Goal: Task Accomplishment & Management: Manage account settings

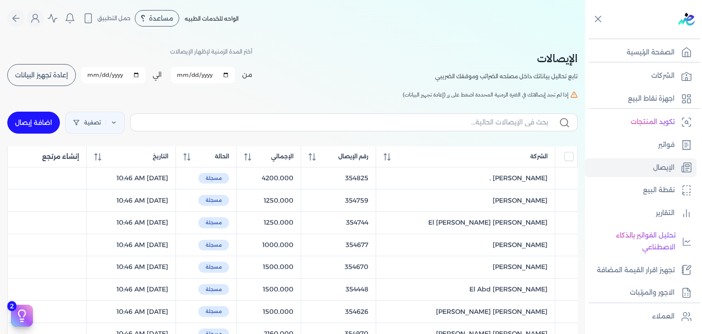
click at [50, 82] on button "إعادة تجهيز البيانات" at bounding box center [41, 75] width 69 height 22
checkbox input "false"
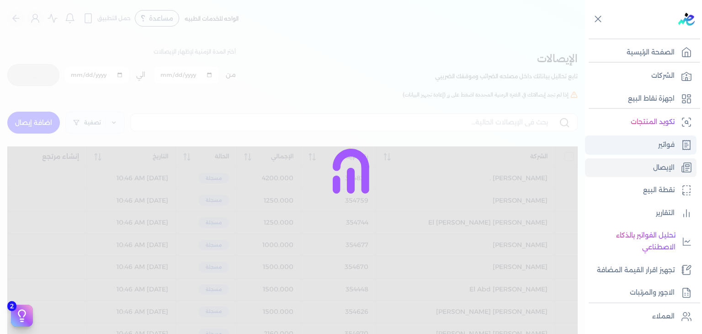
click at [654, 145] on link "فواتير" at bounding box center [641, 144] width 112 height 19
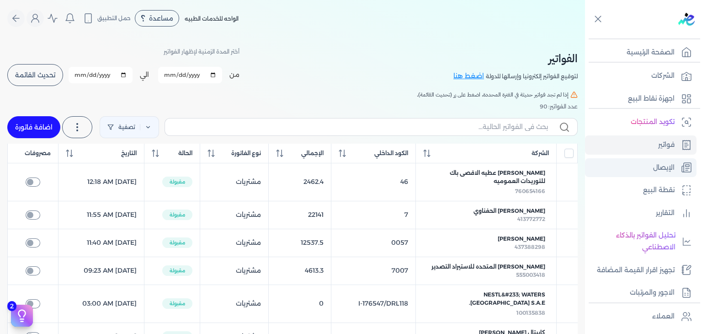
click at [644, 174] on link "الإيصال" at bounding box center [641, 167] width 112 height 19
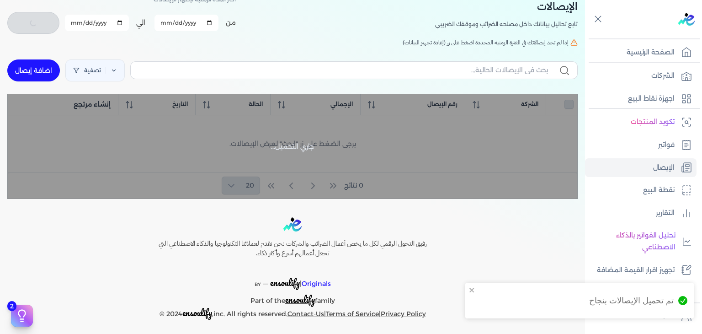
scroll to position [55, 0]
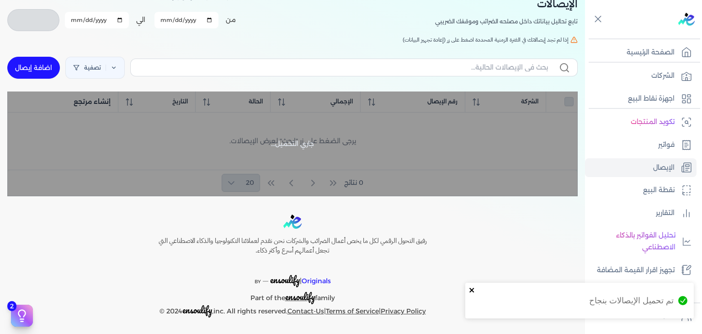
click at [472, 287] on icon "close" at bounding box center [472, 289] width 6 height 7
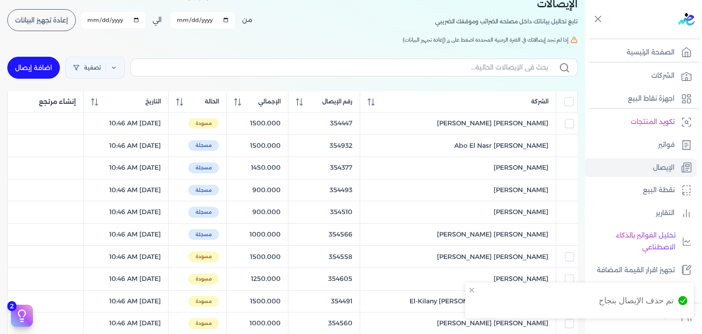
checkbox input "false"
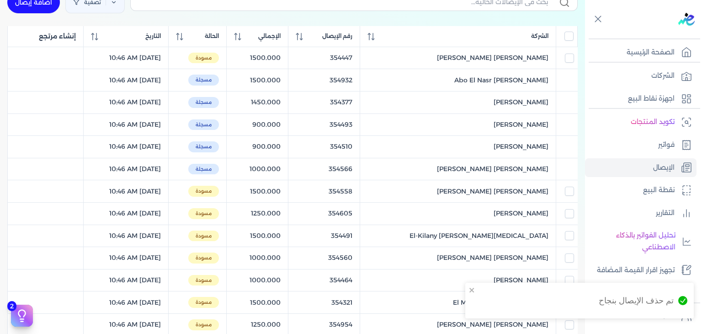
scroll to position [0, 0]
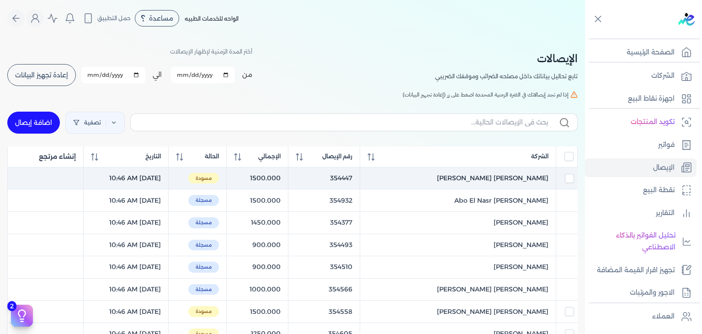
click at [575, 178] on td at bounding box center [566, 178] width 21 height 22
checkbox input "true"
checkbox input "false"
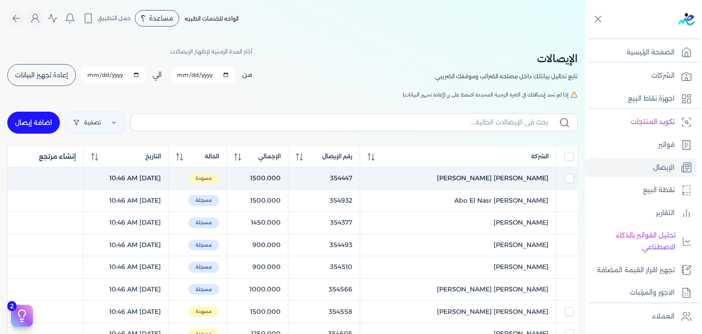
checkbox input "false"
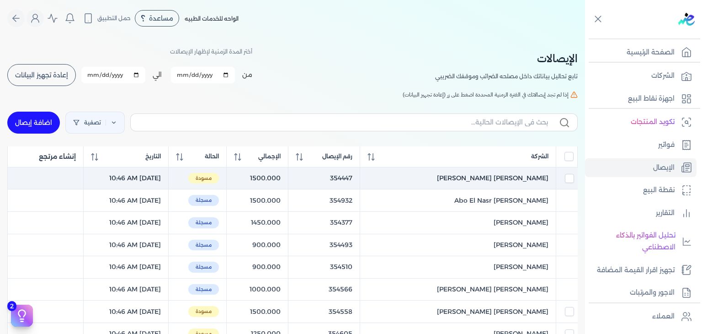
checkbox input "false"
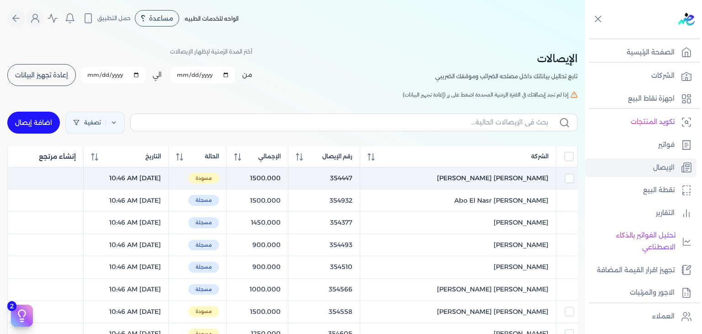
checkbox input "false"
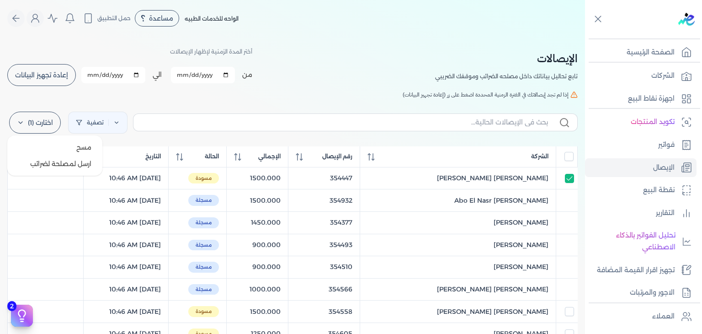
click at [36, 127] on label "اختارت (1)" at bounding box center [35, 123] width 52 height 22
click at [48, 168] on button "ارسل لمصلحة لضرائب" at bounding box center [55, 163] width 88 height 16
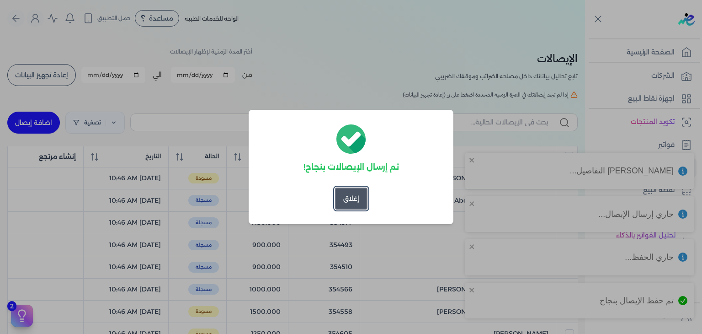
click at [336, 206] on button "إغلاق" at bounding box center [351, 198] width 32 height 22
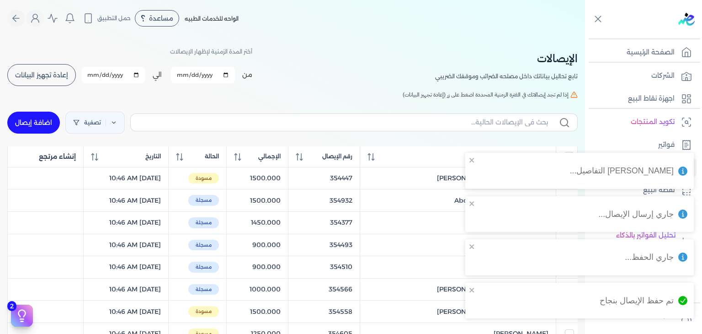
click at [62, 80] on button "إعادة تجهيز البيانات" at bounding box center [41, 75] width 69 height 22
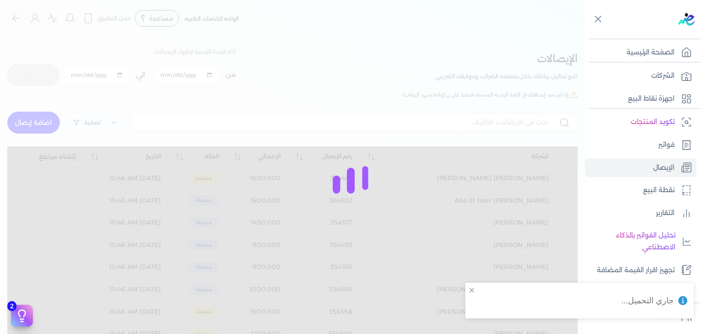
click at [426, 113] on div at bounding box center [351, 167] width 702 height 334
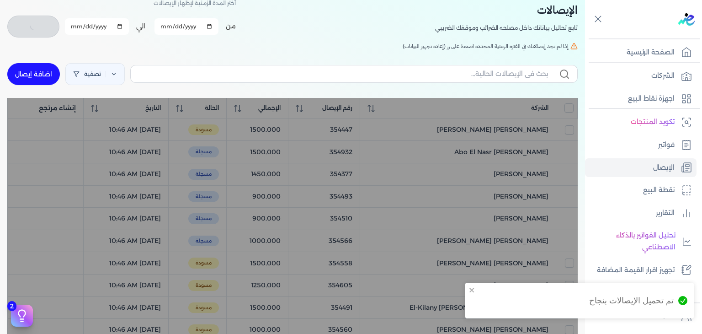
scroll to position [46, 0]
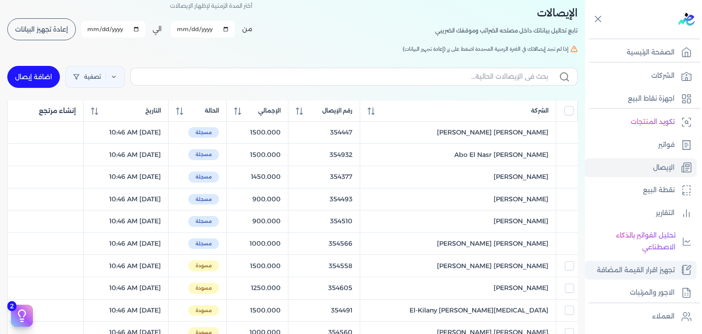
checkbox input "false"
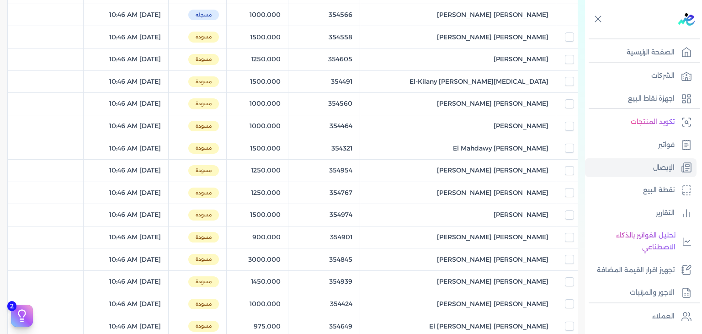
scroll to position [274, 0]
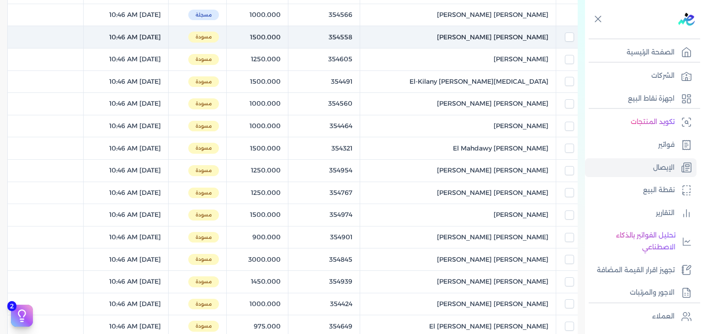
click at [567, 41] on td at bounding box center [566, 37] width 21 height 22
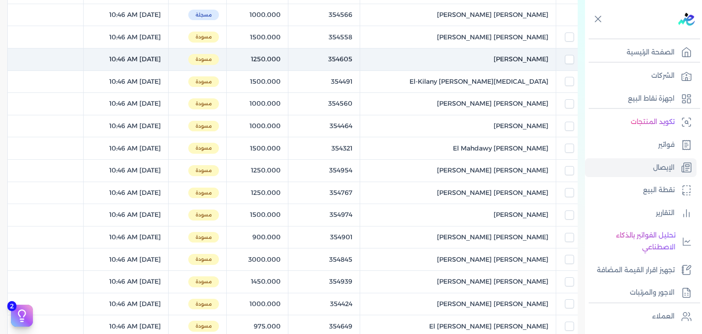
checkbox input "true"
checkbox input "false"
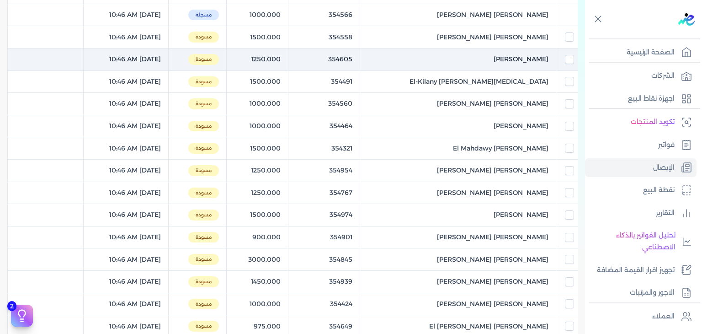
checkbox input "false"
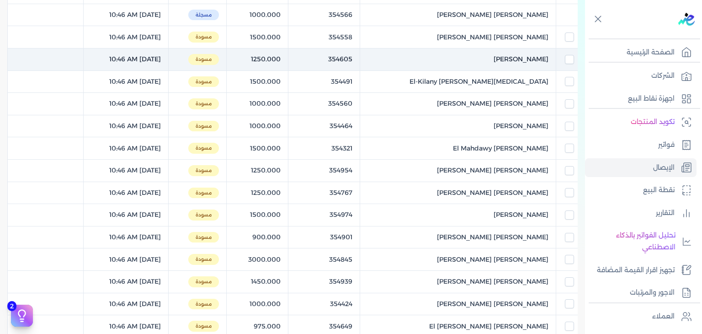
checkbox input "false"
click at [565, 48] on td at bounding box center [566, 59] width 21 height 22
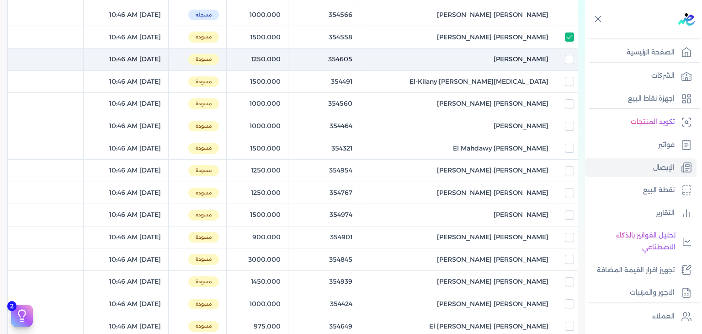
checkbox input "true"
checkbox input "false"
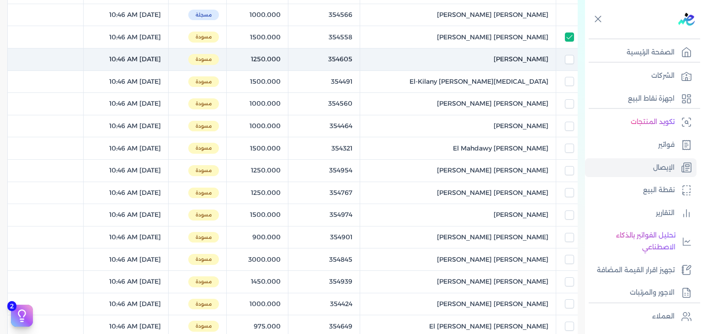
checkbox input "false"
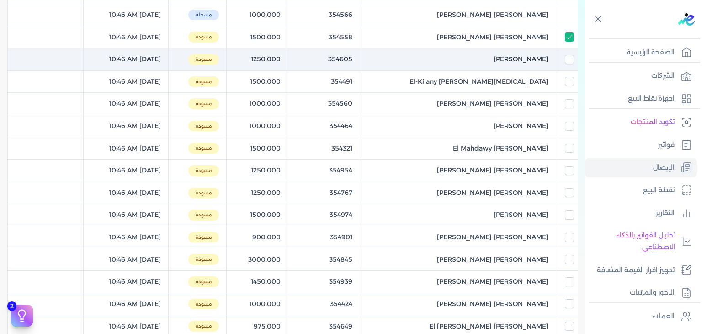
checkbox input "false"
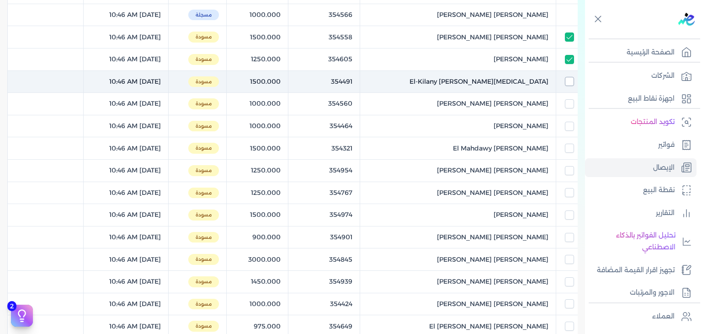
click at [565, 78] on input "checkbox" at bounding box center [569, 81] width 9 height 9
checkbox input "true"
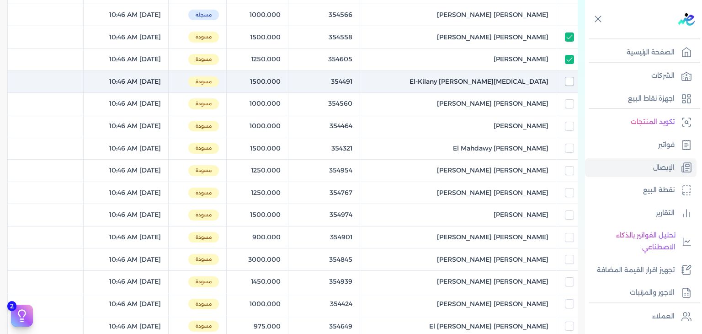
checkbox input "false"
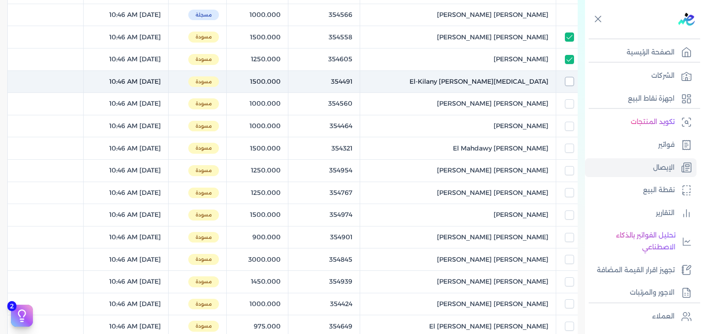
checkbox input "false"
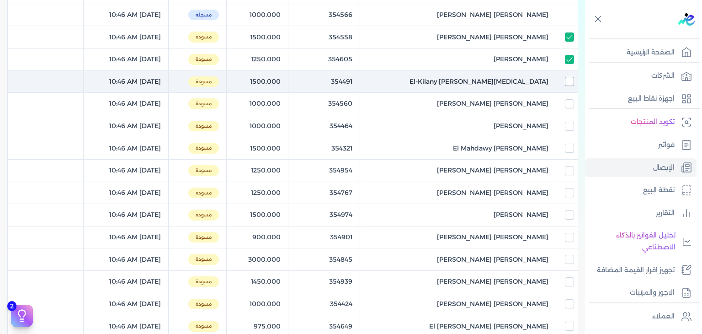
checkbox input "false"
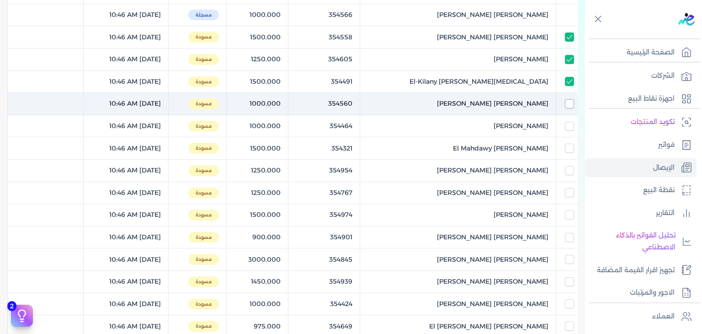
click at [570, 106] on input "checkbox" at bounding box center [569, 103] width 9 height 9
checkbox input "true"
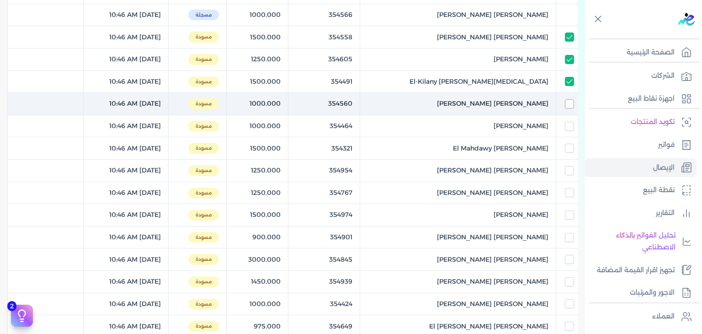
checkbox input "true"
checkbox input "false"
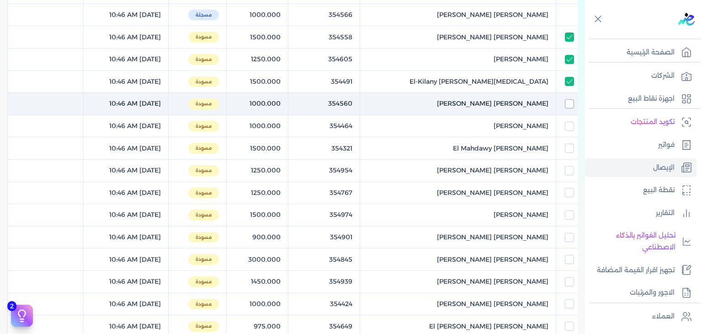
checkbox input "false"
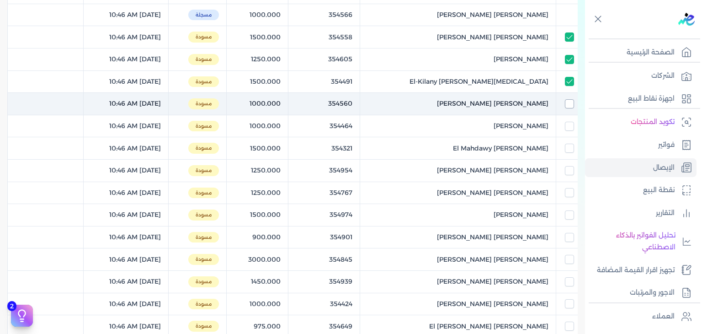
checkbox input "false"
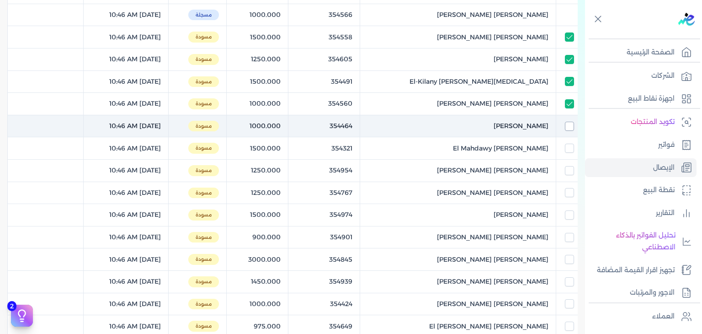
click at [570, 122] on input "checkbox" at bounding box center [569, 126] width 9 height 9
checkbox input "true"
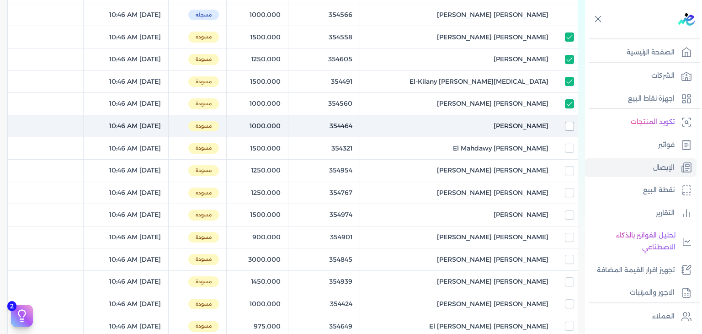
checkbox input "true"
checkbox input "false"
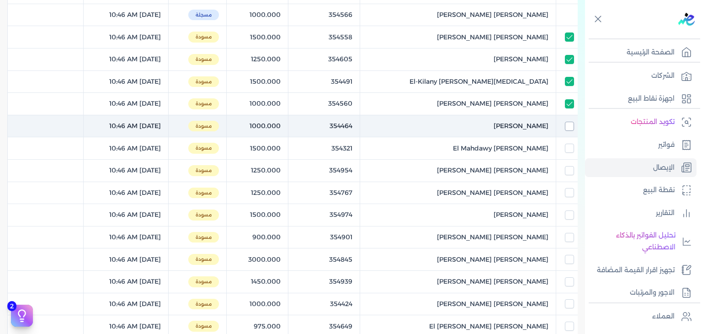
checkbox input "false"
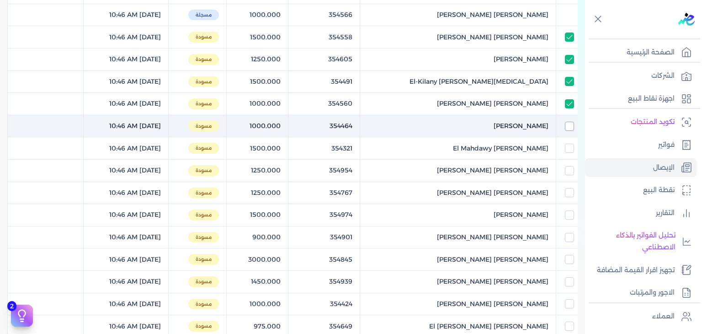
checkbox input "false"
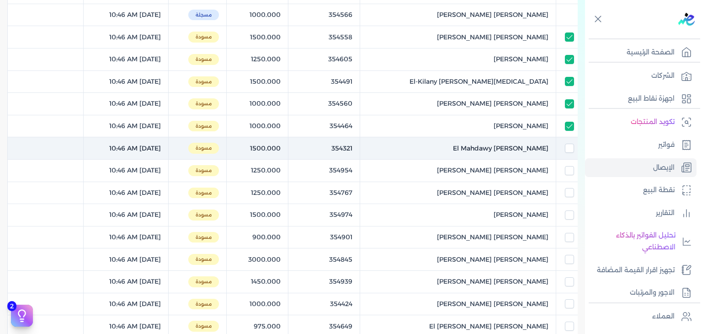
click at [569, 152] on td at bounding box center [566, 148] width 21 height 22
checkbox input "true"
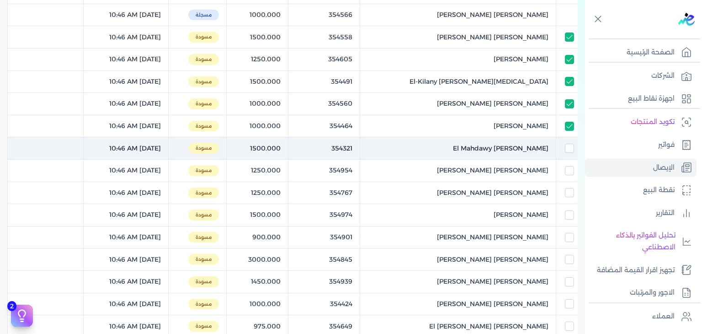
checkbox input "true"
checkbox input "false"
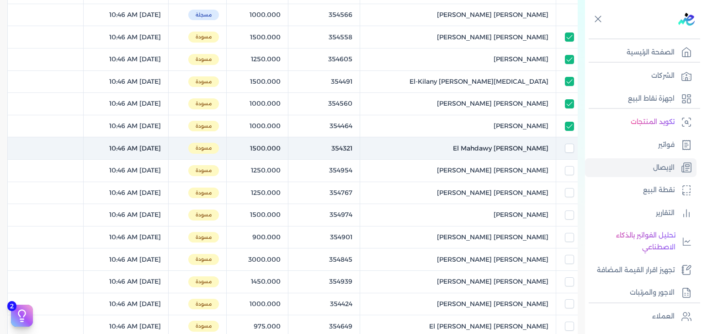
checkbox input "false"
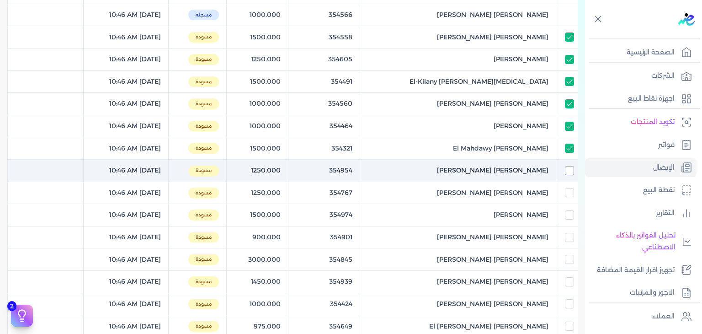
click at [571, 172] on input "checkbox" at bounding box center [569, 170] width 9 height 9
checkbox input "true"
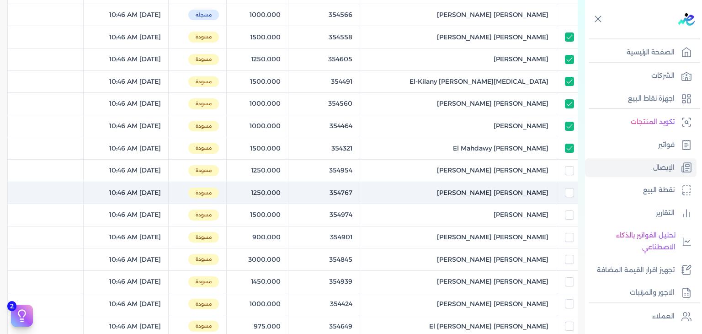
checkbox input "true"
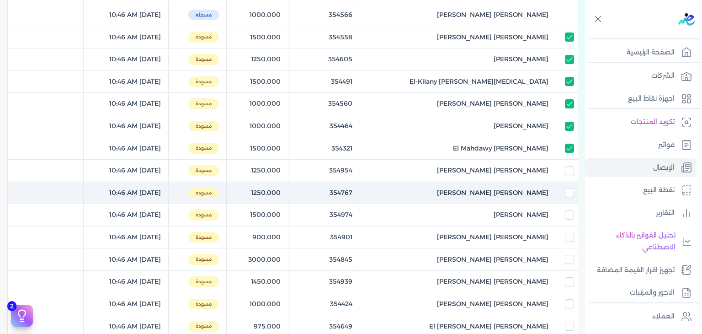
checkbox input "true"
checkbox input "false"
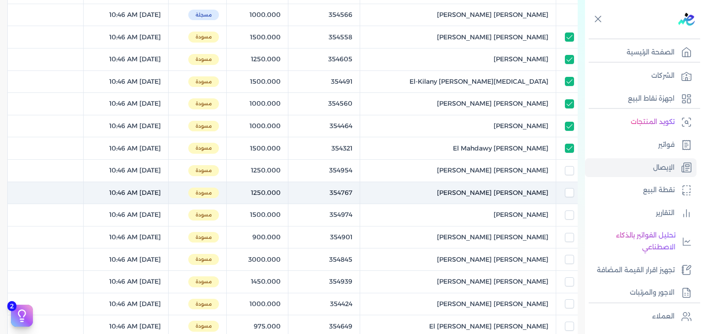
checkbox input "false"
click at [569, 181] on td at bounding box center [566, 192] width 21 height 22
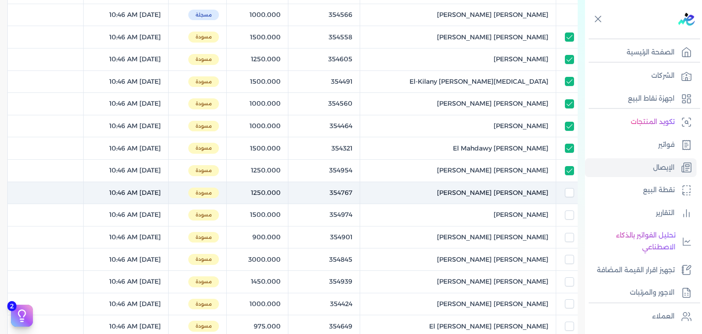
checkbox input "true"
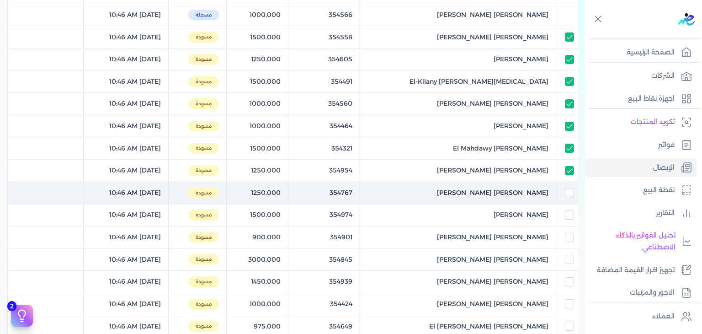
checkbox input "true"
checkbox input "false"
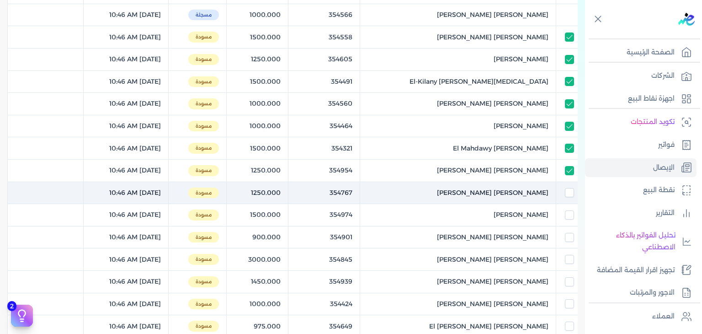
checkbox input "false"
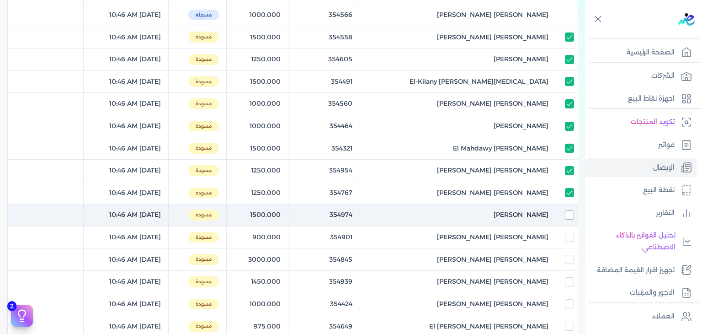
click at [565, 211] on input "checkbox" at bounding box center [569, 214] width 9 height 9
checkbox input "true"
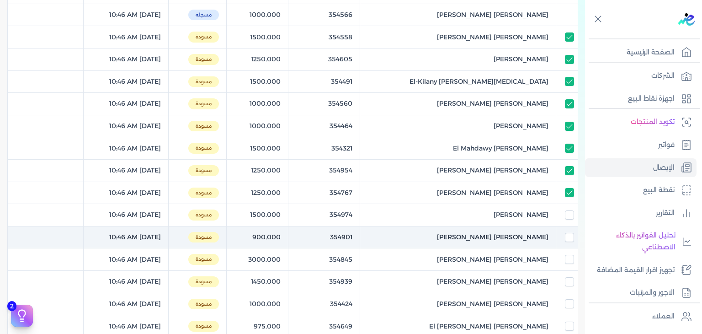
checkbox input "true"
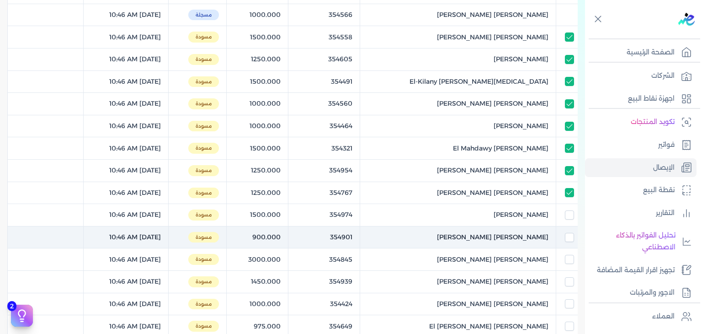
checkbox input "true"
checkbox input "false"
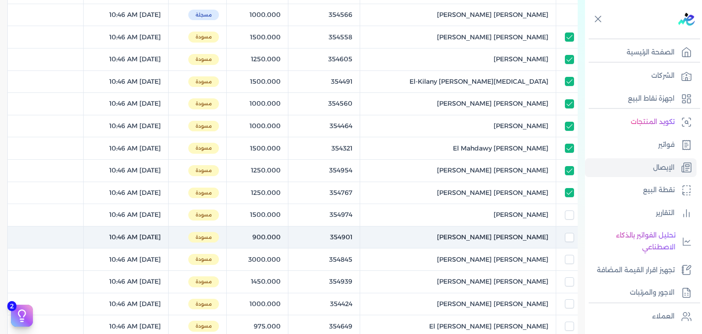
checkbox input "false"
click at [568, 235] on input "checkbox" at bounding box center [569, 237] width 9 height 9
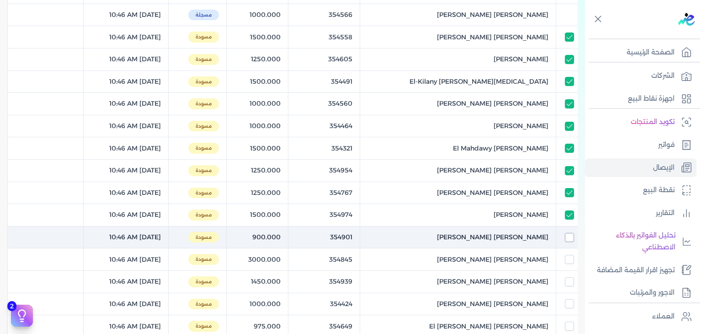
checkbox input "true"
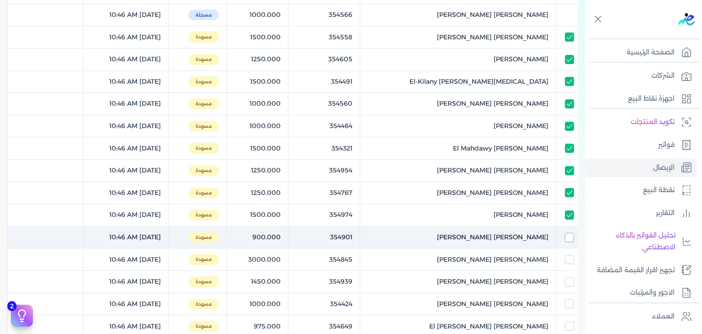
checkbox input "true"
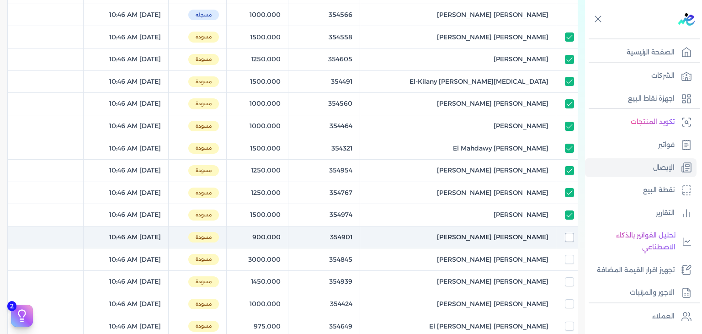
checkbox input "true"
checkbox input "false"
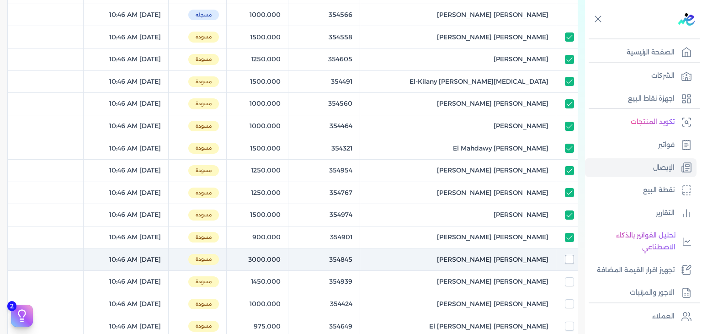
click at [569, 260] on input "checkbox" at bounding box center [569, 259] width 9 height 9
checkbox input "true"
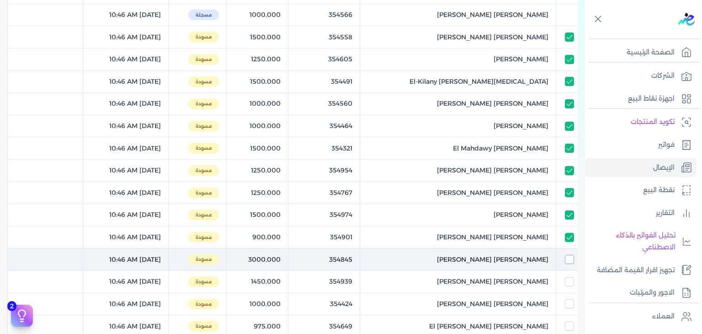
checkbox input "true"
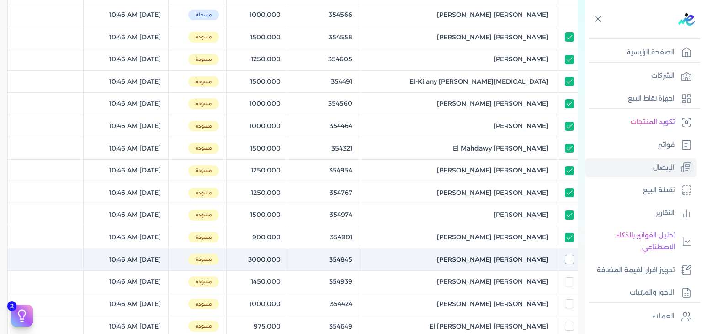
checkbox input "true"
checkbox input "false"
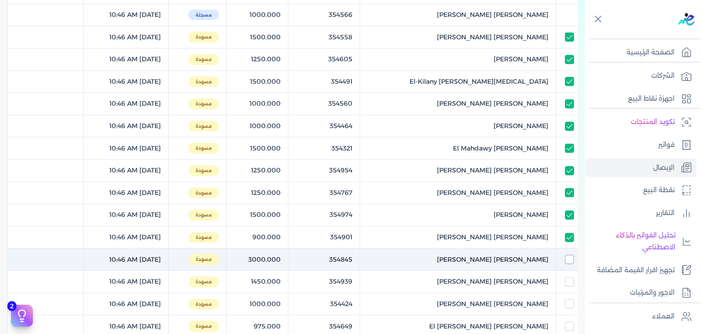
checkbox input "false"
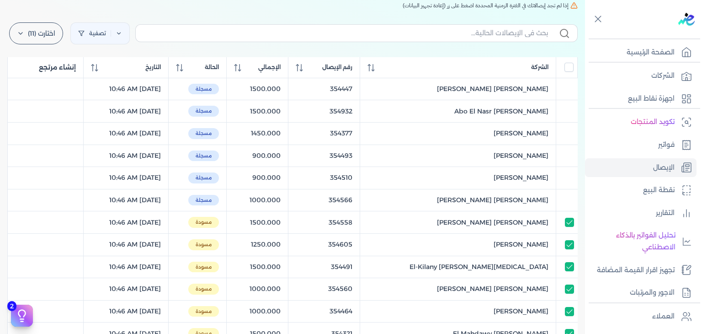
scroll to position [0, 0]
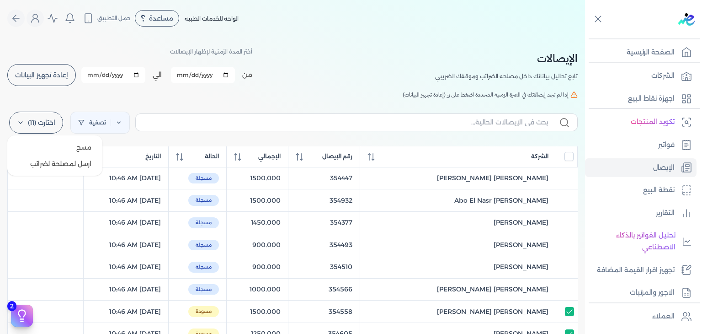
click at [50, 121] on label "اختارت (11)" at bounding box center [36, 123] width 54 height 22
click at [75, 166] on button "ارسل لمصلحة لضرائب" at bounding box center [55, 163] width 88 height 16
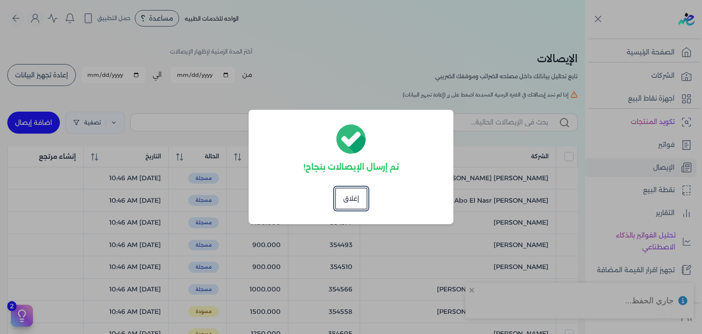
checkbox input "false"
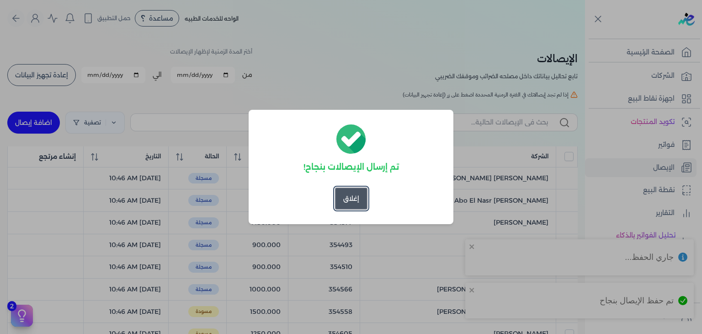
click at [351, 190] on button "إغلاق" at bounding box center [351, 198] width 32 height 22
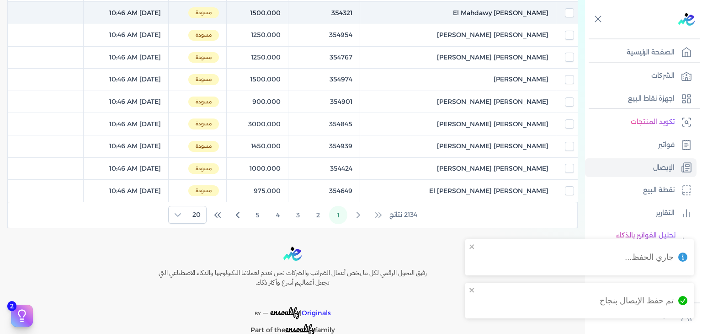
scroll to position [411, 0]
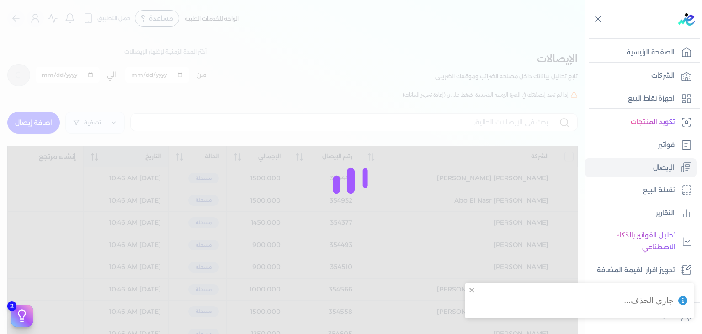
click at [637, 170] on link "الإيصال" at bounding box center [641, 167] width 112 height 19
checkbox input "false"
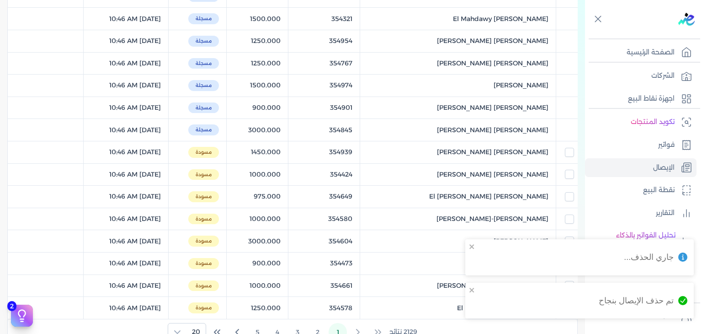
scroll to position [366, 0]
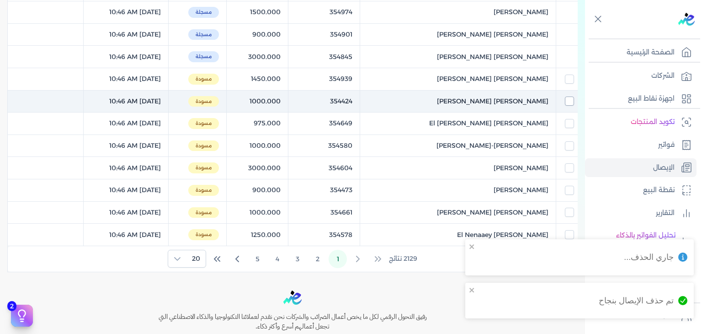
click at [565, 99] on input "checkbox" at bounding box center [569, 100] width 9 height 9
checkbox input "true"
checkbox input "false"
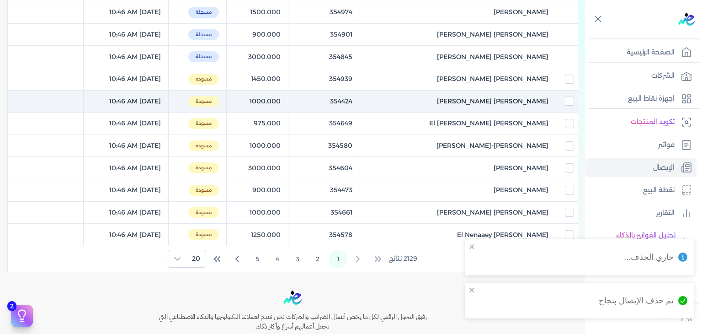
checkbox input "false"
checkbox input "true"
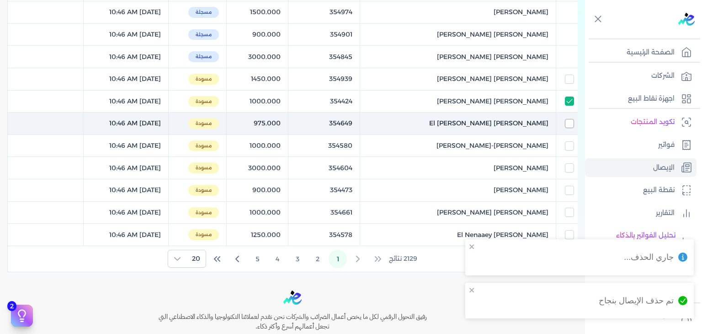
click at [567, 121] on input "checkbox" at bounding box center [569, 123] width 9 height 9
checkbox input "true"
checkbox input "false"
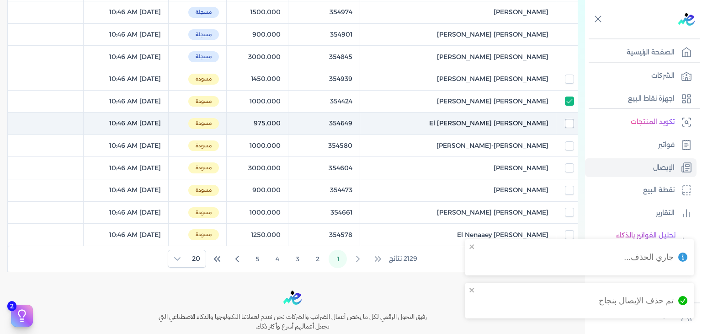
checkbox input "false"
checkbox input "true"
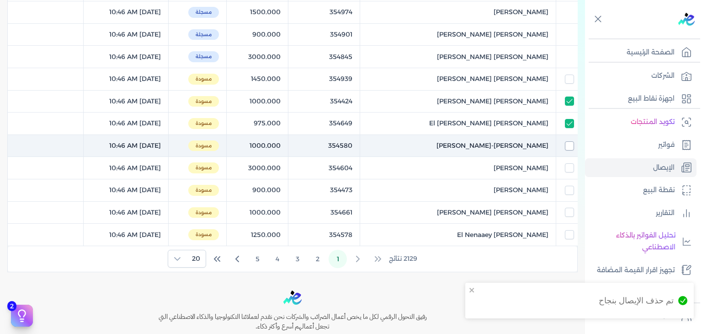
click at [567, 144] on input "checkbox" at bounding box center [569, 145] width 9 height 9
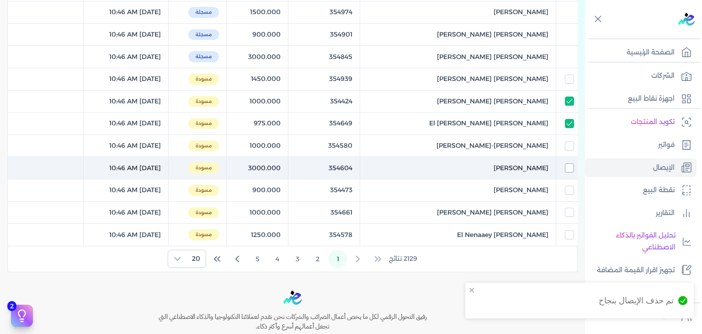
checkbox input "true"
checkbox input "false"
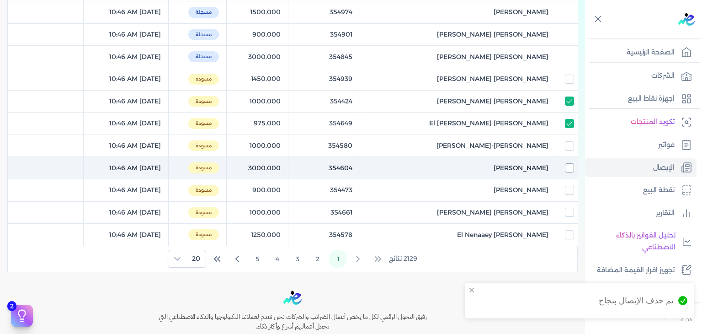
checkbox input "false"
checkbox input "true"
drag, startPoint x: 567, startPoint y: 166, endPoint x: 568, endPoint y: 175, distance: 8.7
click at [567, 166] on input "checkbox" at bounding box center [569, 167] width 9 height 9
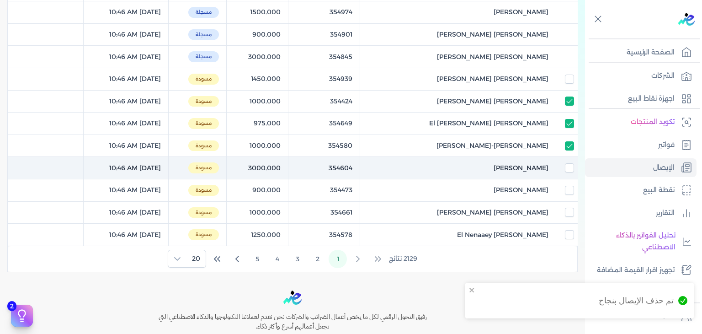
checkbox input "true"
checkbox input "false"
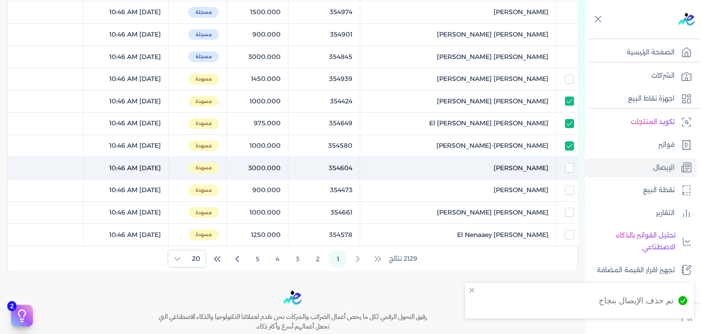
checkbox input "false"
checkbox input "true"
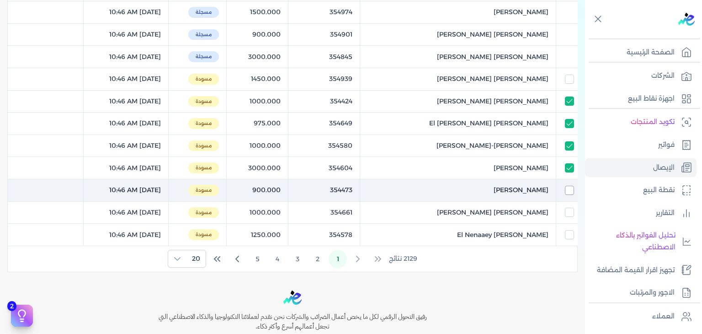
click at [570, 189] on input "checkbox" at bounding box center [569, 190] width 9 height 9
checkbox input "true"
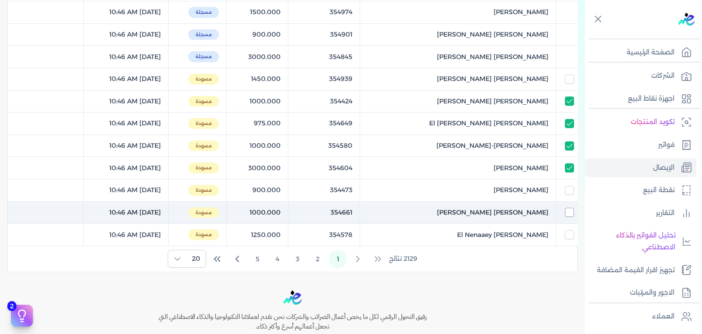
checkbox input "true"
checkbox input "false"
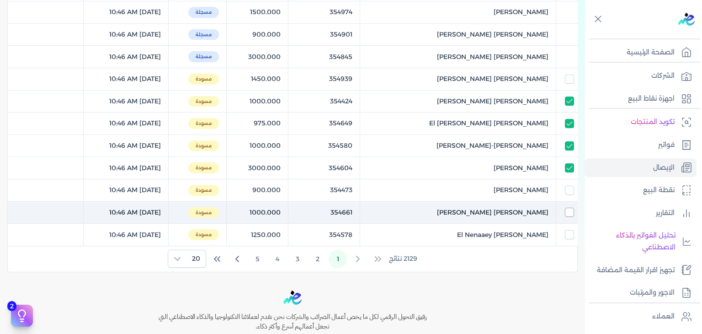
checkbox input "false"
checkbox input "true"
click at [569, 212] on input "checkbox" at bounding box center [569, 212] width 9 height 9
checkbox input "true"
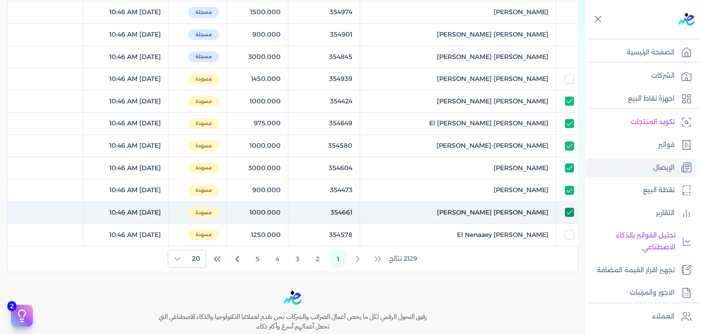
checkbox input "true"
checkbox input "false"
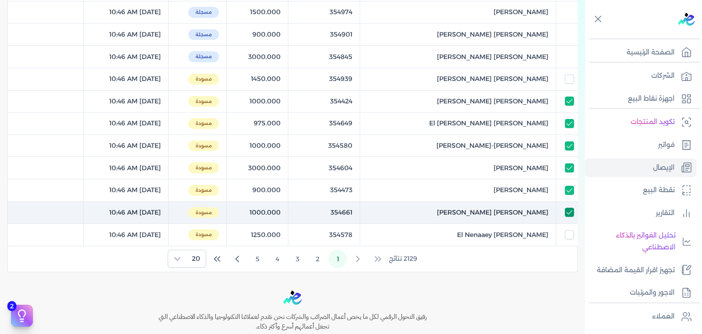
checkbox input "false"
checkbox input "true"
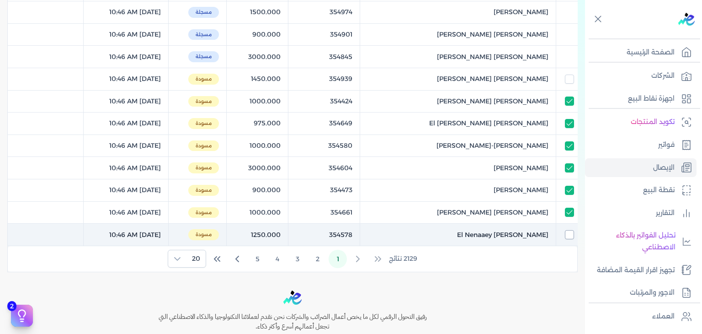
click at [568, 236] on input "checkbox" at bounding box center [569, 234] width 9 height 9
checkbox input "true"
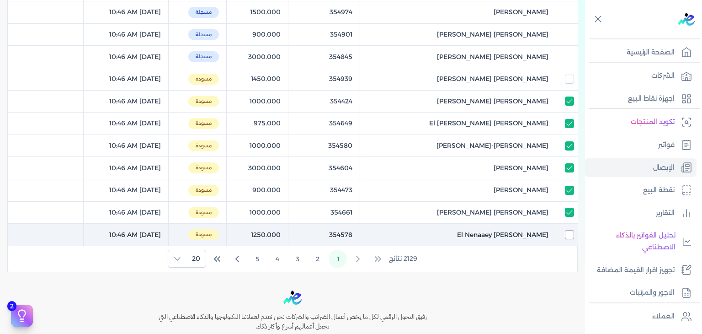
checkbox input "true"
checkbox input "false"
checkbox input "true"
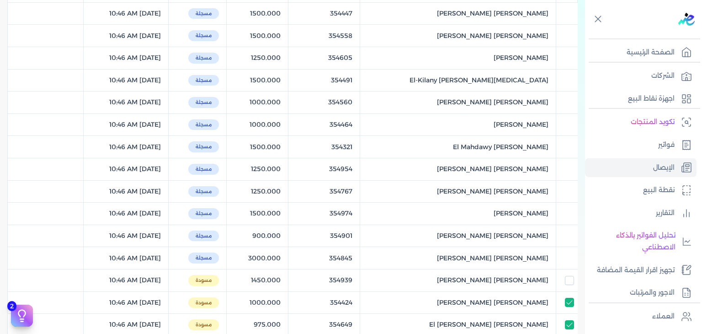
scroll to position [91, 0]
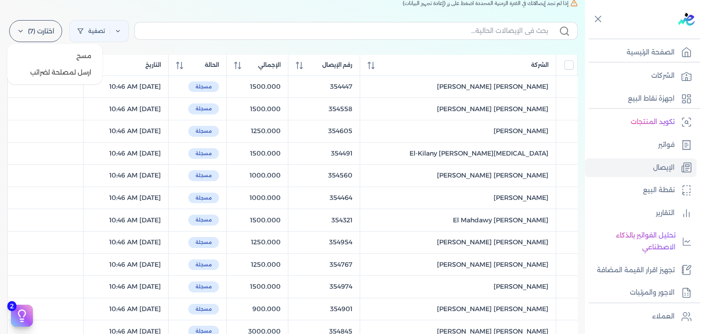
click at [42, 35] on label "اختارت (7)" at bounding box center [35, 31] width 53 height 22
click at [65, 76] on button "ارسل لمصلحة لضرائب" at bounding box center [55, 72] width 88 height 16
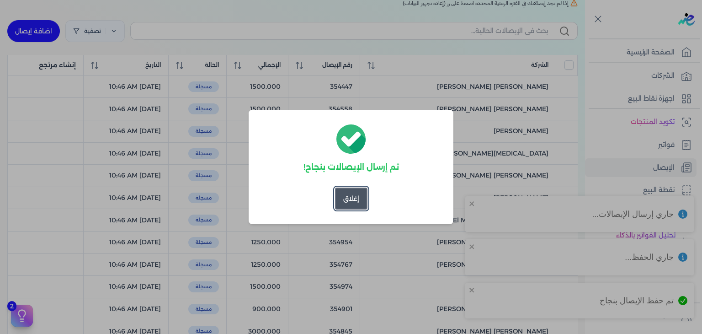
click at [346, 203] on button "إغلاق" at bounding box center [351, 198] width 32 height 22
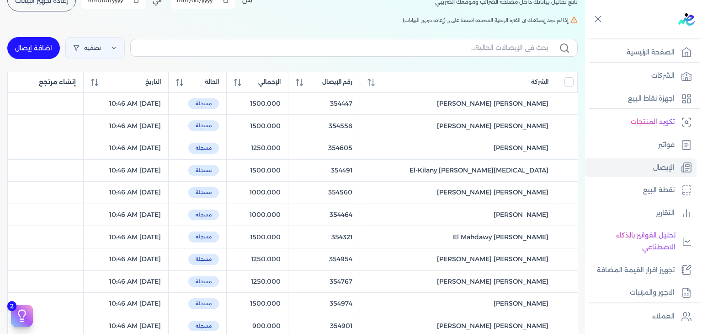
scroll to position [0, 0]
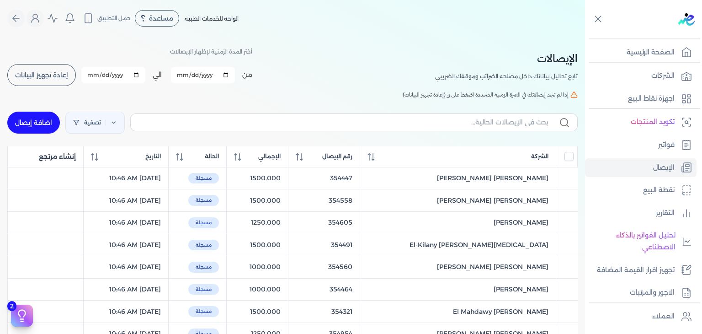
click at [47, 77] on span "إعادة تجهيز البيانات" at bounding box center [41, 75] width 53 height 6
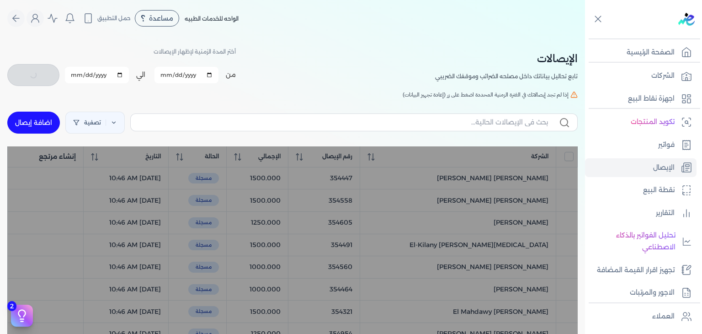
checkbox input "false"
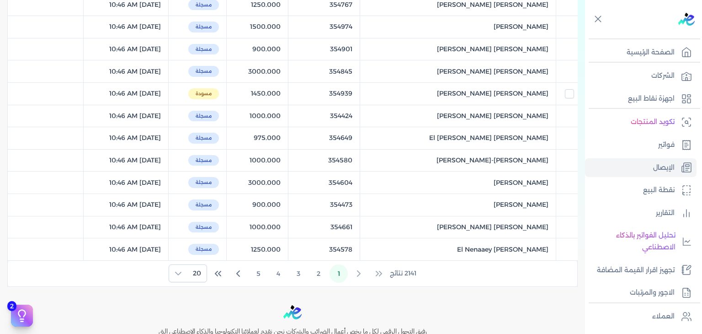
scroll to position [349, 0]
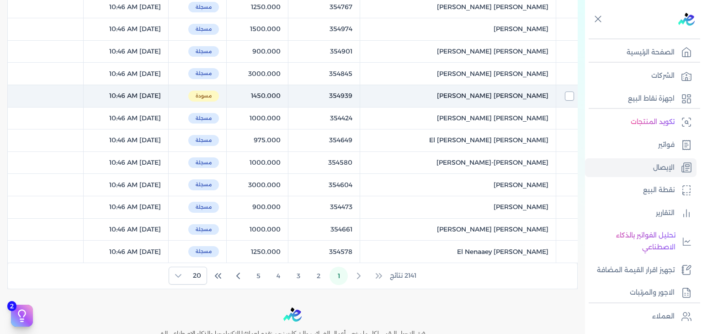
click at [567, 94] on input "checkbox" at bounding box center [569, 95] width 9 height 9
checkbox input "true"
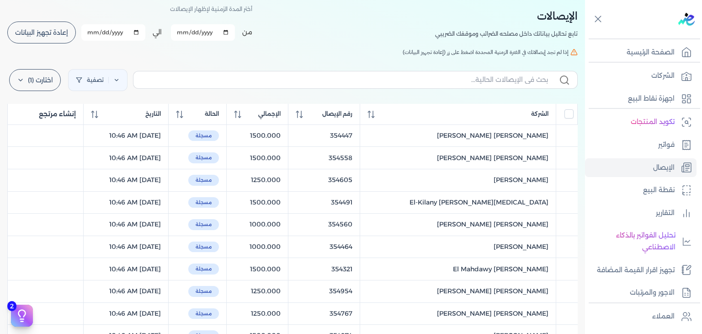
scroll to position [29, 0]
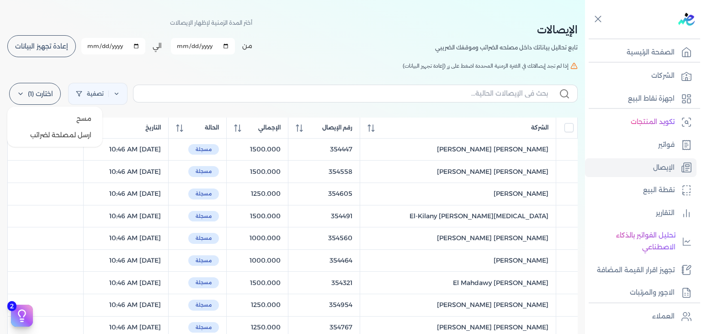
click at [49, 92] on label "اختارت (1)" at bounding box center [35, 94] width 52 height 22
click at [53, 139] on button "ارسل لمصلحة لضرائب" at bounding box center [55, 135] width 88 height 16
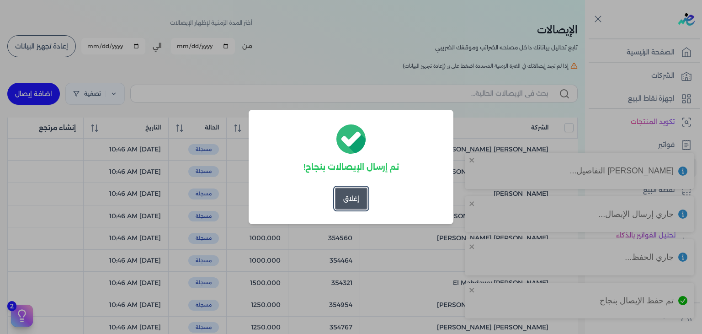
click at [345, 191] on button "إغلاق" at bounding box center [351, 198] width 32 height 22
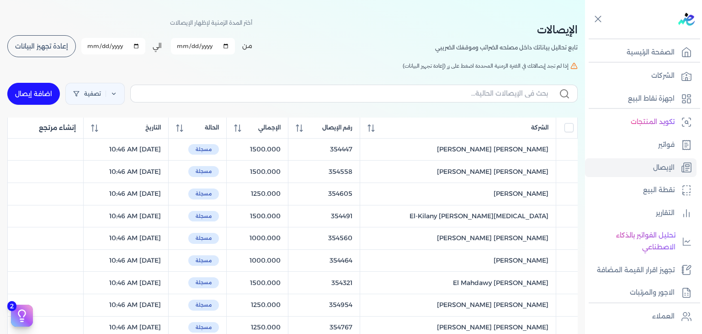
click at [51, 45] on span "إعادة تجهيز البيانات" at bounding box center [41, 46] width 53 height 6
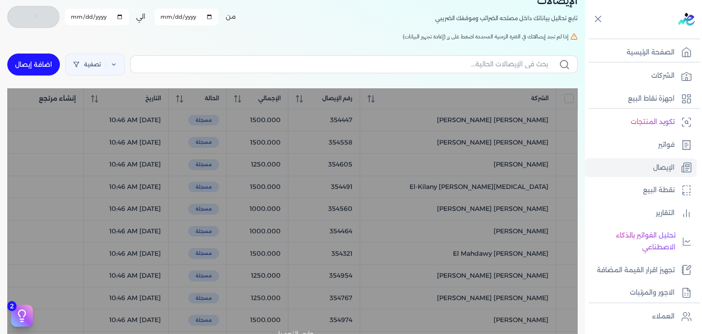
scroll to position [0, 0]
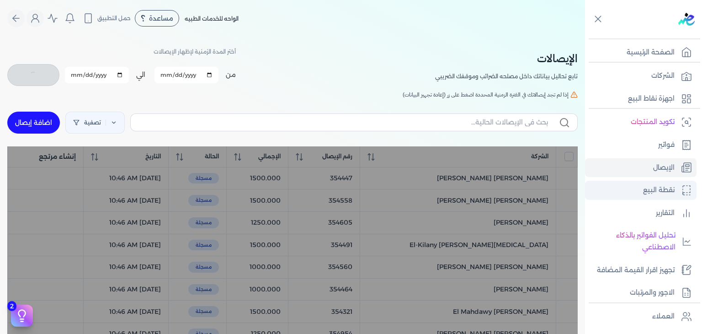
checkbox input "false"
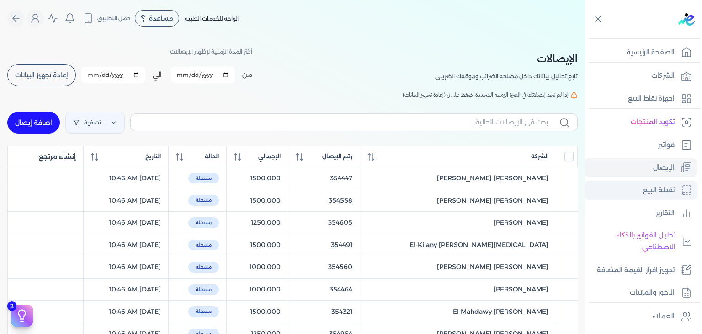
click at [643, 193] on p "نقطة البيع" at bounding box center [659, 190] width 32 height 12
select select "EGP"
select select "EGS"
select select "B"
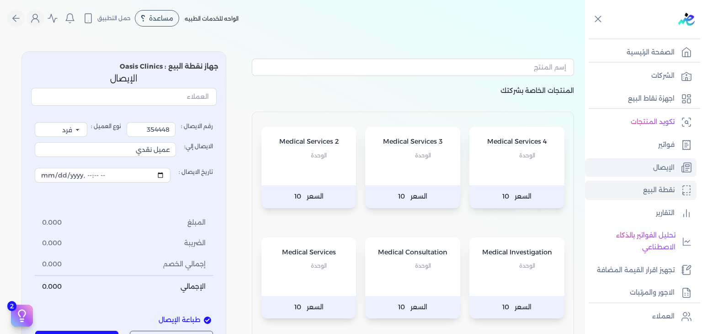
click at [645, 175] on link "الإيصال" at bounding box center [641, 167] width 112 height 19
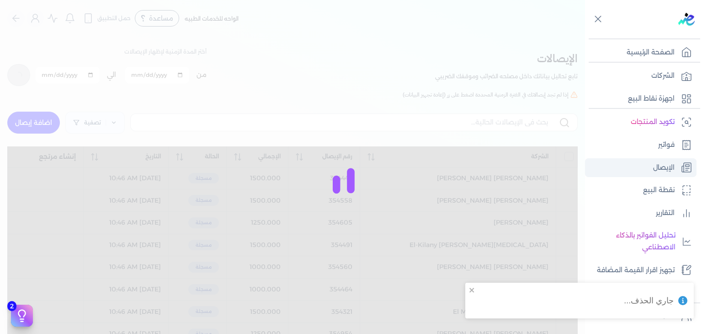
checkbox input "false"
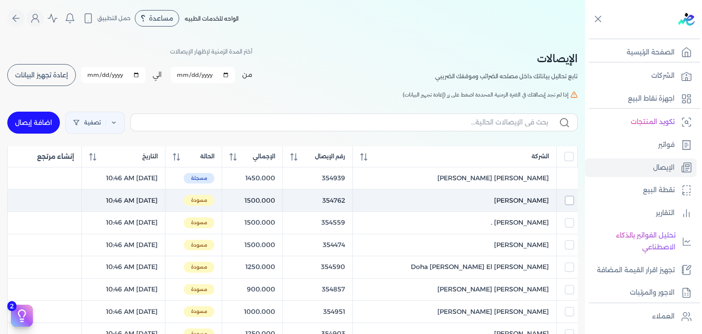
click at [567, 201] on input "checkbox" at bounding box center [569, 200] width 9 height 9
checkbox input "true"
checkbox input "false"
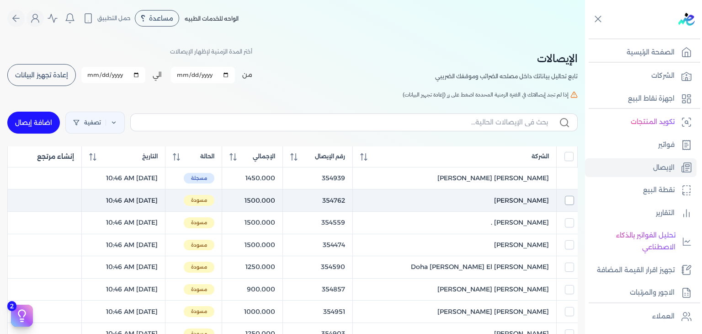
checkbox input "false"
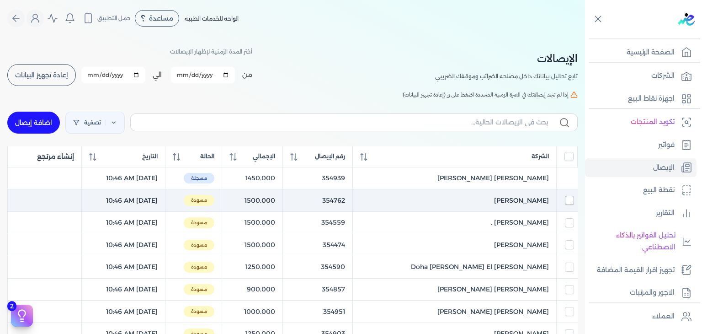
checkbox input "false"
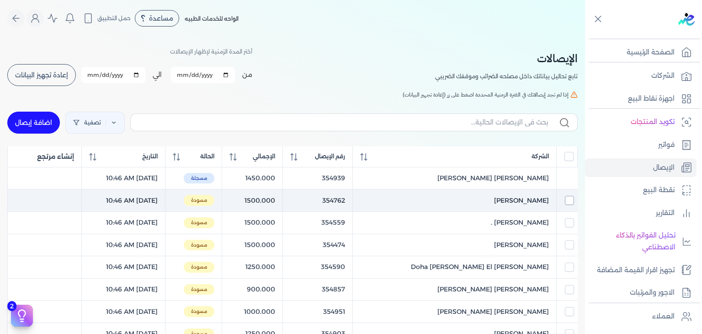
checkbox input "false"
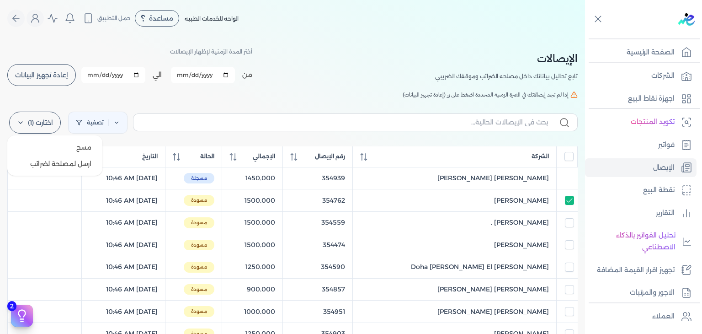
click at [24, 119] on icon at bounding box center [20, 122] width 7 height 7
click at [38, 164] on button "ارسل لمصلحة لضرائب" at bounding box center [55, 163] width 88 height 16
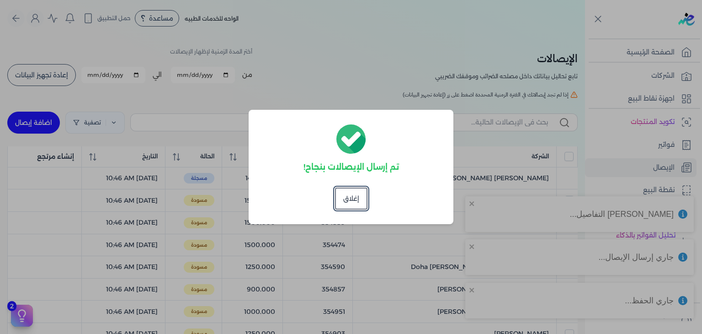
checkbox input "false"
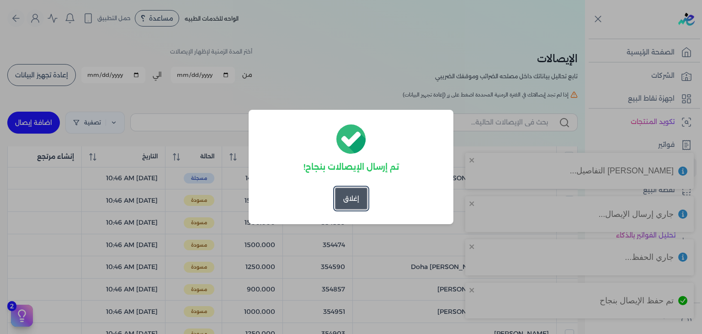
click at [344, 209] on div "تم إرسال الإيصالات بنجاح! إغلاق" at bounding box center [351, 167] width 205 height 114
drag, startPoint x: 344, startPoint y: 207, endPoint x: 296, endPoint y: 196, distance: 48.9
click at [344, 207] on button "إغلاق" at bounding box center [351, 198] width 32 height 22
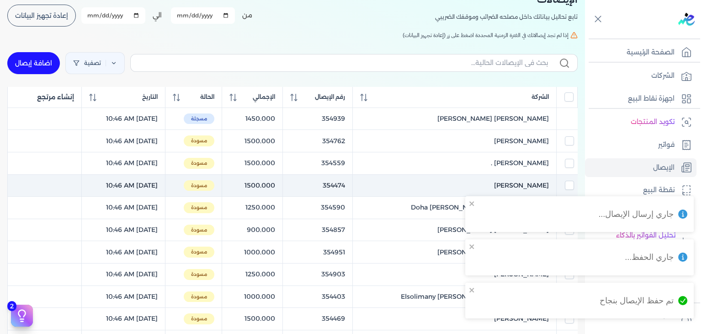
scroll to position [91, 0]
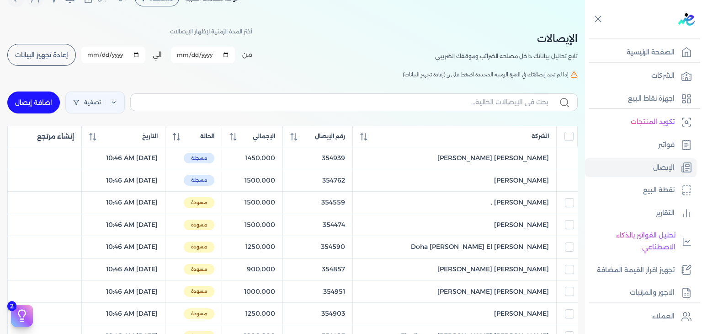
scroll to position [46, 0]
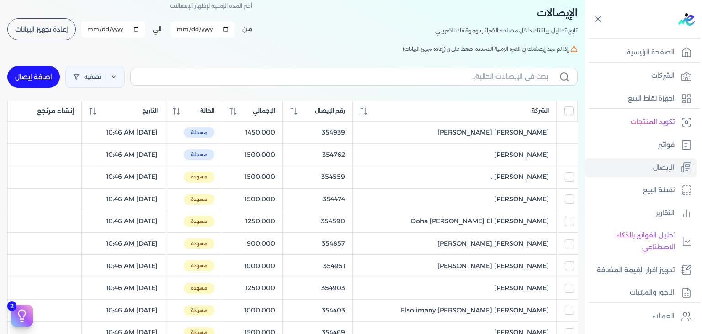
click at [569, 116] on th at bounding box center [566, 111] width 21 height 21
click at [569, 112] on input "All items unselected" at bounding box center [568, 110] width 9 height 9
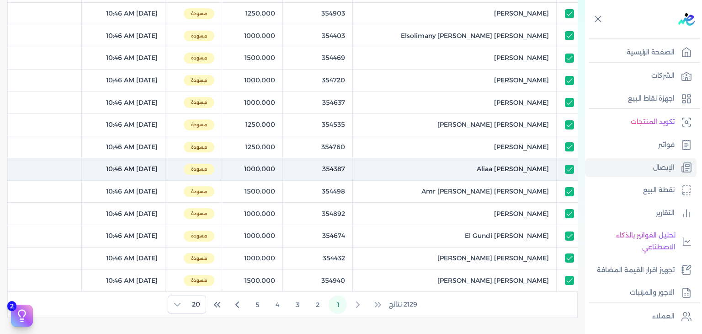
scroll to position [0, 0]
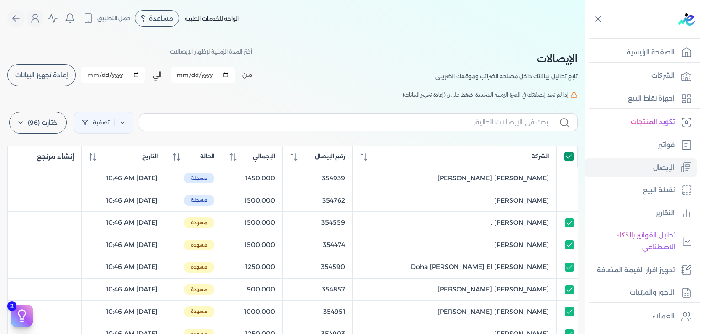
click at [568, 154] on input "All items selected" at bounding box center [568, 156] width 9 height 9
checkbox input "false"
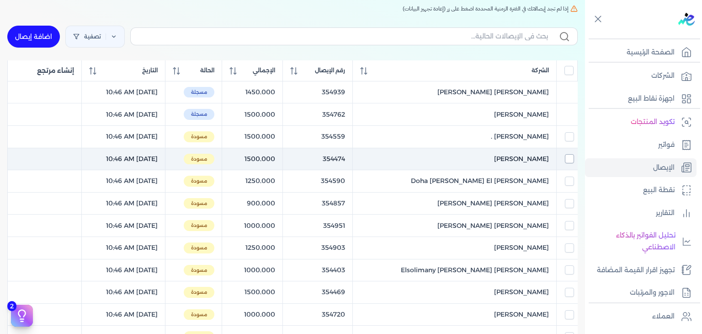
scroll to position [91, 0]
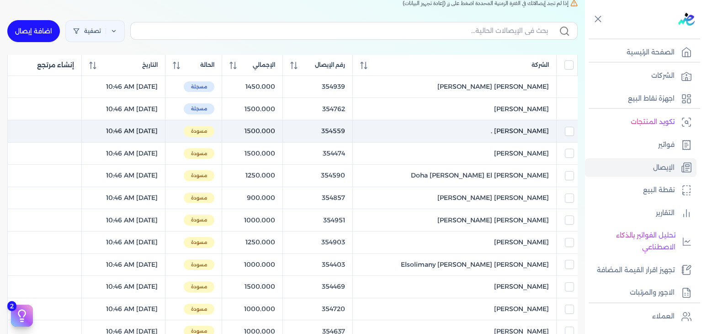
click at [569, 136] on td at bounding box center [566, 131] width 21 height 22
checkbox input "true"
checkbox input "false"
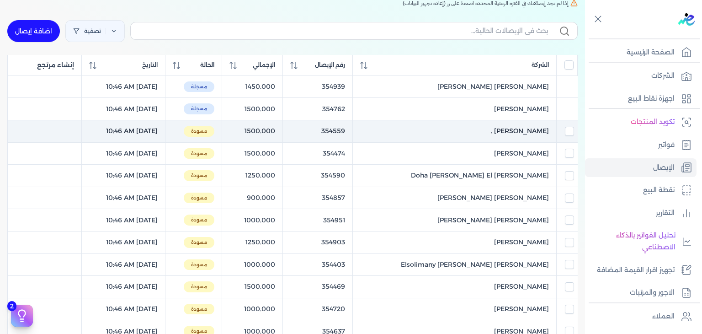
checkbox input "false"
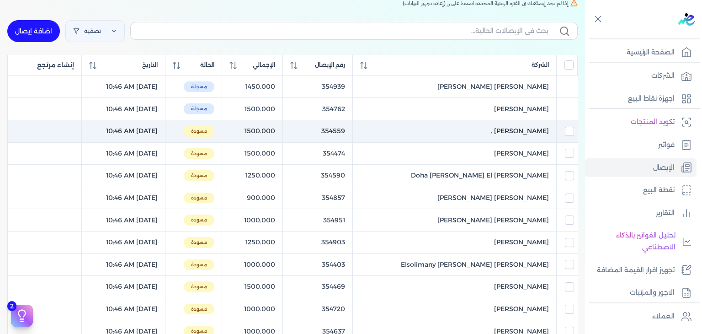
checkbox input "false"
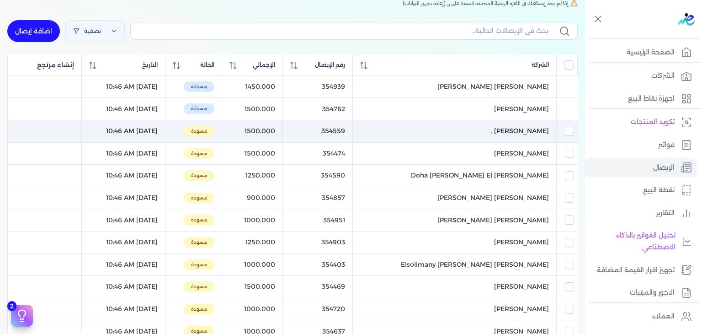
checkbox input "false"
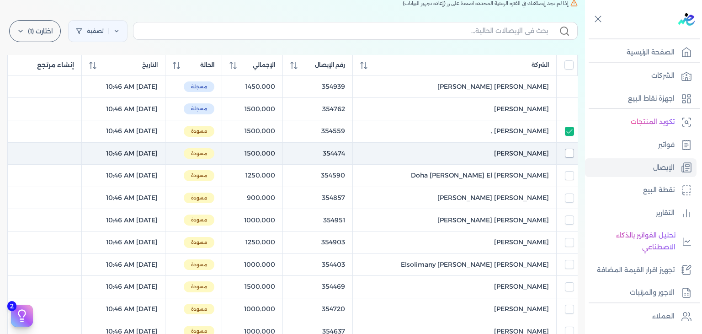
click at [569, 150] on input "checkbox" at bounding box center [569, 153] width 9 height 9
checkbox input "true"
checkbox input "false"
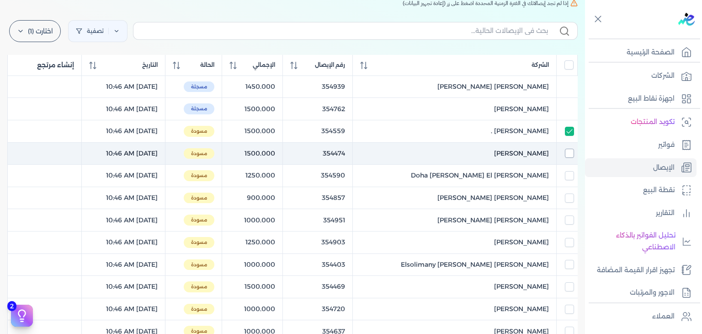
checkbox input "false"
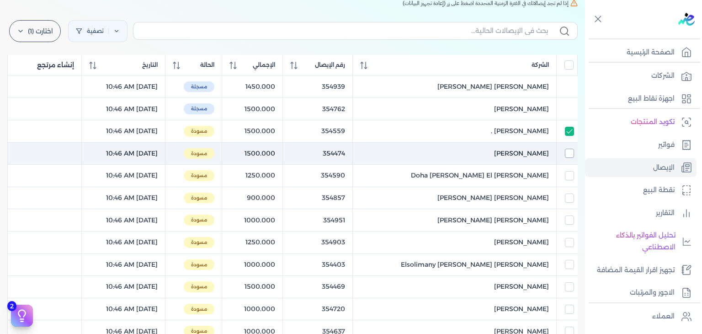
checkbox input "false"
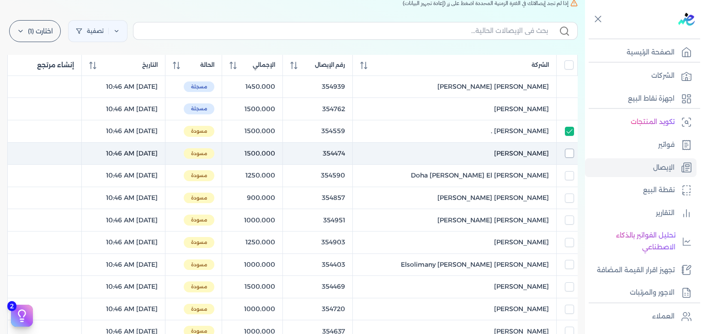
checkbox input "false"
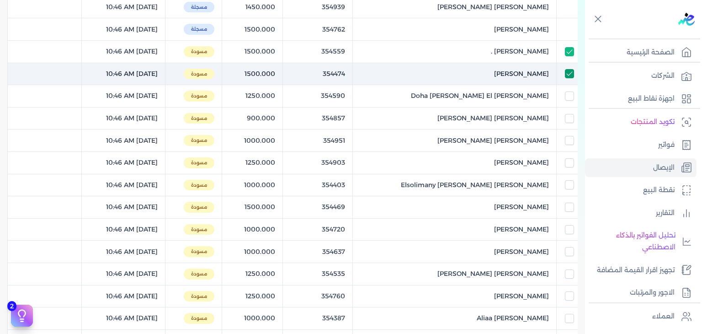
scroll to position [183, 0]
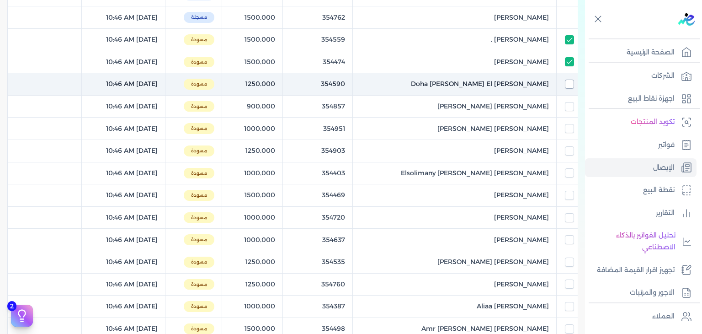
click at [571, 83] on input "checkbox" at bounding box center [569, 84] width 9 height 9
checkbox input "true"
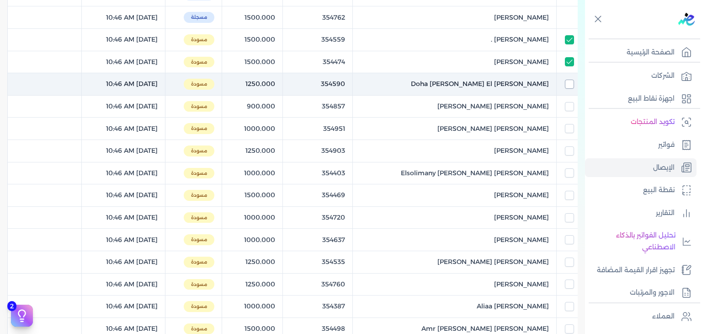
checkbox input "false"
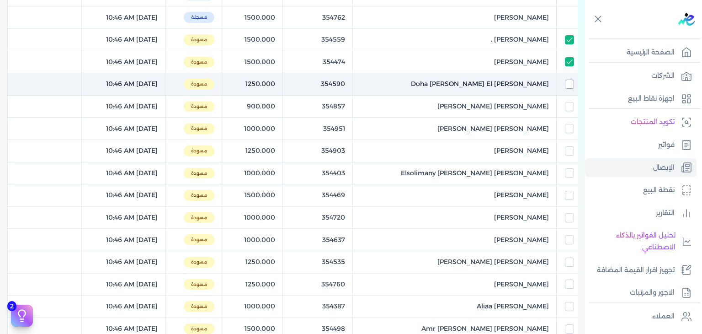
checkbox input "false"
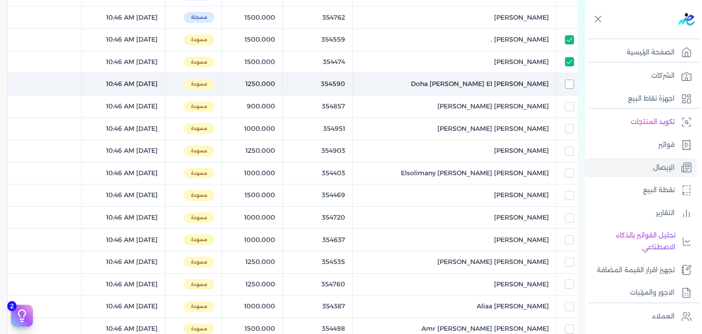
checkbox input "false"
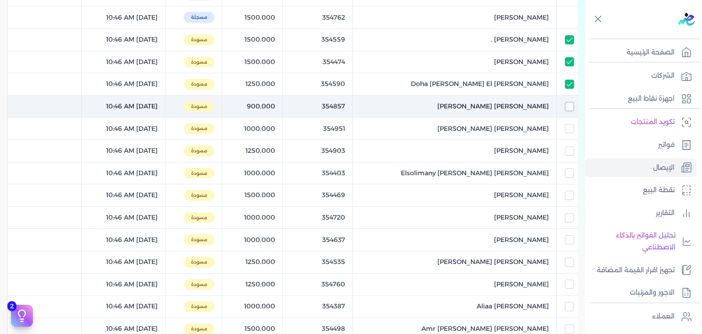
click at [569, 107] on input "checkbox" at bounding box center [569, 106] width 9 height 9
checkbox input "true"
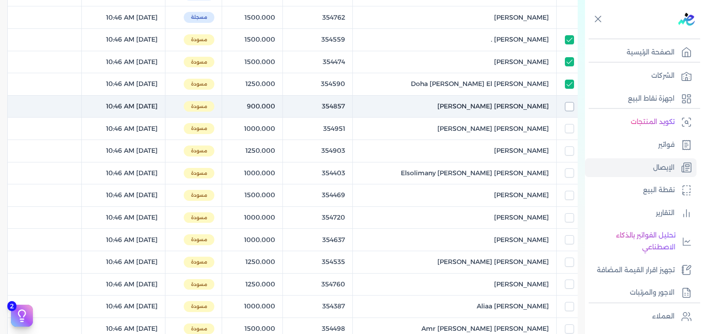
checkbox input "true"
checkbox input "false"
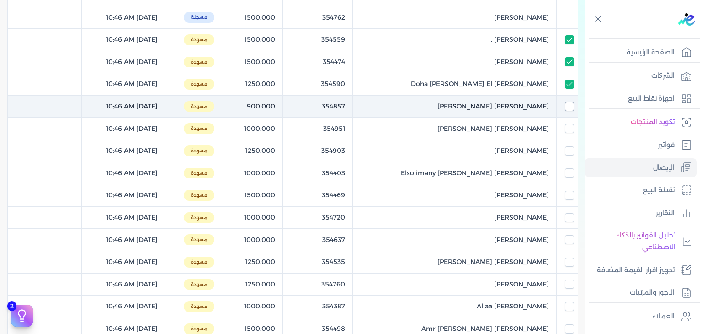
checkbox input "false"
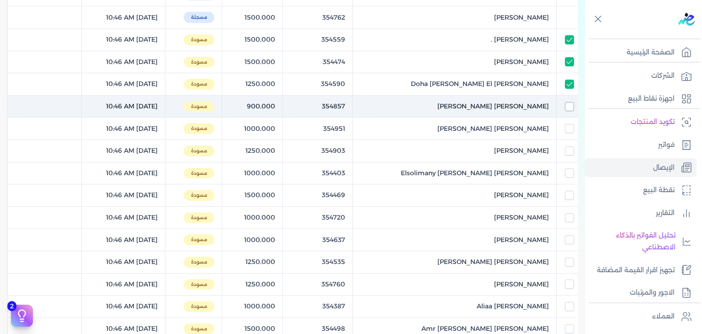
checkbox input "false"
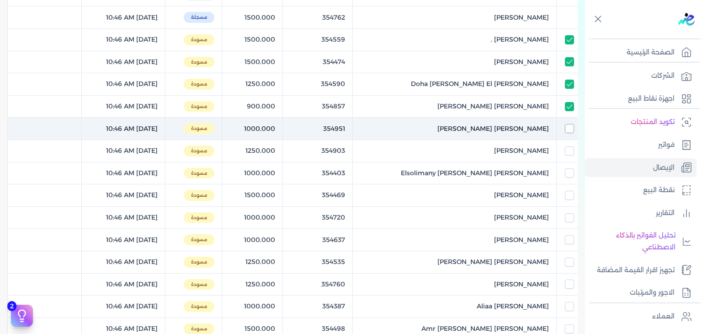
click at [565, 128] on input "checkbox" at bounding box center [569, 128] width 9 height 9
checkbox input "true"
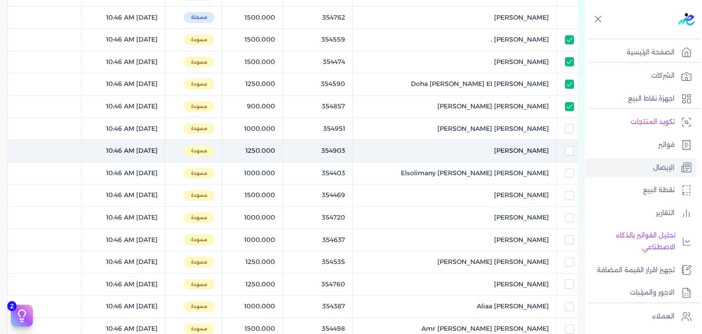
checkbox input "true"
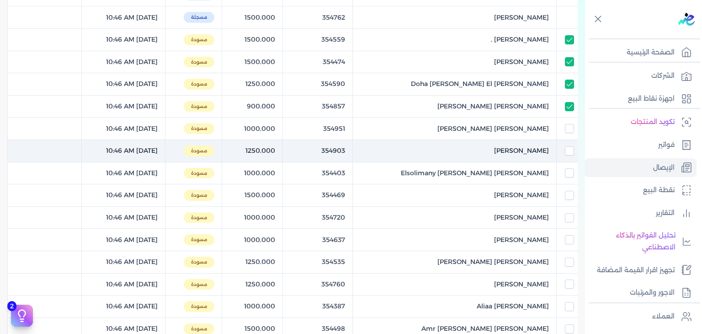
checkbox input "false"
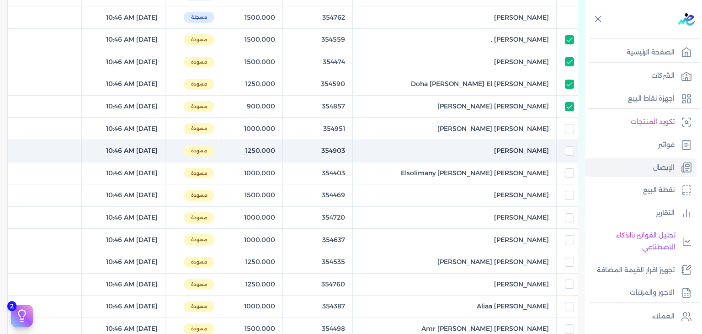
checkbox input "false"
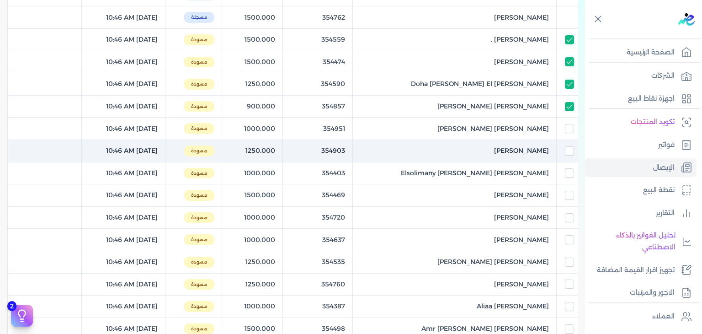
checkbox input "false"
click at [566, 153] on input "checkbox" at bounding box center [569, 150] width 9 height 9
checkbox input "true"
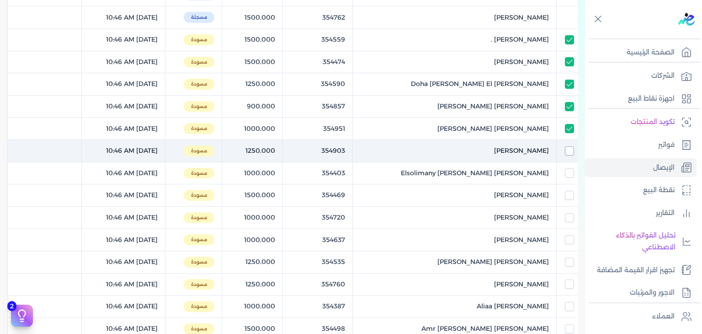
checkbox input "true"
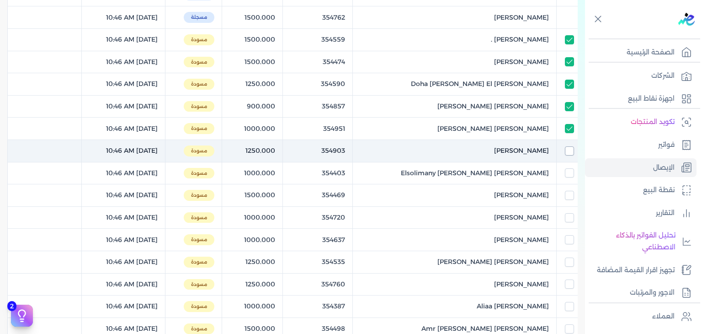
checkbox input "true"
checkbox input "false"
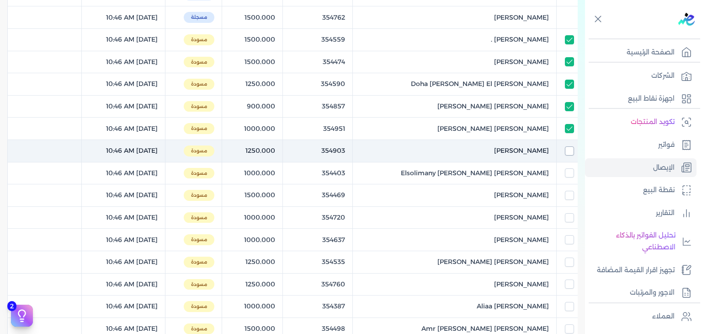
checkbox input "false"
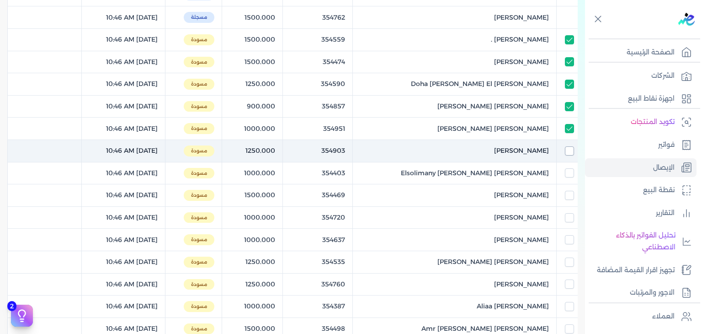
checkbox input "false"
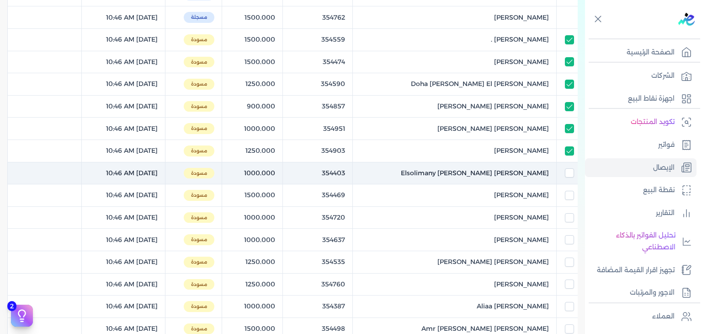
click at [565, 178] on td at bounding box center [566, 173] width 21 height 22
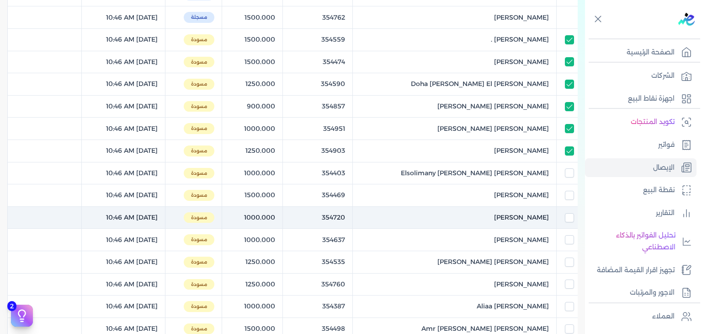
checkbox input "true"
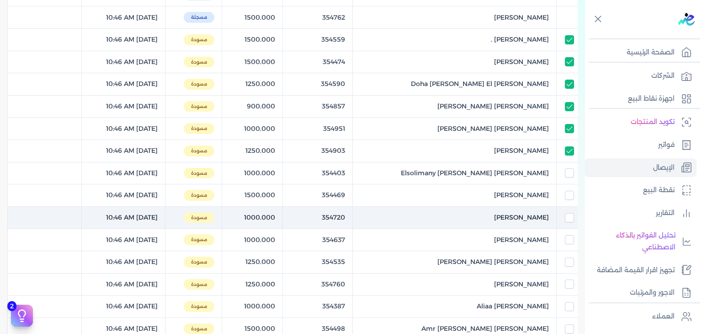
checkbox input "true"
checkbox input "false"
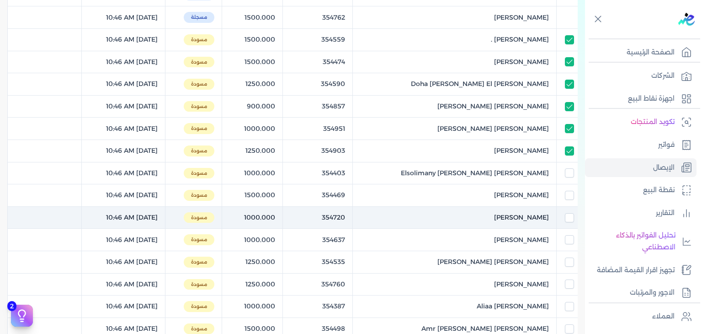
checkbox input "false"
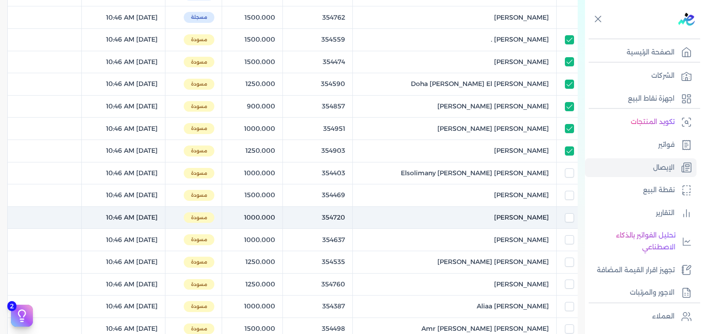
checkbox input "false"
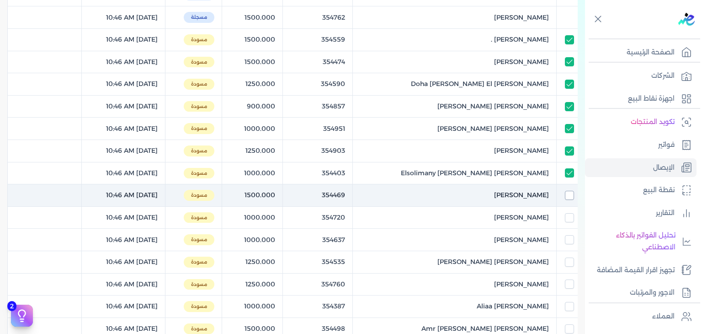
click at [569, 192] on input "checkbox" at bounding box center [569, 195] width 9 height 9
checkbox input "true"
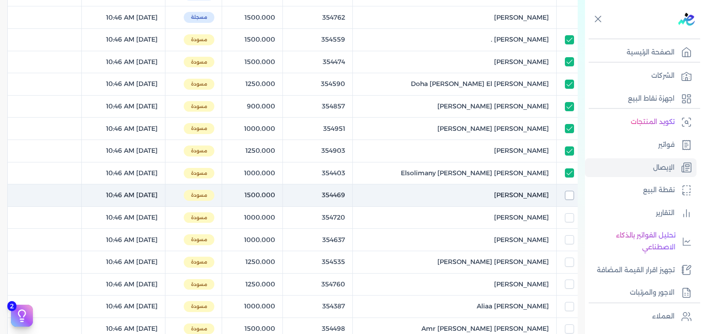
checkbox input "true"
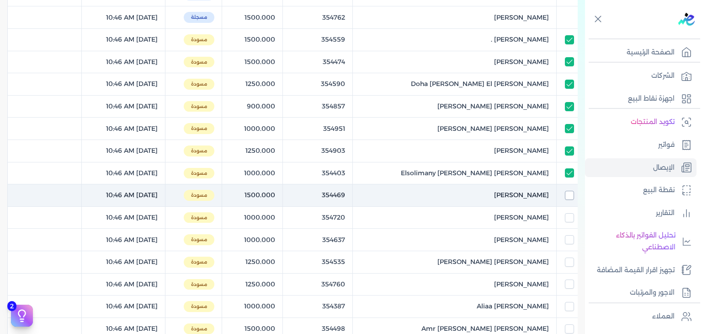
checkbox input "false"
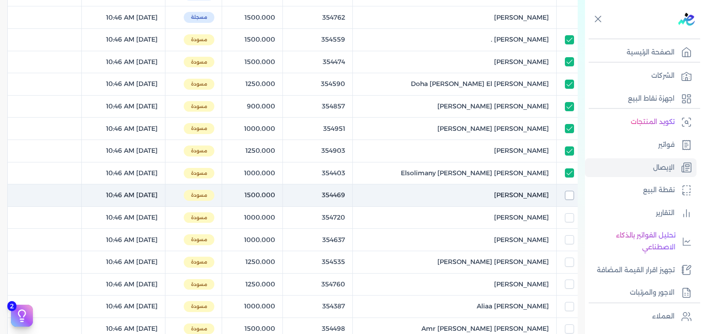
checkbox input "false"
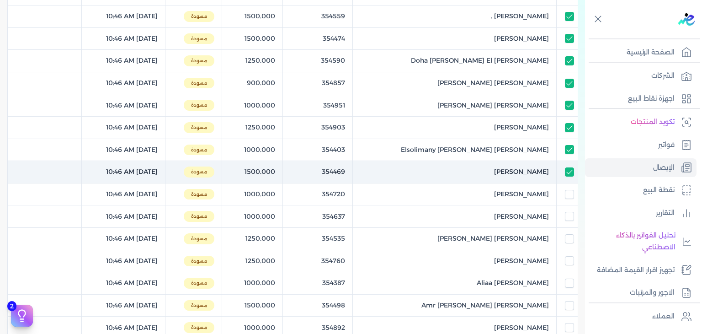
scroll to position [229, 0]
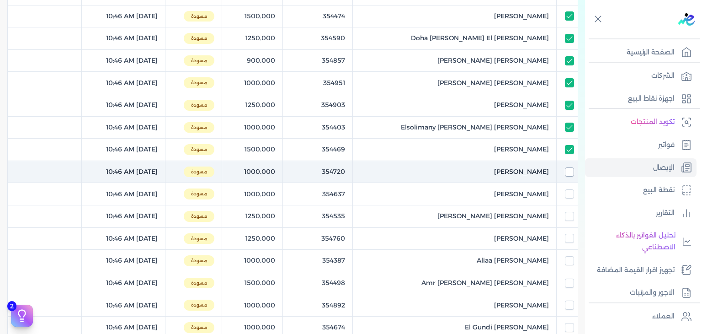
click at [569, 170] on input "checkbox" at bounding box center [569, 171] width 9 height 9
checkbox input "true"
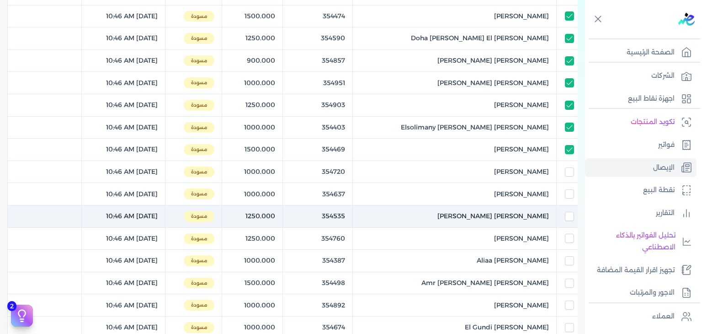
checkbox input "true"
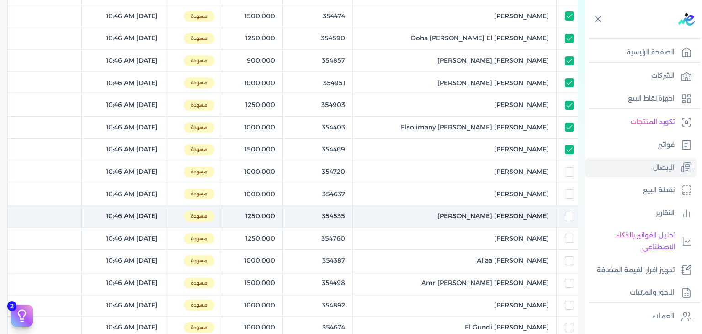
checkbox input "true"
checkbox input "false"
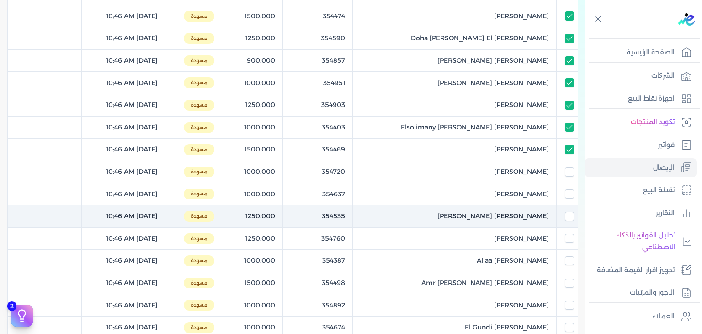
checkbox input "false"
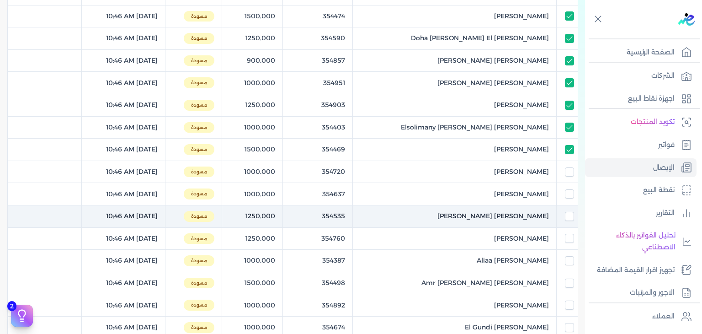
checkbox input "false"
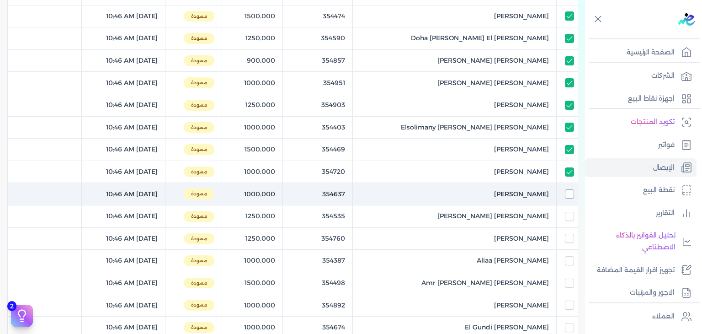
click at [569, 192] on input "checkbox" at bounding box center [569, 193] width 9 height 9
checkbox input "true"
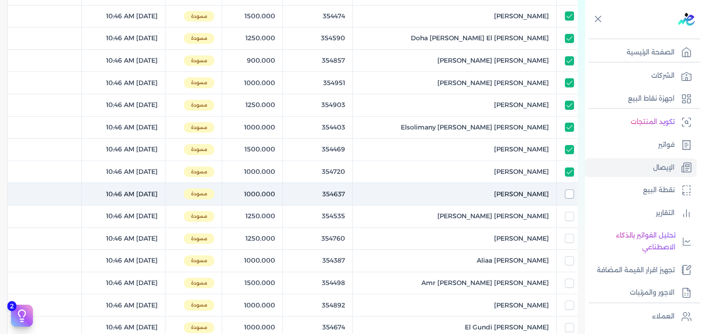
checkbox input "true"
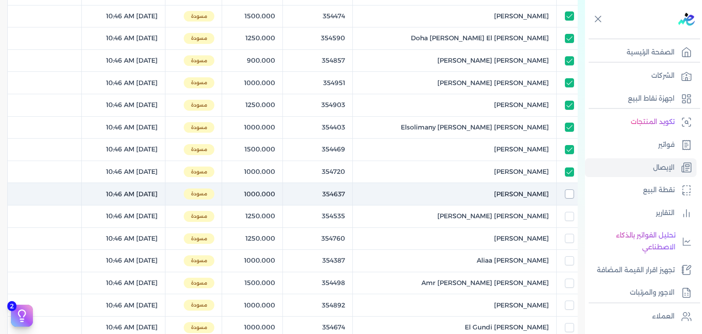
checkbox input "true"
checkbox input "false"
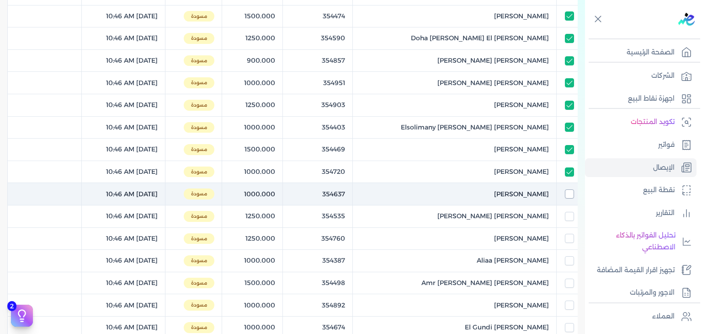
checkbox input "false"
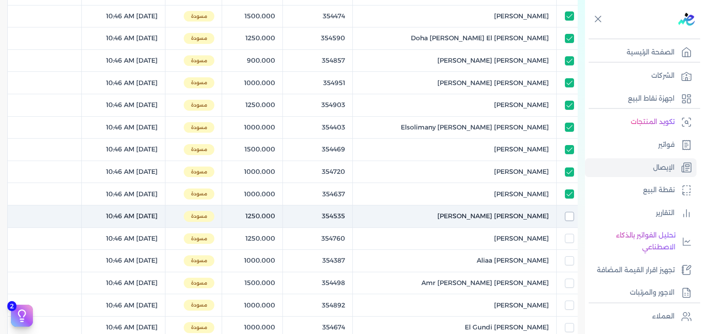
click at [566, 213] on input "checkbox" at bounding box center [569, 216] width 9 height 9
checkbox input "true"
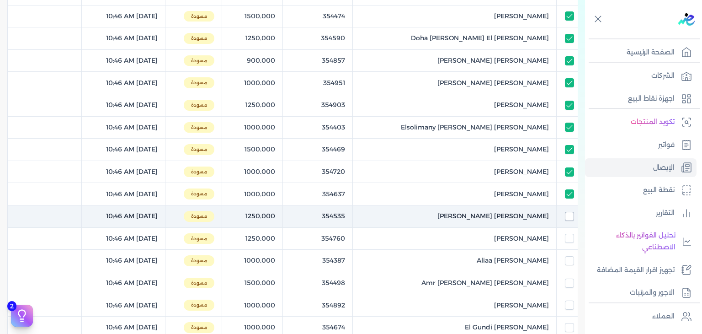
checkbox input "true"
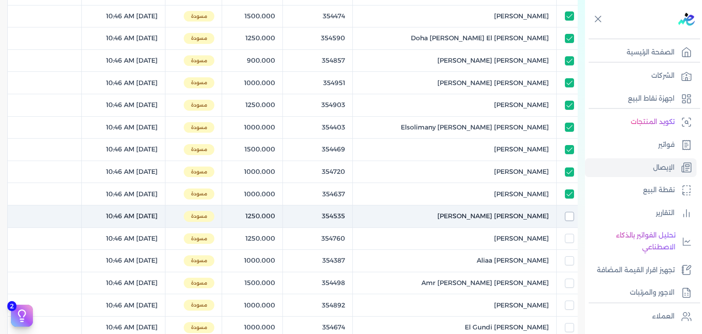
checkbox input "true"
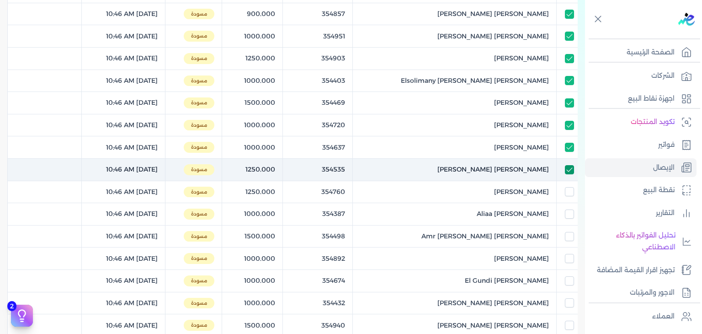
scroll to position [411, 0]
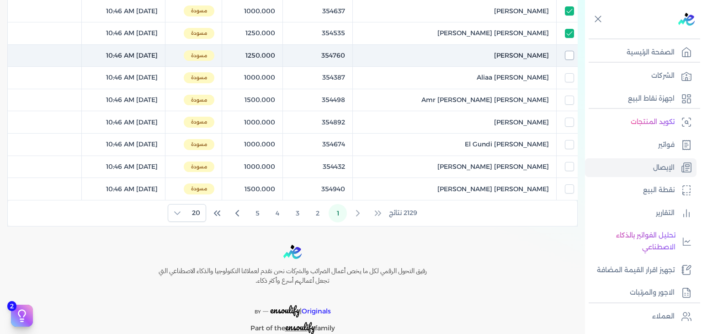
click at [571, 57] on input "checkbox" at bounding box center [569, 55] width 9 height 9
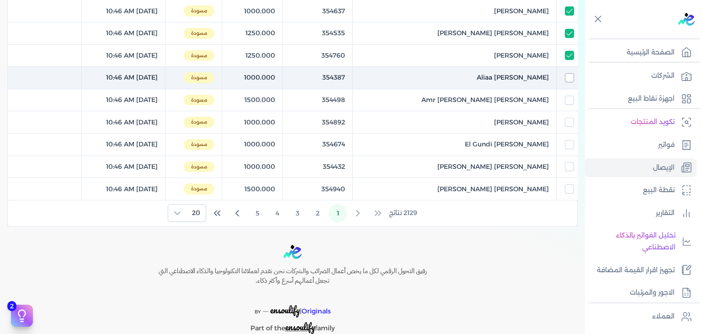
click at [569, 73] on input "checkbox" at bounding box center [569, 77] width 9 height 9
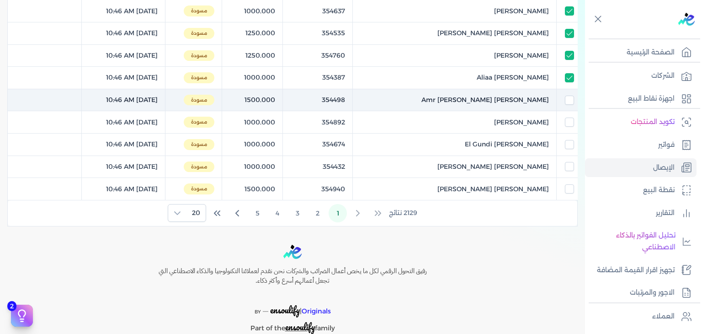
click at [568, 89] on td at bounding box center [566, 100] width 21 height 22
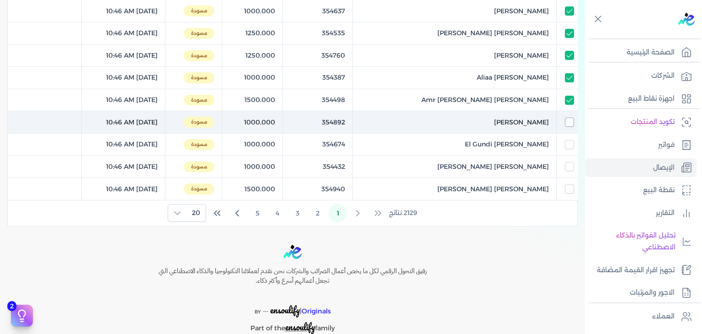
click at [566, 122] on input "checkbox" at bounding box center [569, 121] width 9 height 9
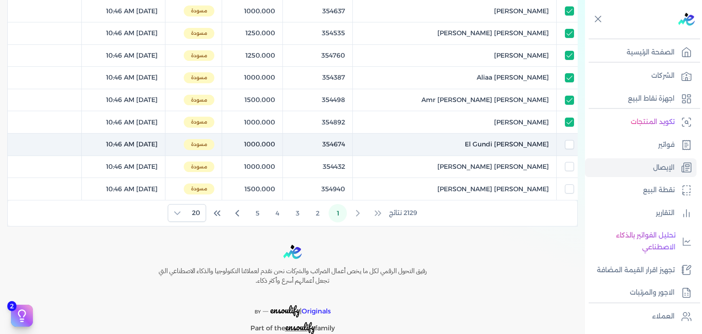
drag, startPoint x: 567, startPoint y: 137, endPoint x: 564, endPoint y: 149, distance: 12.1
click at [567, 137] on td at bounding box center [566, 144] width 21 height 22
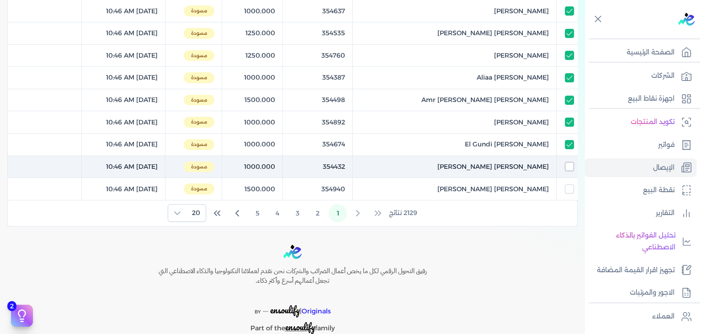
click at [567, 162] on input "checkbox" at bounding box center [569, 166] width 9 height 9
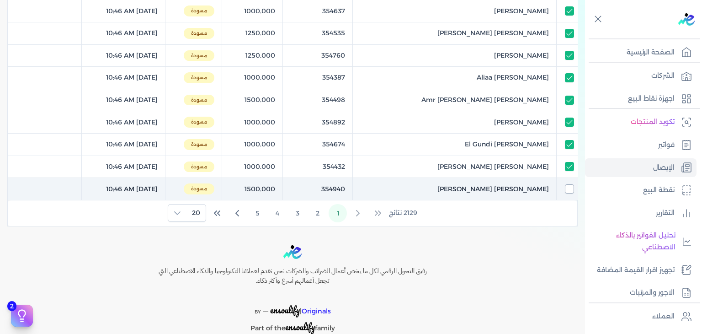
click at [568, 187] on input "checkbox" at bounding box center [569, 188] width 9 height 9
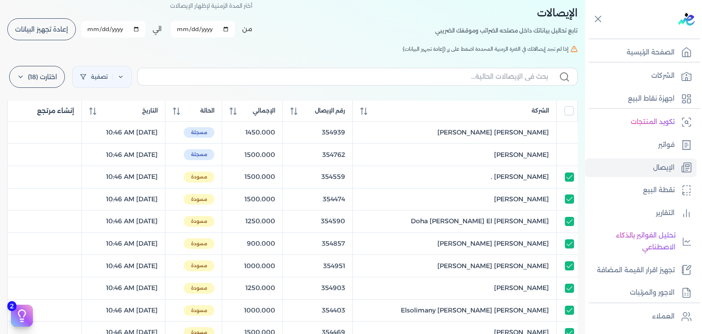
scroll to position [0, 0]
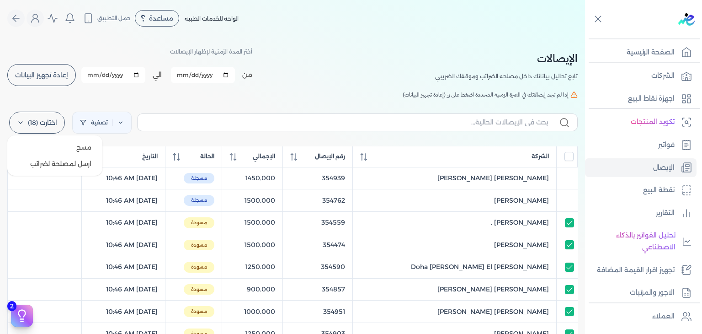
click at [33, 123] on label "اختارت (18)" at bounding box center [37, 123] width 56 height 22
click at [82, 167] on button "ارسل لمصلحة لضرائب" at bounding box center [55, 163] width 88 height 16
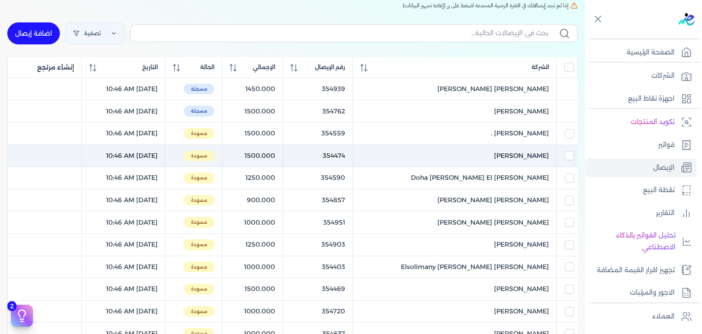
scroll to position [91, 0]
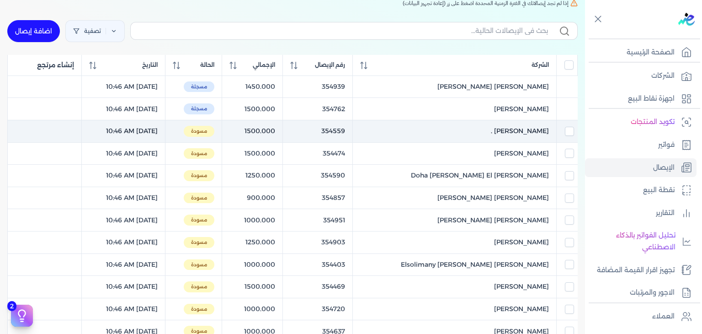
click at [568, 137] on td at bounding box center [566, 131] width 21 height 22
checkbox input "true"
checkbox input "false"
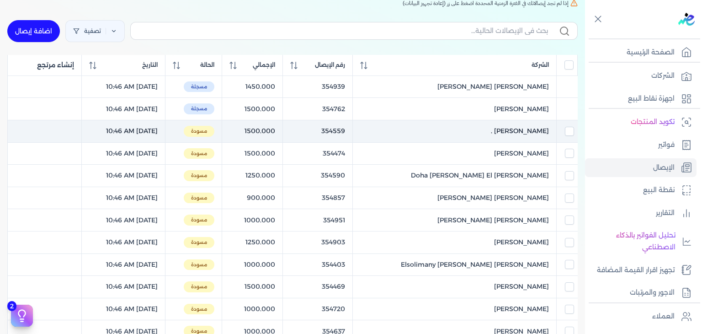
checkbox input "false"
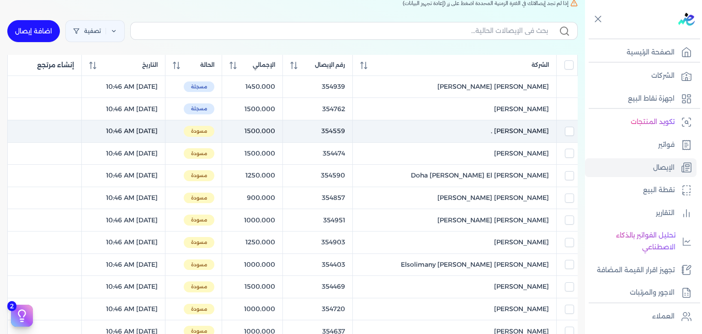
checkbox input "false"
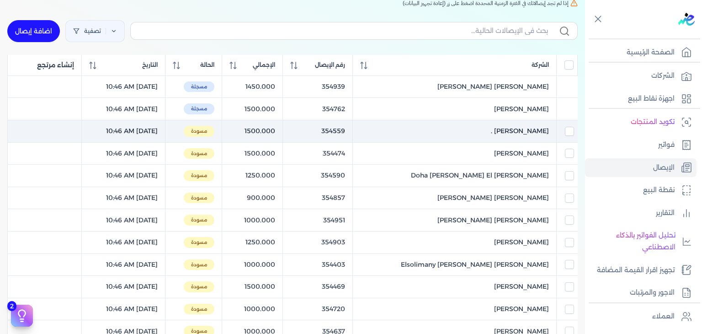
checkbox input "false"
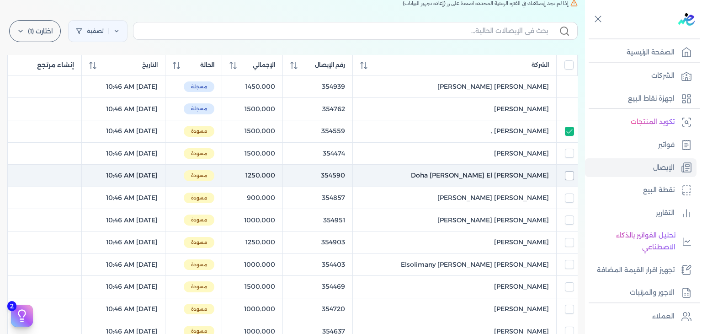
drag, startPoint x: 568, startPoint y: 155, endPoint x: 568, endPoint y: 174, distance: 19.2
click at [569, 155] on input "checkbox" at bounding box center [569, 153] width 9 height 9
checkbox input "true"
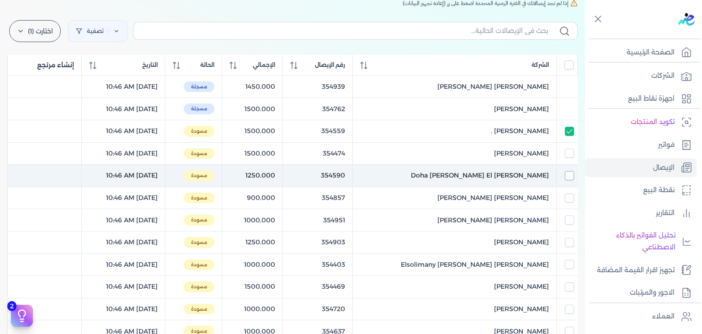
checkbox input "false"
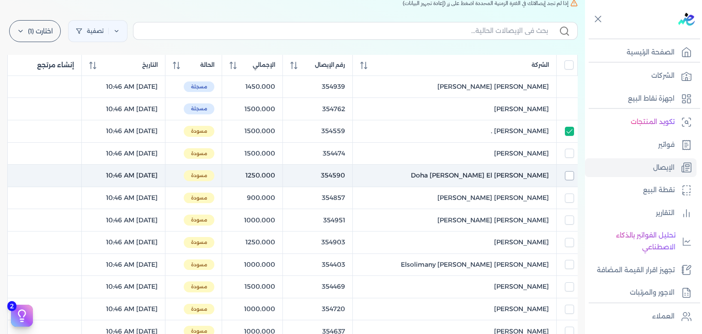
checkbox input "false"
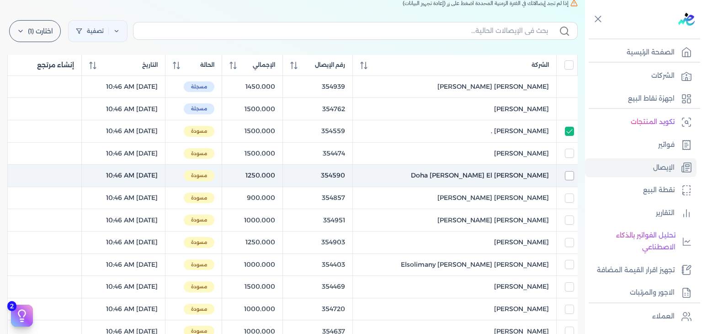
checkbox input "false"
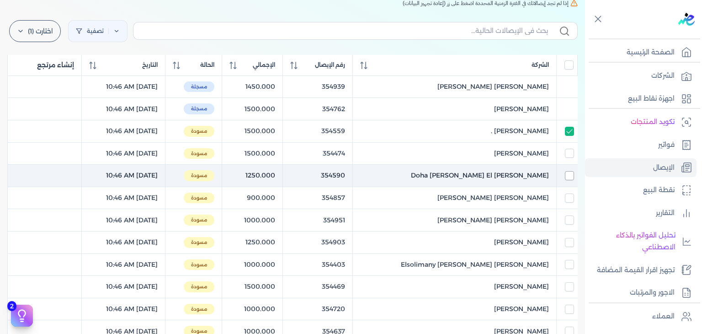
checkbox input "false"
click at [568, 178] on input "checkbox" at bounding box center [569, 175] width 9 height 9
checkbox input "true"
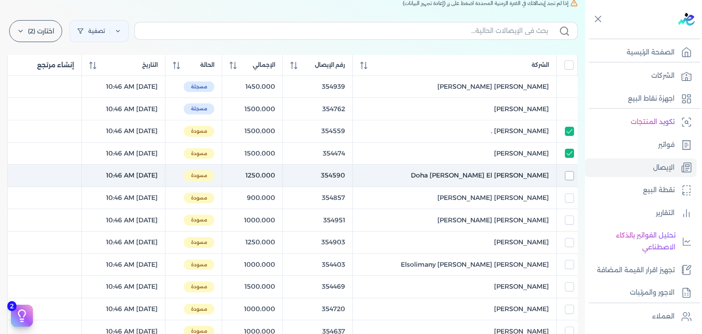
checkbox input "true"
checkbox input "false"
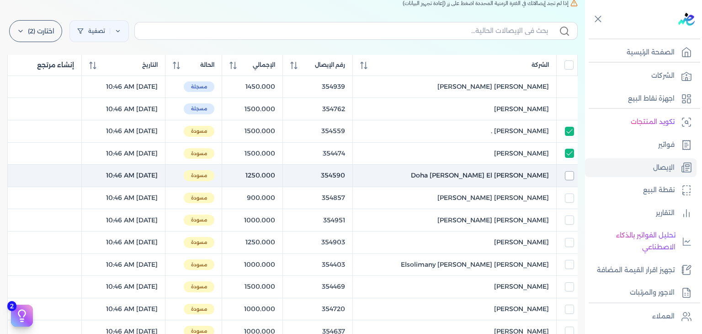
checkbox input "false"
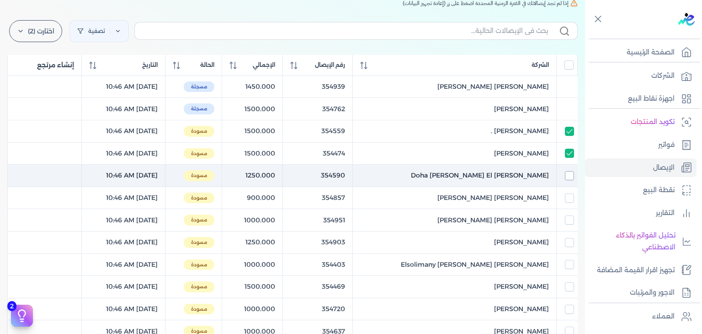
checkbox input "false"
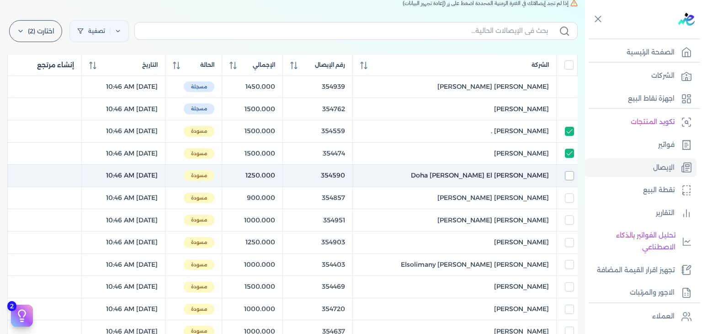
checkbox input "false"
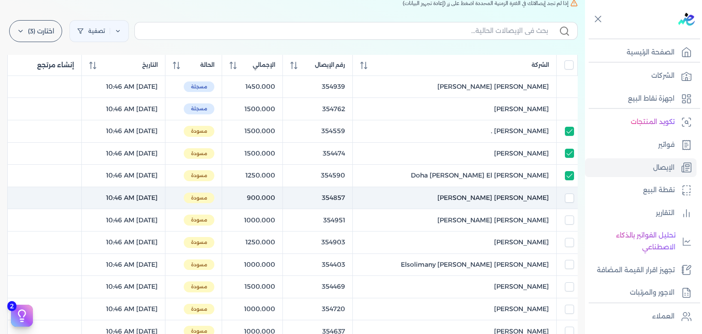
click at [568, 205] on td at bounding box center [566, 197] width 21 height 22
checkbox input "true"
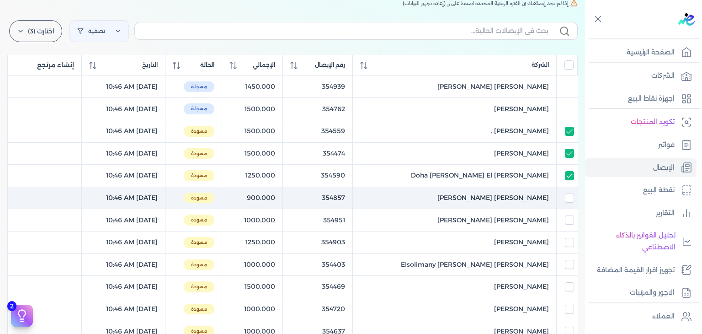
checkbox input "false"
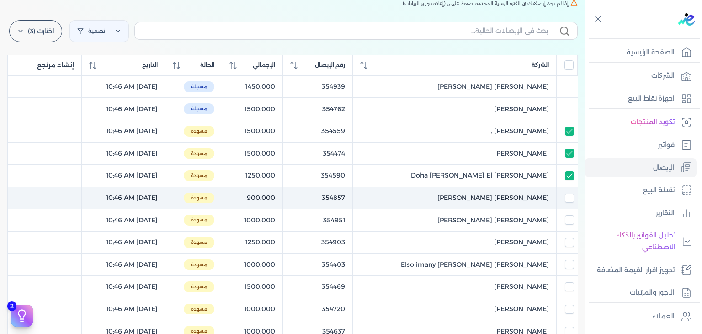
checkbox input "false"
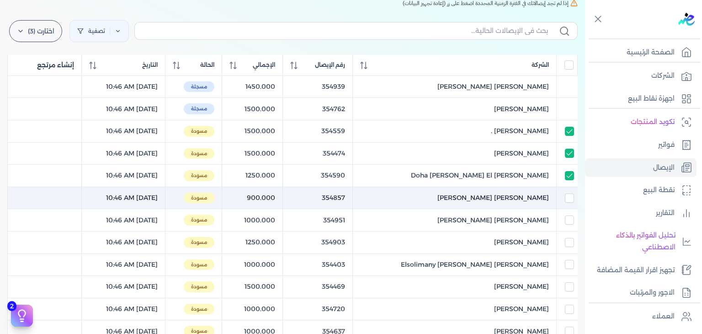
checkbox input "false"
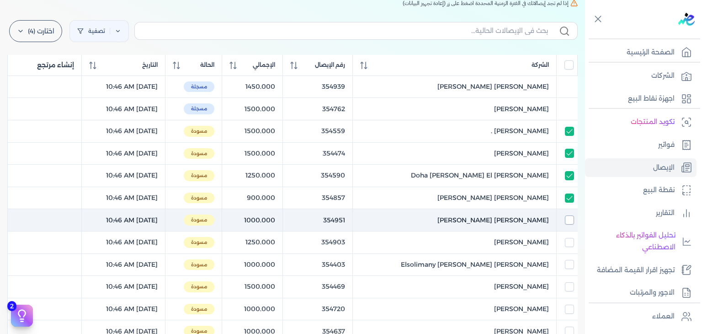
click at [569, 219] on input "checkbox" at bounding box center [569, 219] width 9 height 9
checkbox input "true"
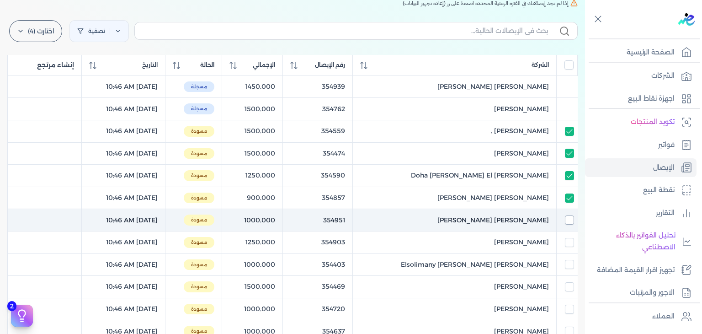
checkbox input "true"
checkbox input "false"
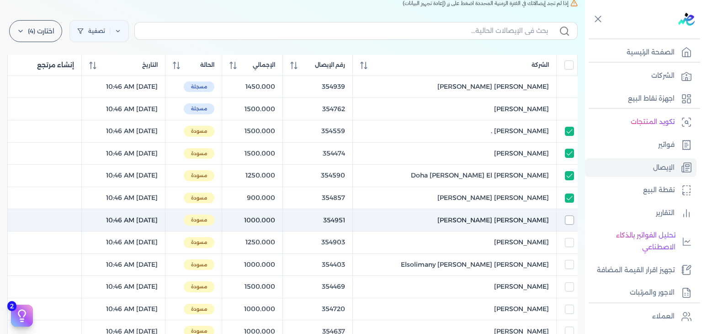
checkbox input "false"
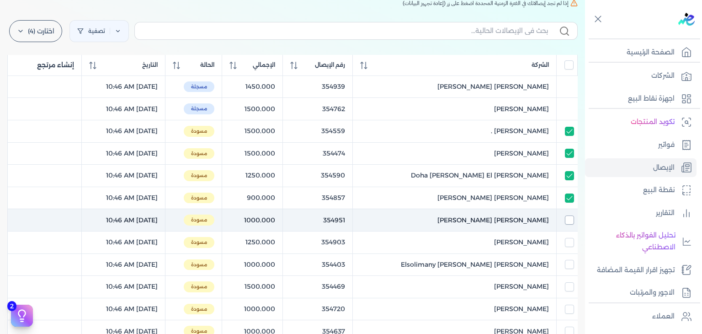
checkbox input "false"
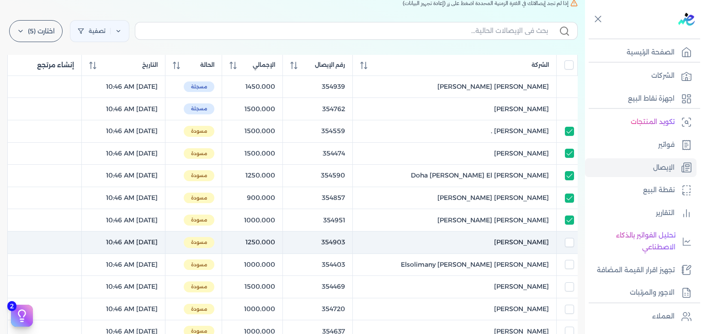
click at [566, 247] on td at bounding box center [566, 242] width 21 height 22
checkbox input "true"
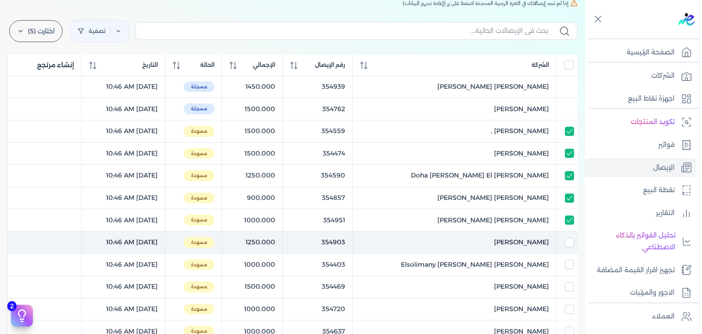
checkbox input "true"
checkbox input "false"
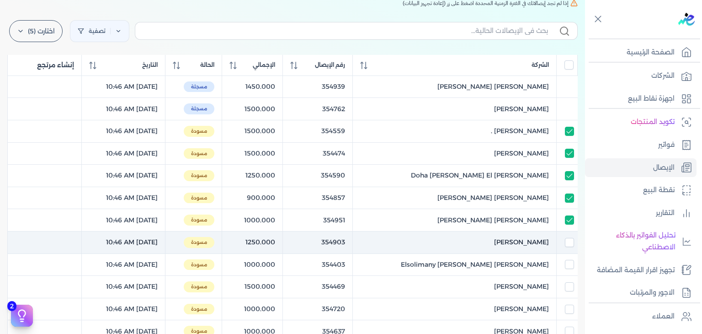
checkbox input "false"
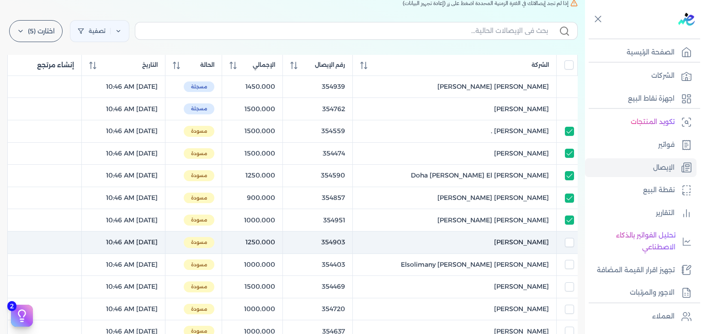
checkbox input "false"
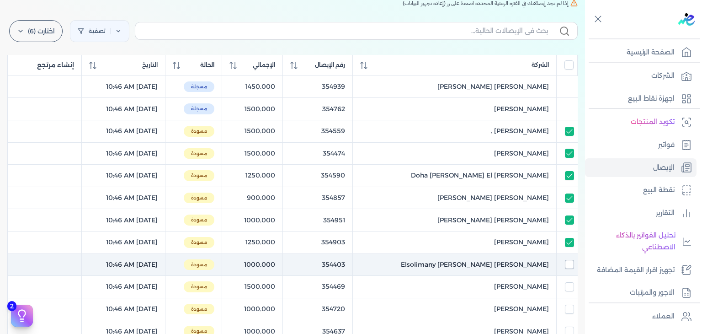
click at [567, 260] on input "checkbox" at bounding box center [569, 264] width 9 height 9
checkbox input "true"
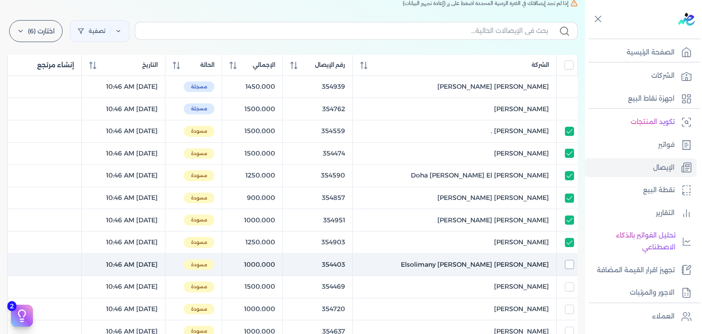
checkbox input "true"
checkbox input "false"
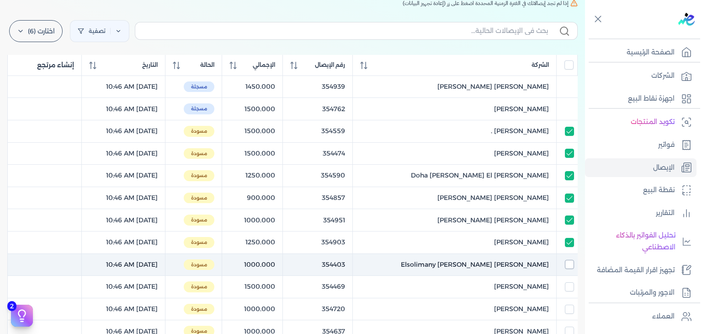
checkbox input "false"
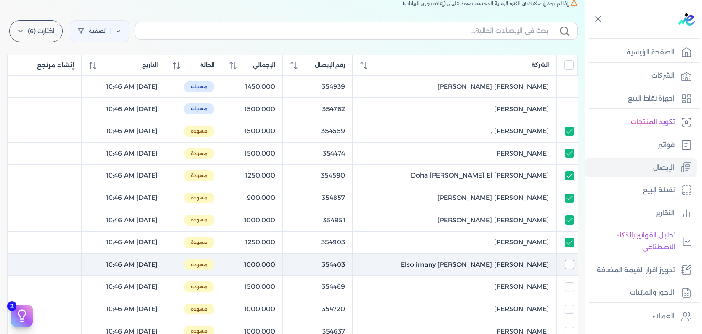
checkbox input "false"
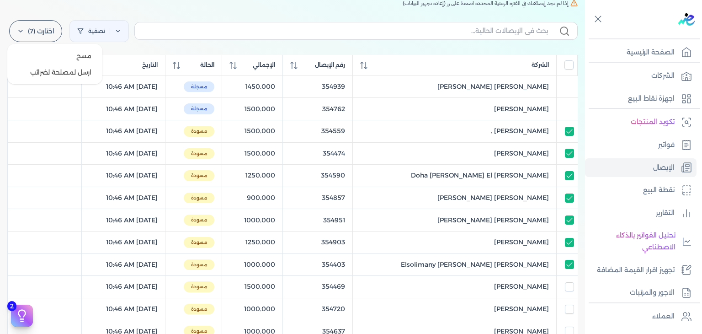
click at [35, 33] on label "اختارت (7)" at bounding box center [35, 31] width 53 height 22
click at [49, 76] on button "ارسل لمصلحة لضرائب" at bounding box center [55, 72] width 88 height 16
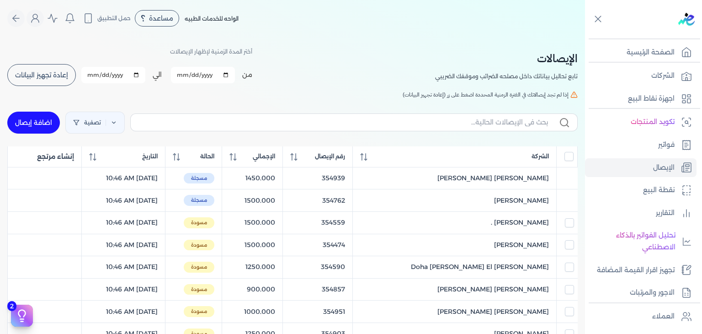
scroll to position [0, 0]
click at [45, 73] on span "إعادة تجهيز البيانات" at bounding box center [41, 75] width 53 height 6
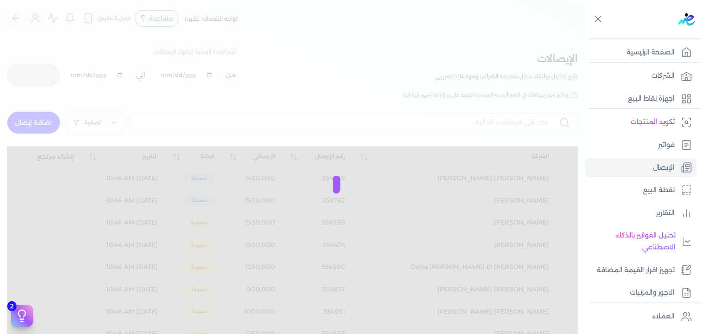
checkbox input "false"
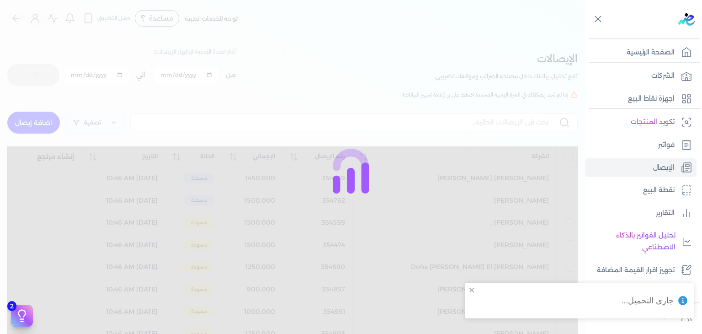
click at [468, 293] on div "جاري التحميل..." at bounding box center [579, 300] width 229 height 36
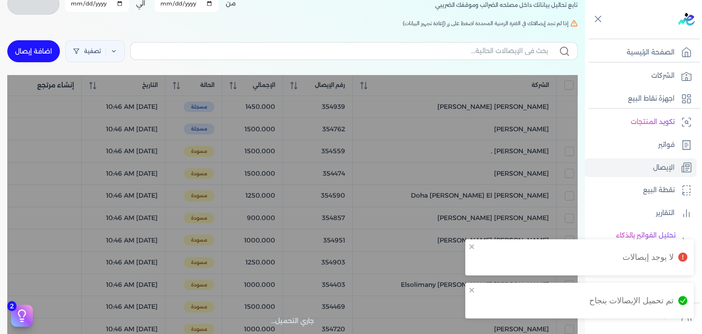
scroll to position [183, 0]
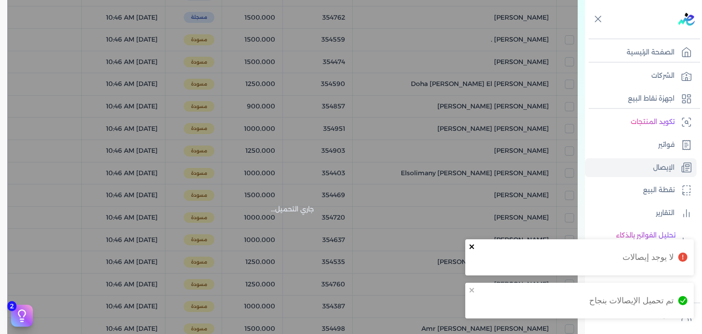
click at [470, 250] on icon "close" at bounding box center [472, 246] width 6 height 7
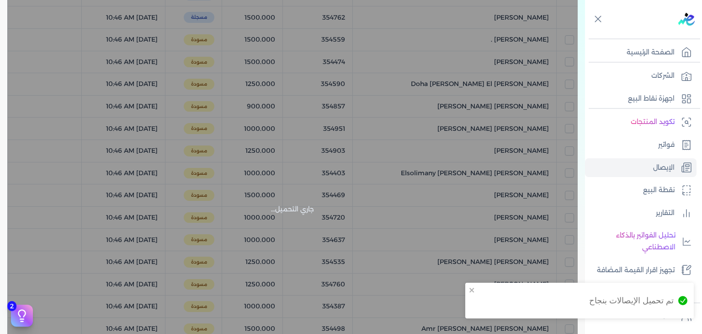
click at [482, 293] on div "تم تحميل الإيصالات بنجاح" at bounding box center [576, 300] width 196 height 23
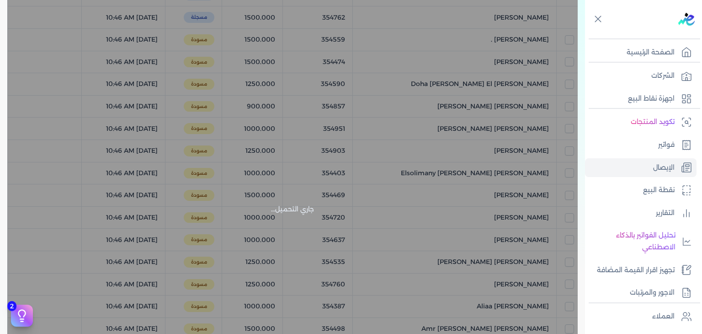
scroll to position [0, 0]
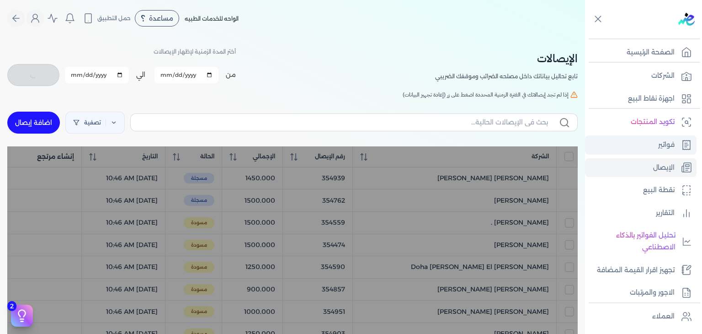
click at [669, 147] on p "فواتير" at bounding box center [666, 145] width 16 height 12
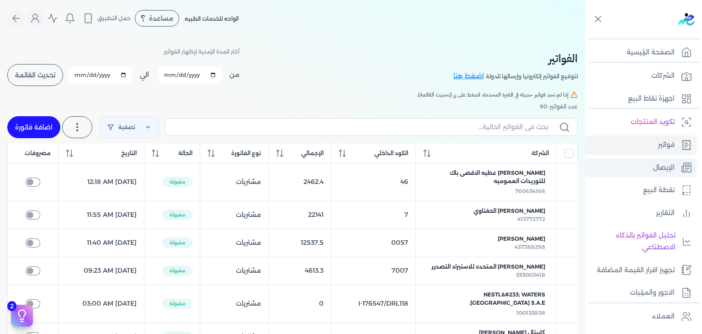
click at [656, 167] on p "الإيصال" at bounding box center [663, 168] width 21 height 12
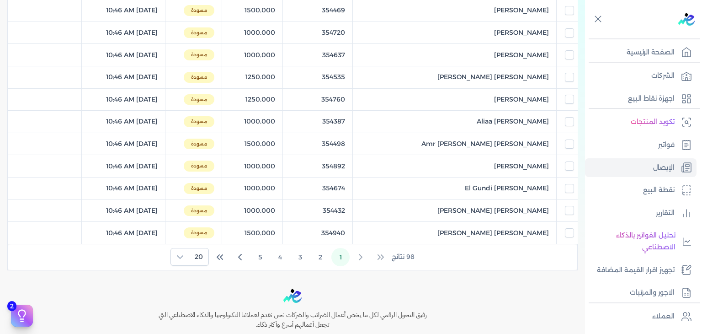
scroll to position [440, 0]
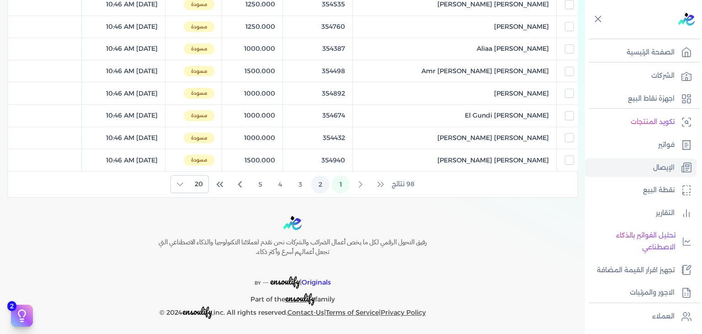
click at [325, 184] on button "2" at bounding box center [320, 184] width 18 height 18
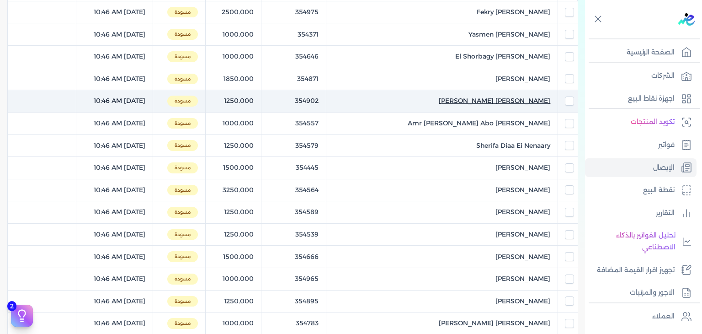
scroll to position [0, 0]
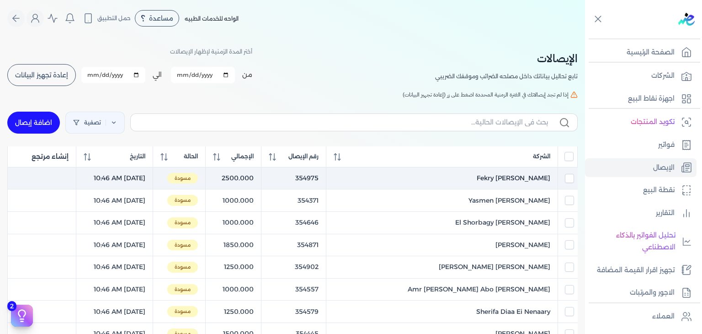
click at [566, 184] on td at bounding box center [568, 178] width 20 height 22
checkbox input "true"
checkbox input "false"
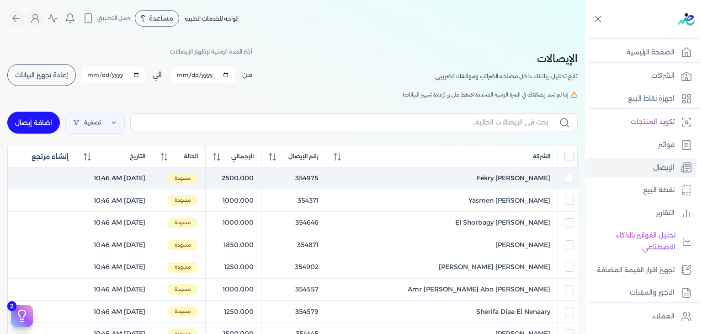
checkbox input "false"
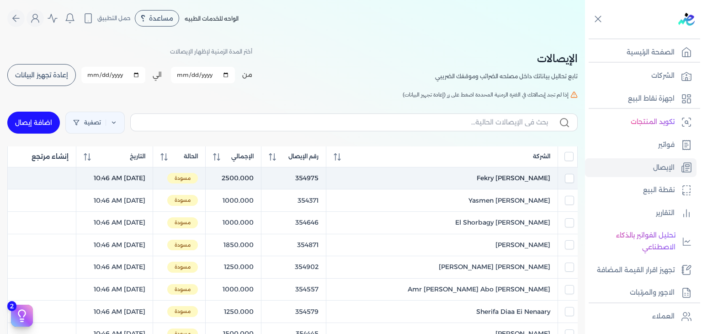
checkbox input "false"
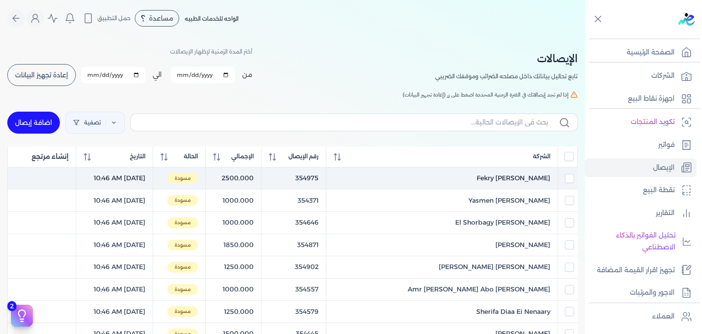
checkbox input "false"
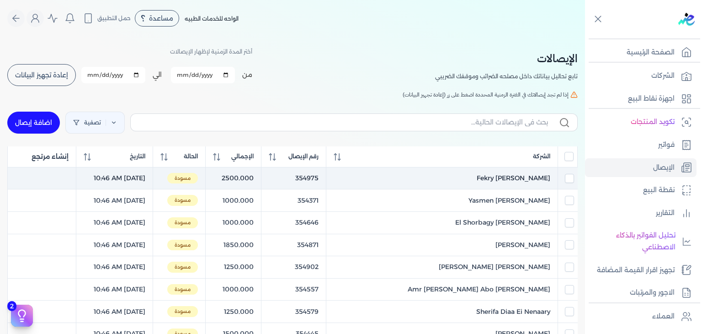
checkbox input "false"
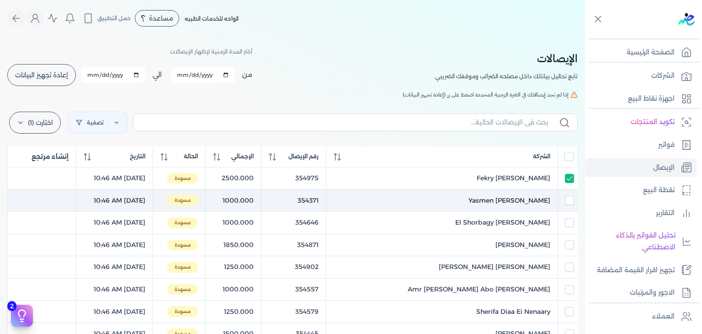
drag, startPoint x: 572, startPoint y: 194, endPoint x: 569, endPoint y: 205, distance: 11.4
click at [572, 194] on td at bounding box center [568, 200] width 20 height 22
checkbox input "true"
checkbox input "false"
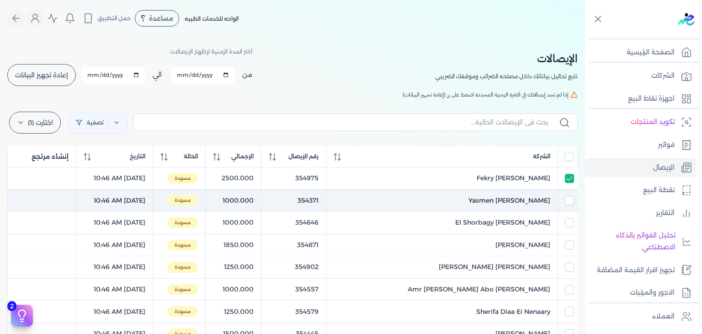
checkbox input "false"
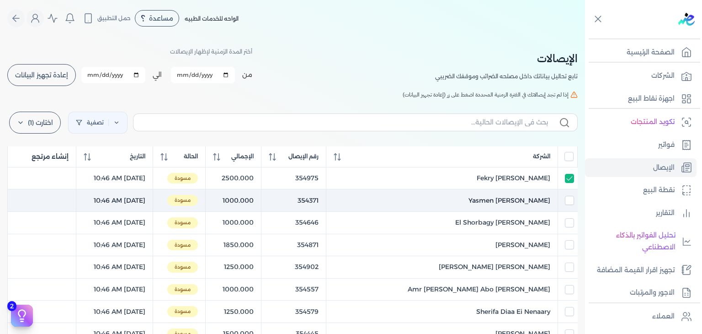
checkbox input "false"
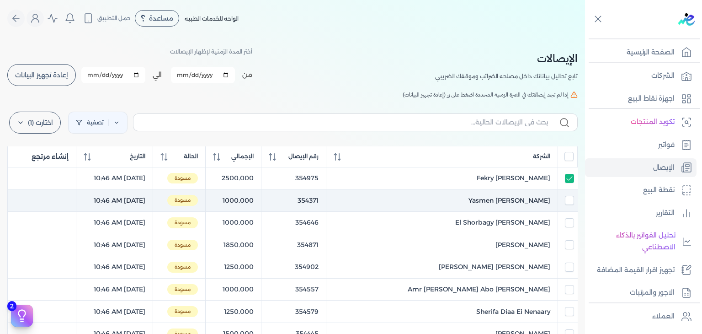
checkbox input "false"
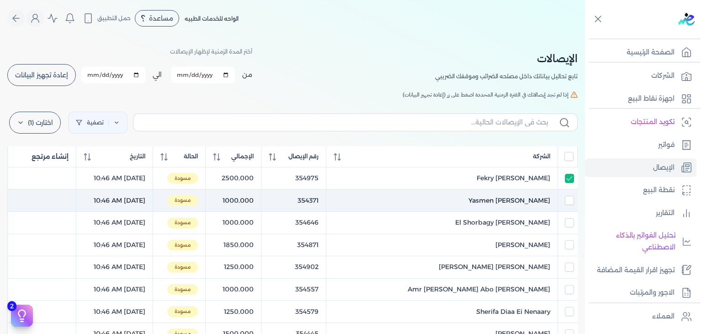
checkbox input "false"
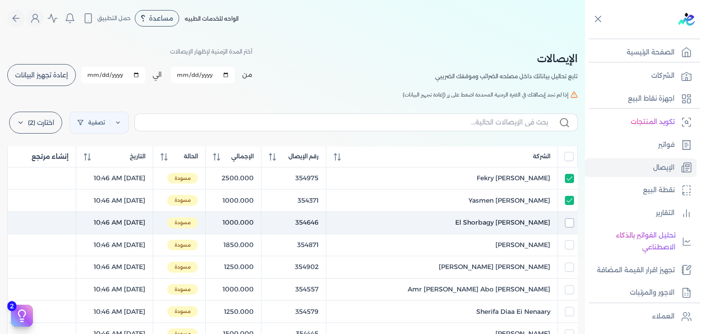
click at [569, 222] on input "checkbox" at bounding box center [569, 222] width 9 height 9
checkbox input "true"
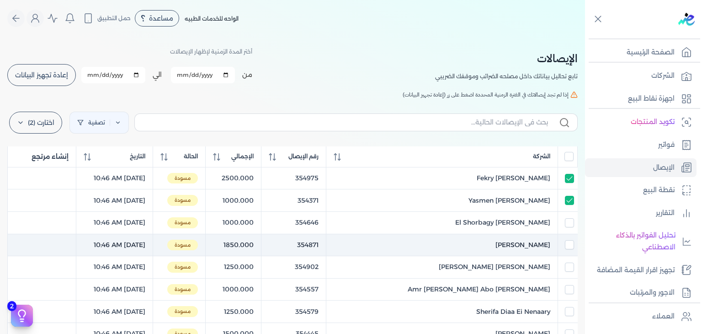
checkbox input "true"
checkbox input "false"
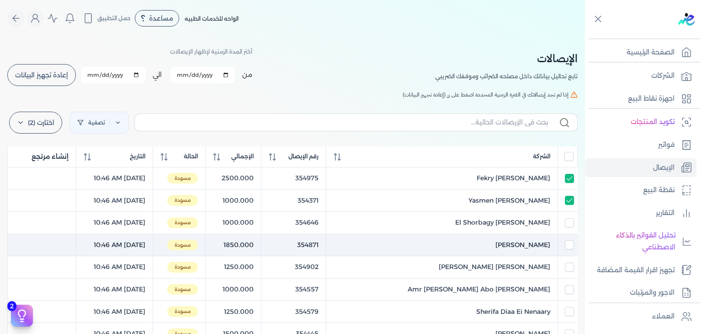
checkbox input "false"
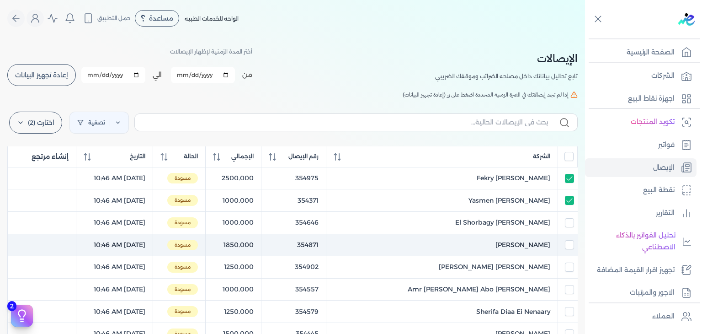
checkbox input "false"
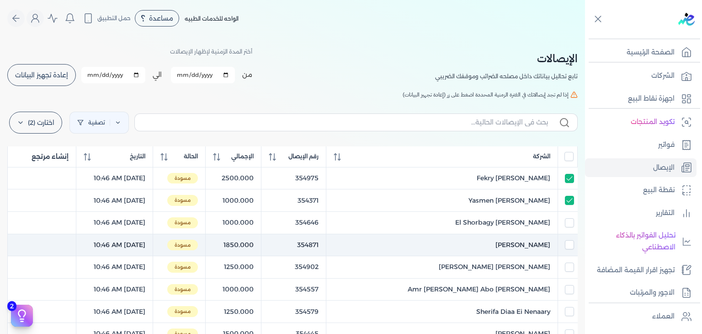
checkbox input "false"
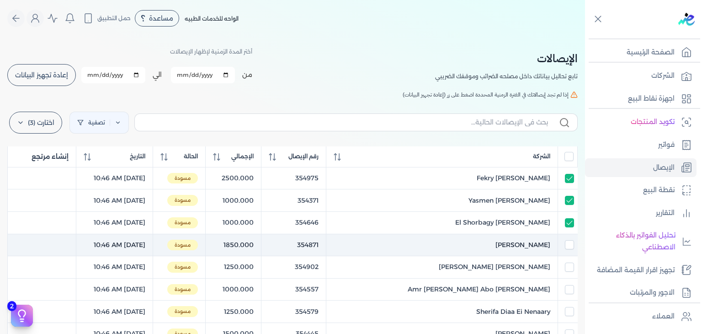
click at [563, 245] on td at bounding box center [568, 245] width 20 height 22
checkbox input "true"
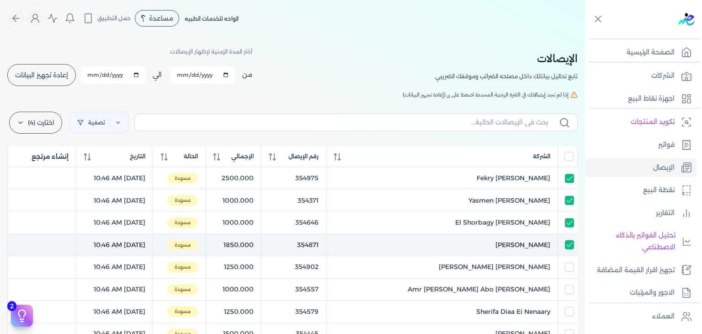
checkbox input "false"
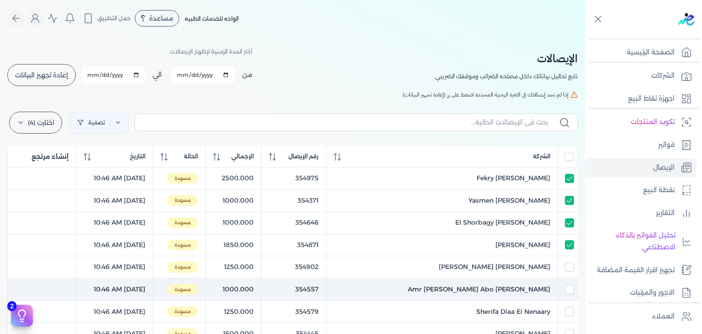
click at [558, 278] on td at bounding box center [568, 289] width 20 height 22
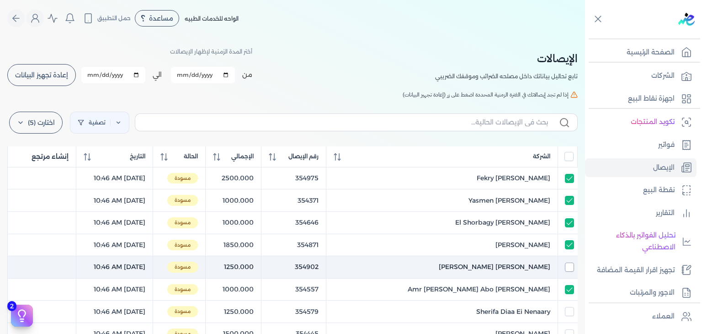
click at [565, 268] on input "checkbox" at bounding box center [569, 266] width 9 height 9
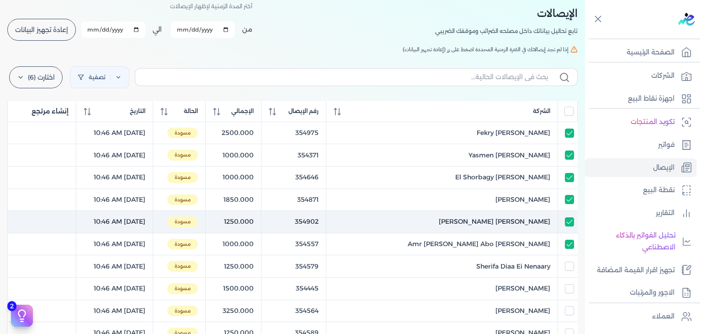
scroll to position [46, 0]
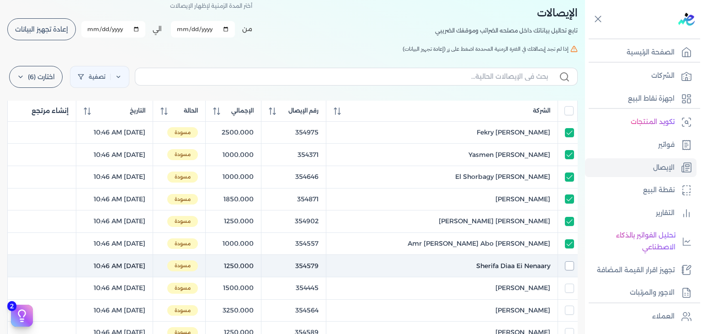
click at [571, 265] on input "checkbox" at bounding box center [569, 265] width 9 height 9
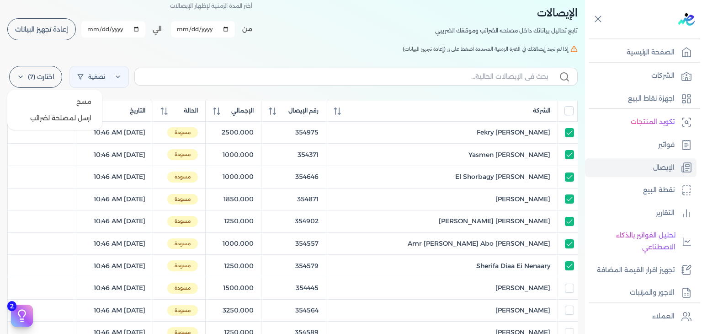
click at [43, 68] on label "اختارت (7)" at bounding box center [35, 77] width 53 height 22
click at [64, 116] on button "ارسل لمصلحة لضرائب" at bounding box center [55, 118] width 88 height 16
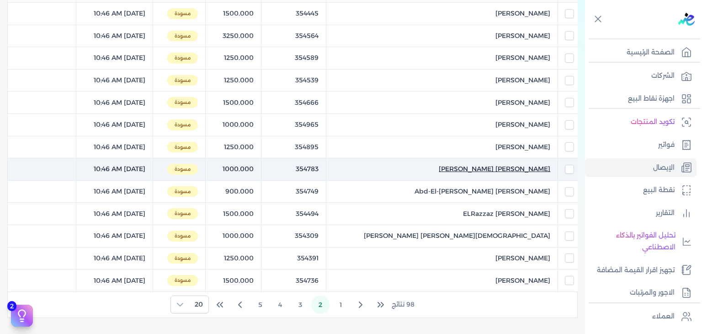
scroll to position [440, 0]
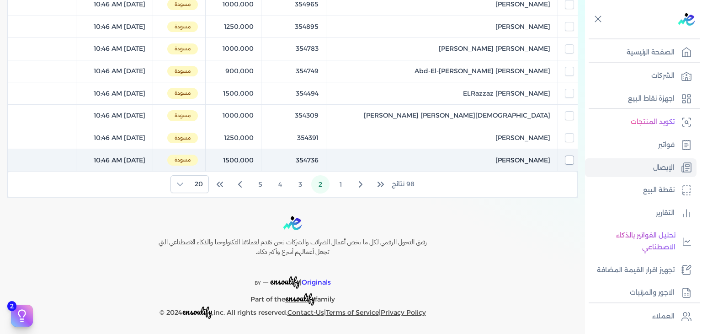
click at [565, 155] on input "checkbox" at bounding box center [569, 159] width 9 height 9
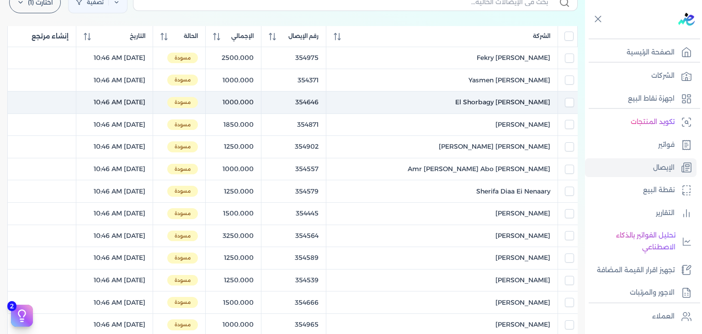
scroll to position [0, 0]
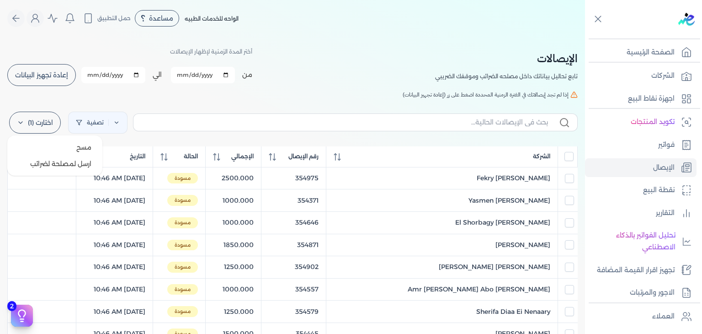
click at [53, 126] on label "اختارت (1)" at bounding box center [35, 123] width 52 height 22
click at [64, 161] on button "ارسل لمصلحة لضرائب" at bounding box center [55, 163] width 88 height 16
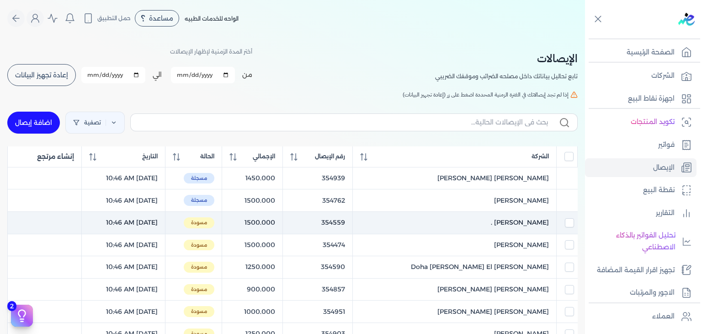
click at [561, 221] on div at bounding box center [567, 222] width 14 height 9
checkbox input "true"
checkbox input "false"
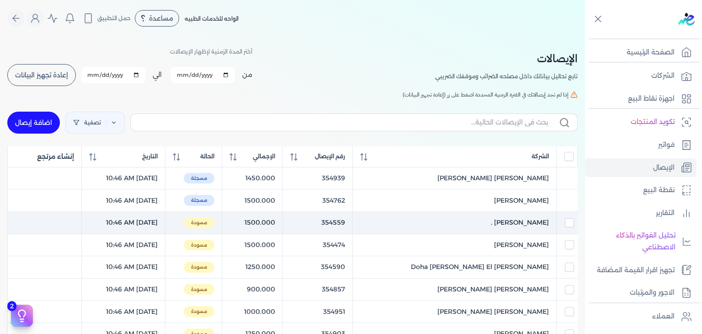
checkbox input "false"
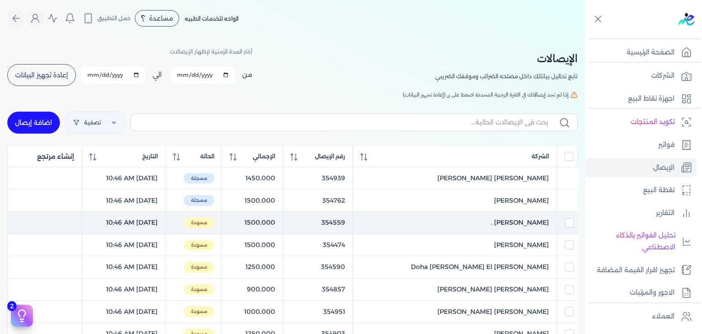
checkbox input "false"
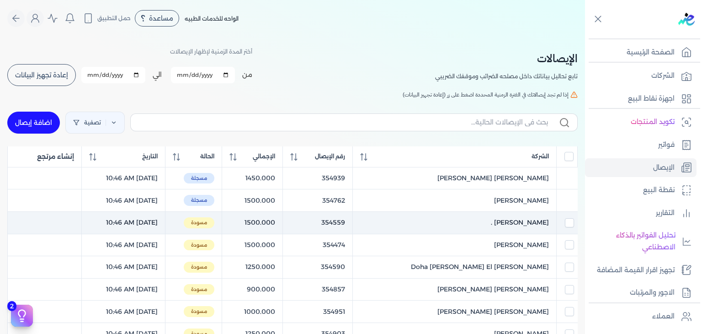
checkbox input "false"
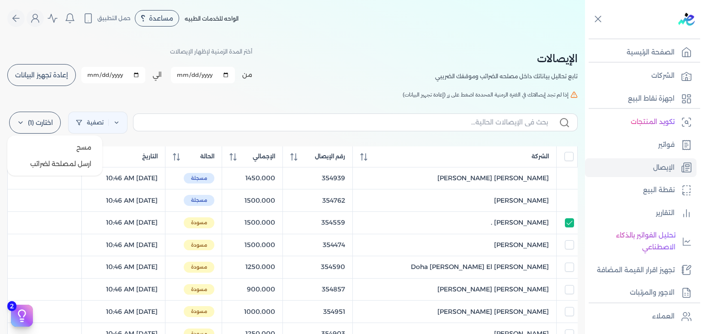
click at [38, 127] on label "اختارت (1)" at bounding box center [35, 123] width 52 height 22
click at [63, 165] on button "ارسل لمصلحة لضرائب" at bounding box center [55, 163] width 88 height 16
click at [569, 160] on input "All items unselected" at bounding box center [568, 156] width 9 height 9
click at [568, 156] on input "All items selected" at bounding box center [568, 156] width 9 height 9
checkbox input "false"
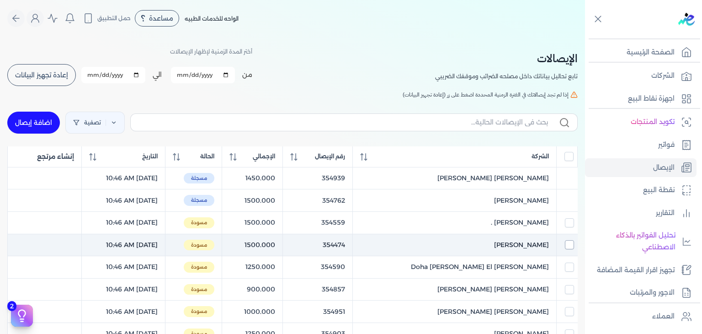
click at [568, 245] on input "checkbox" at bounding box center [569, 244] width 9 height 9
checkbox input "true"
checkbox input "false"
checkbox input "true"
checkbox input "false"
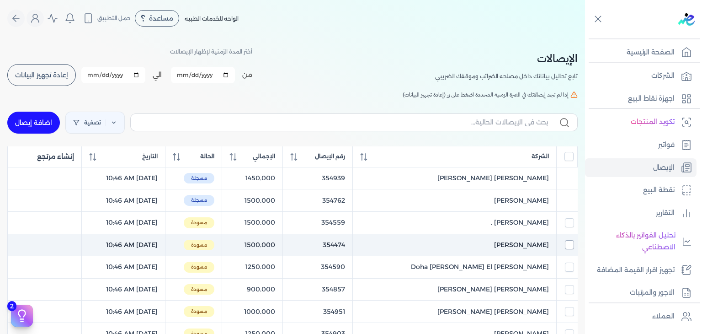
checkbox input "false"
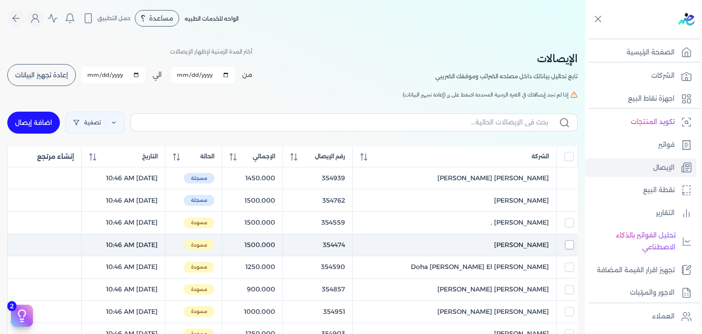
checkbox input "false"
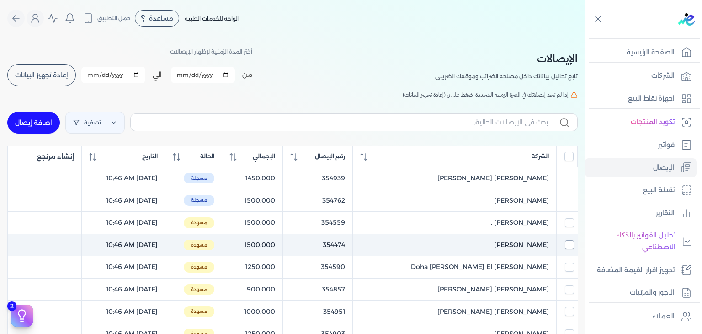
checkbox input "false"
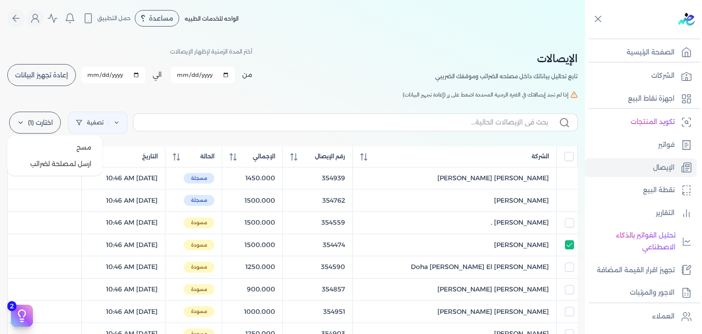
drag, startPoint x: 29, startPoint y: 121, endPoint x: 33, endPoint y: 122, distance: 4.6
click at [29, 121] on label "اختارت (1)" at bounding box center [35, 123] width 52 height 22
click at [47, 169] on button "ارسل لمصلحة لضرائب" at bounding box center [55, 163] width 88 height 16
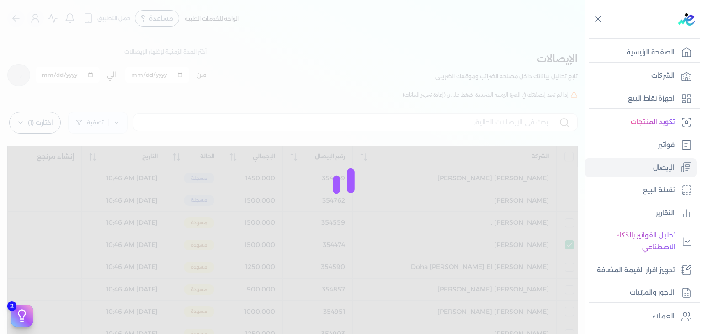
checkbox input "false"
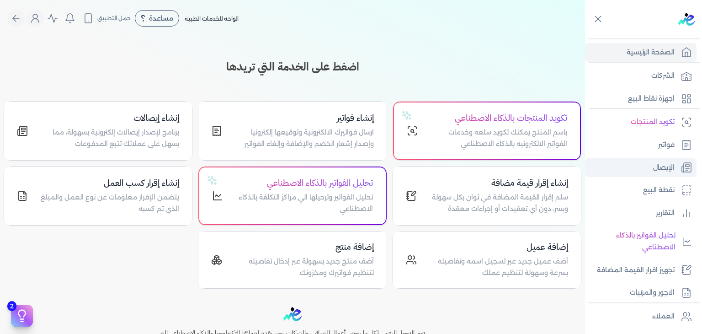
click at [640, 159] on link "الإيصال" at bounding box center [641, 167] width 112 height 19
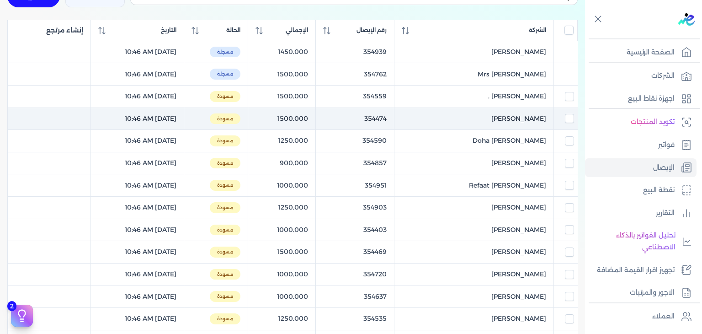
scroll to position [411, 0]
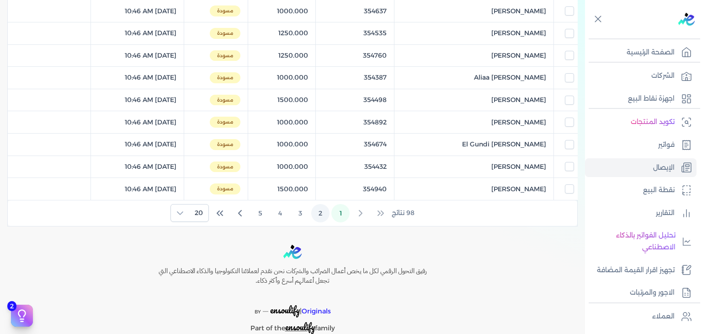
click at [318, 208] on button "2" at bounding box center [320, 213] width 18 height 18
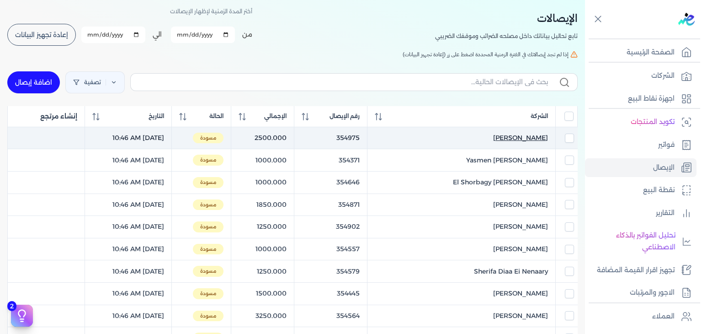
scroll to position [29, 0]
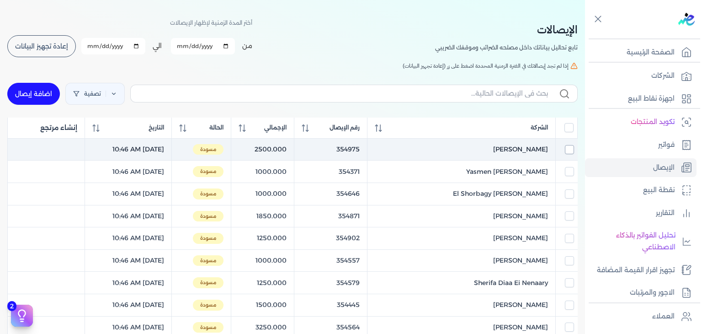
click at [567, 150] on input "checkbox" at bounding box center [569, 149] width 9 height 9
checkbox input "true"
checkbox input "false"
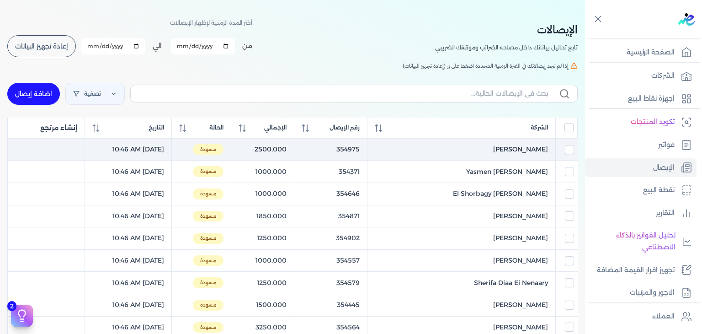
checkbox input "false"
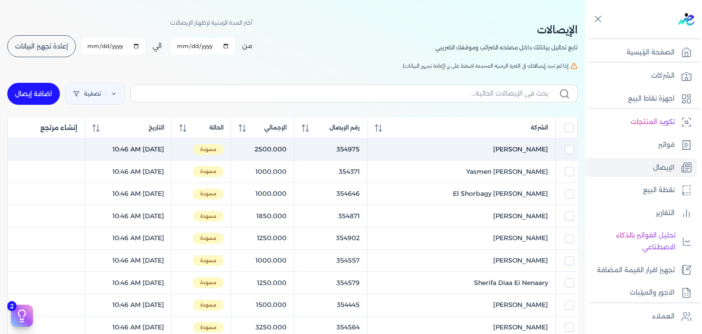
checkbox input "false"
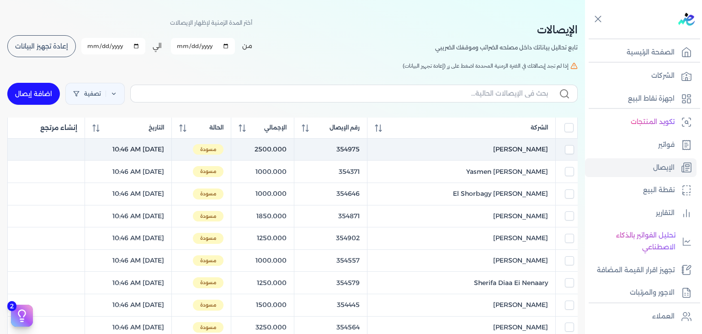
checkbox input "false"
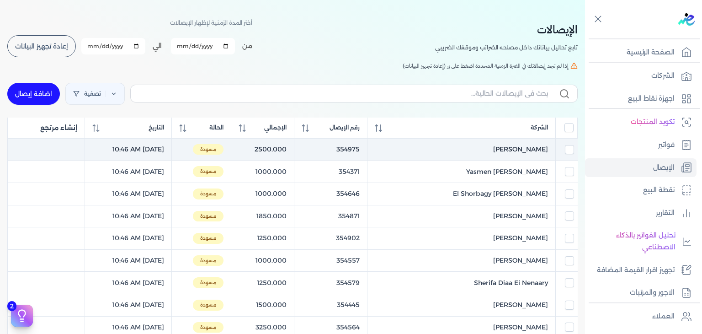
checkbox input "false"
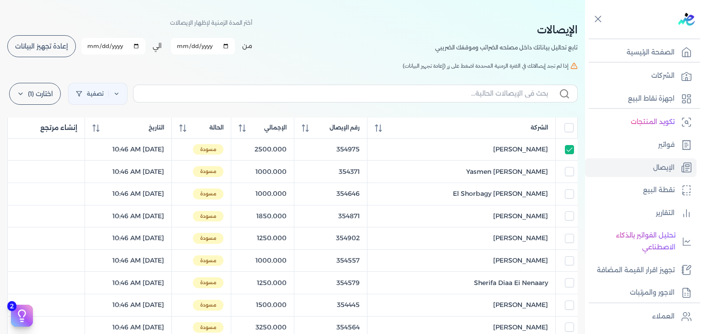
click at [32, 81] on div "اختارت (1) مسح ارسل لمصلحة لضرائب" at bounding box center [34, 94] width 55 height 26
click at [32, 90] on label "اختارت (1)" at bounding box center [35, 94] width 52 height 22
click at [48, 132] on button "ارسل لمصلحة لضرائب" at bounding box center [55, 135] width 88 height 16
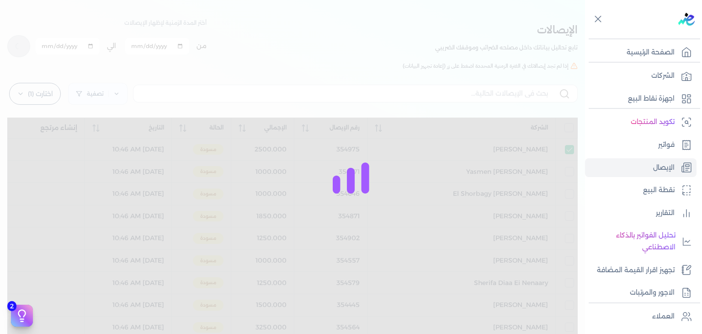
checkbox input "false"
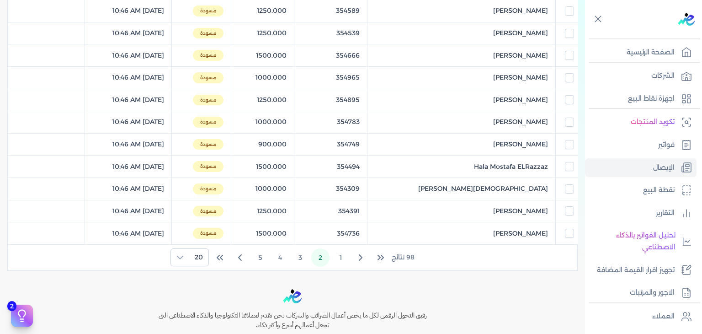
scroll to position [440, 0]
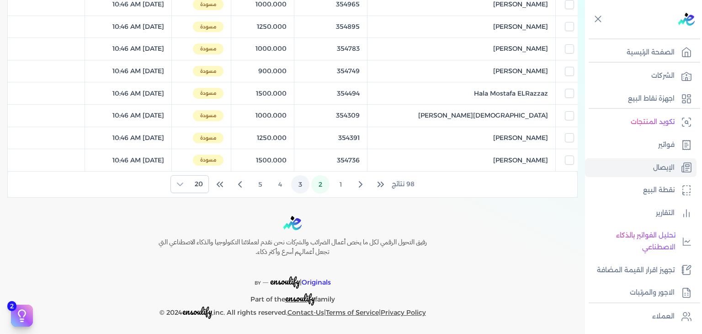
click at [306, 183] on button "3" at bounding box center [300, 184] width 18 height 18
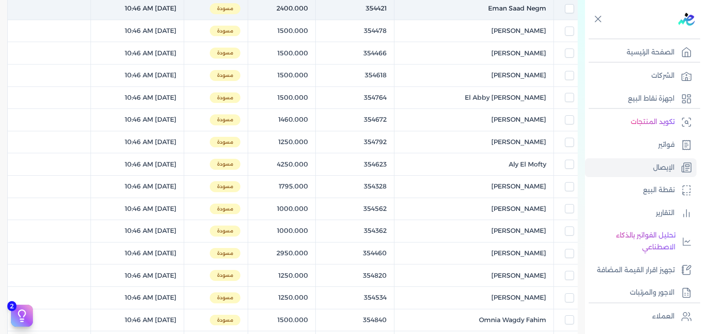
scroll to position [349, 0]
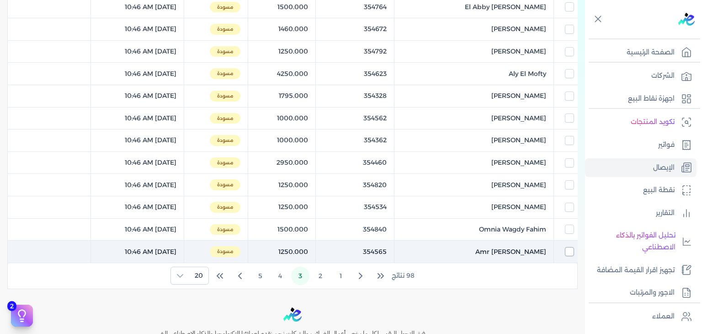
click at [566, 251] on input "checkbox" at bounding box center [569, 251] width 9 height 9
checkbox input "true"
checkbox input "false"
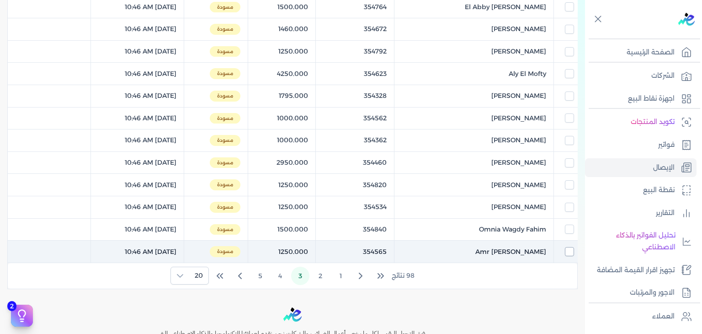
checkbox input "false"
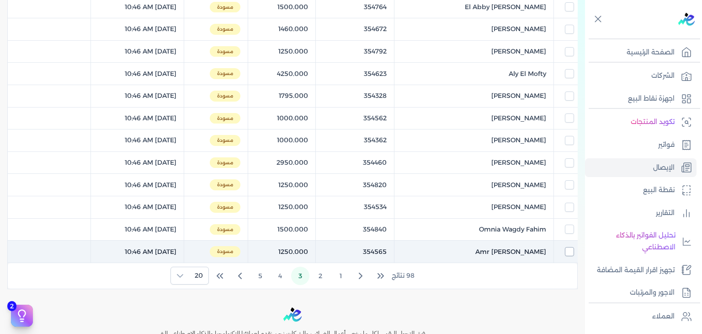
checkbox input "false"
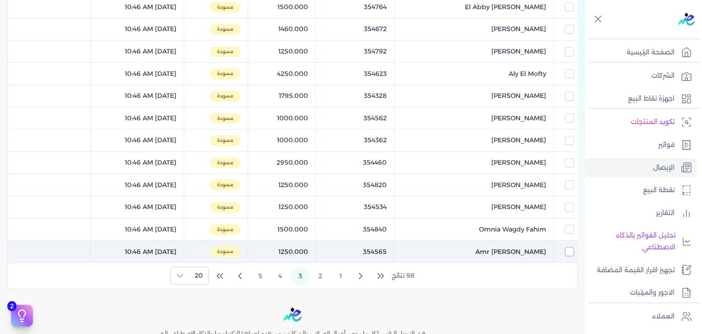
checkbox input "false"
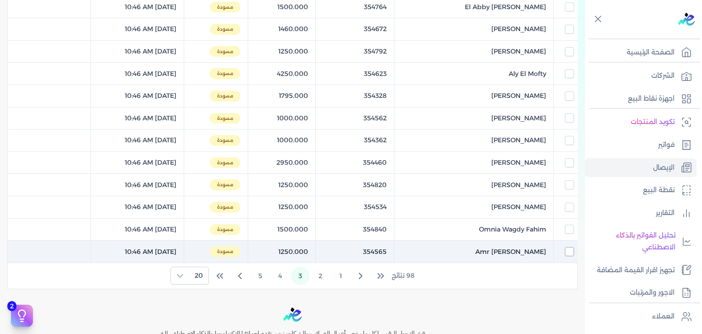
checkbox input "false"
checkbox input "true"
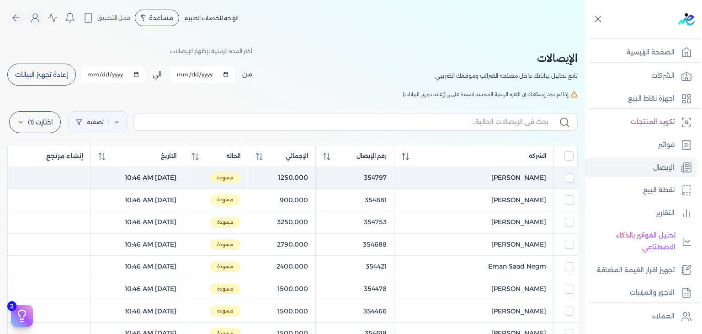
scroll to position [0, 0]
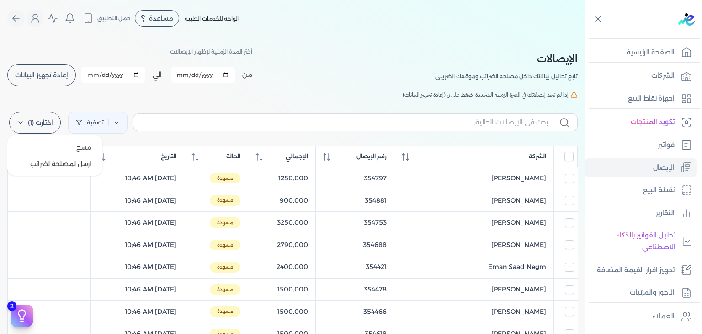
click at [59, 121] on label "اختارت (1)" at bounding box center [35, 123] width 52 height 22
click at [69, 168] on button "ارسل لمصلحة لضرائب" at bounding box center [55, 163] width 88 height 16
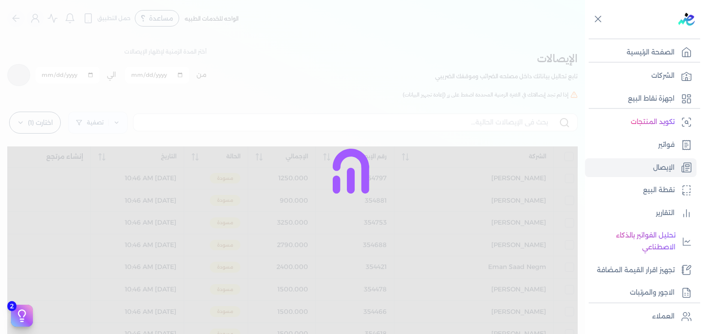
checkbox input "false"
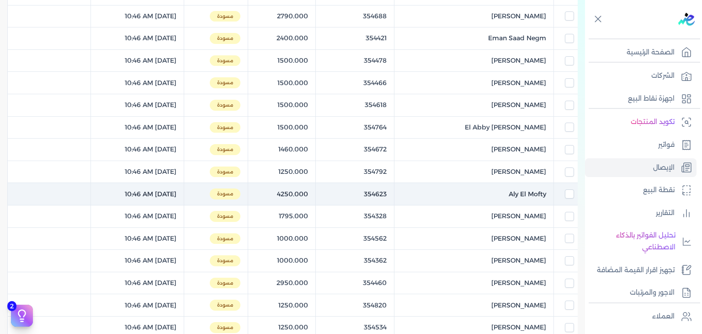
scroll to position [440, 0]
